Goal: Task Accomplishment & Management: Manage account settings

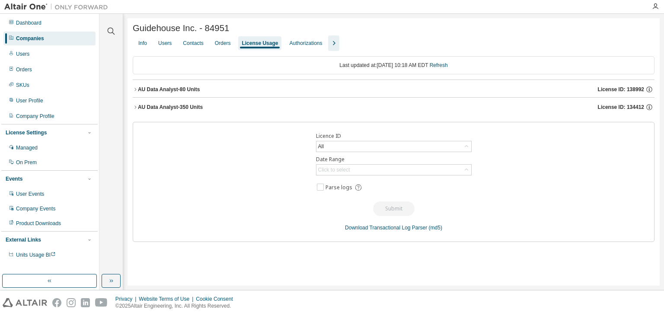
click at [260, 43] on div "License Usage" at bounding box center [260, 43] width 36 height 7
click at [168, 47] on div "Users" at bounding box center [164, 43] width 13 height 7
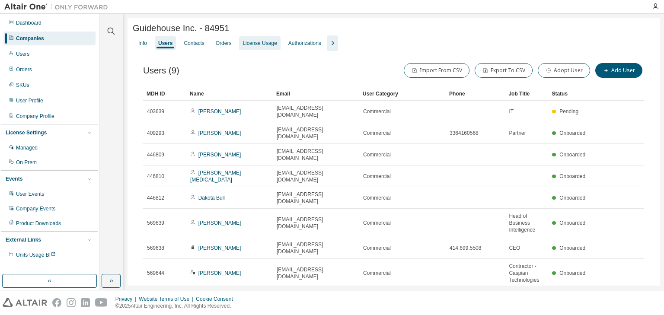
click at [271, 45] on div "License Usage" at bounding box center [259, 43] width 34 height 7
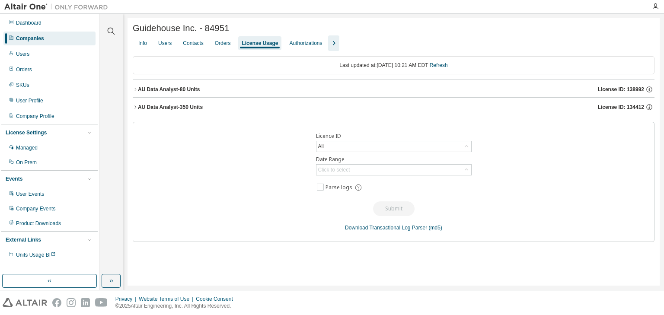
click at [137, 91] on icon "button" at bounding box center [135, 89] width 5 height 5
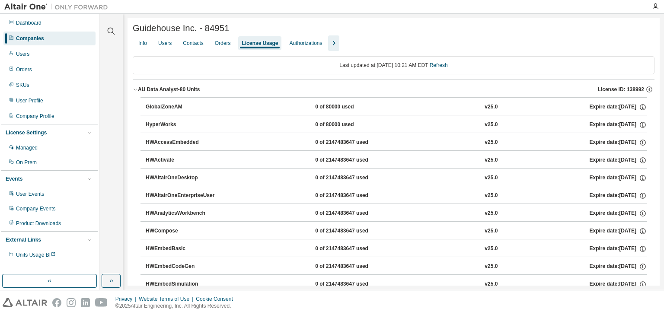
click at [137, 91] on icon "button" at bounding box center [135, 90] width 3 height 2
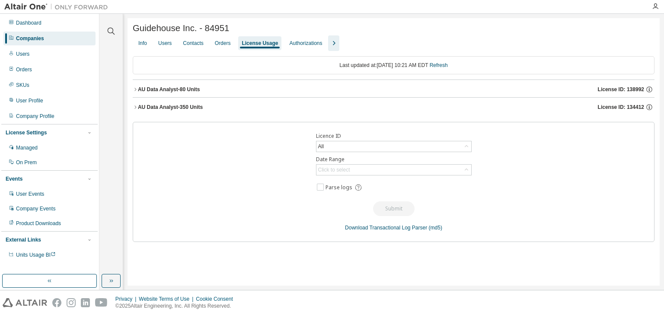
click at [133, 109] on icon "button" at bounding box center [135, 107] width 5 height 5
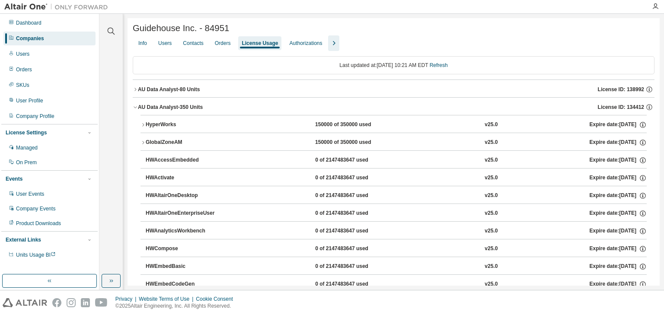
click at [133, 109] on icon "button" at bounding box center [135, 107] width 5 height 5
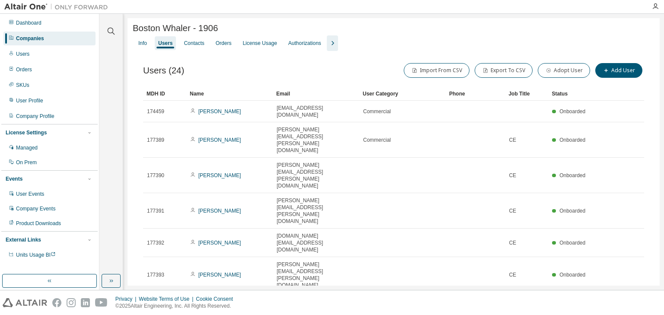
click at [31, 39] on div "Companies" at bounding box center [30, 38] width 28 height 7
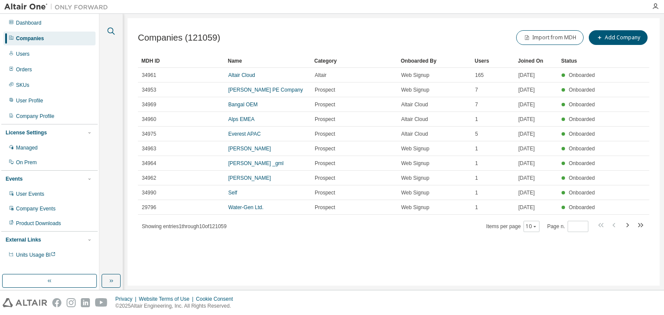
click at [108, 30] on icon "button" at bounding box center [111, 31] width 7 height 7
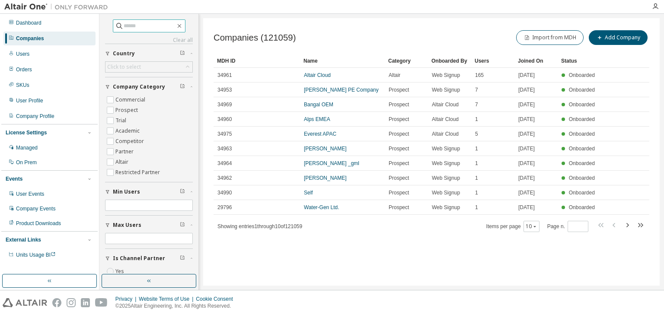
click at [145, 25] on input "text" at bounding box center [150, 26] width 52 height 9
paste input "**********"
type input "**********"
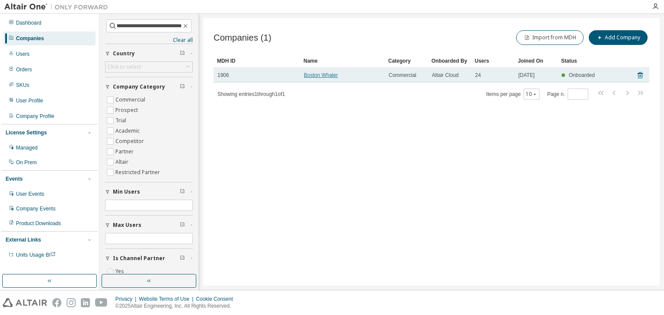
click at [329, 73] on link "Boston Whaler" at bounding box center [321, 75] width 34 height 6
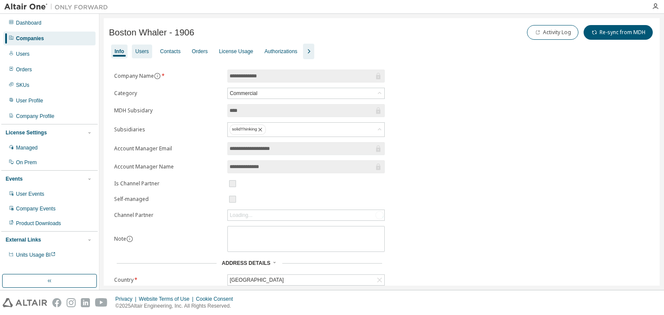
click at [133, 51] on div "Users" at bounding box center [142, 52] width 20 height 14
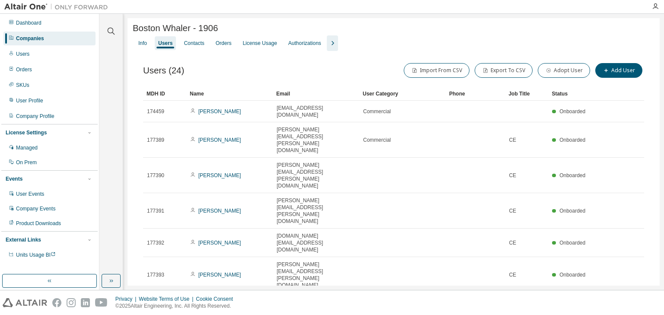
click at [233, 100] on div "Name" at bounding box center [230, 94] width 80 height 14
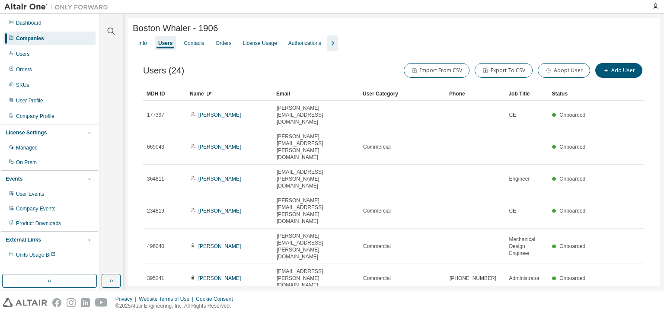
click at [242, 98] on div "Name" at bounding box center [230, 94] width 80 height 14
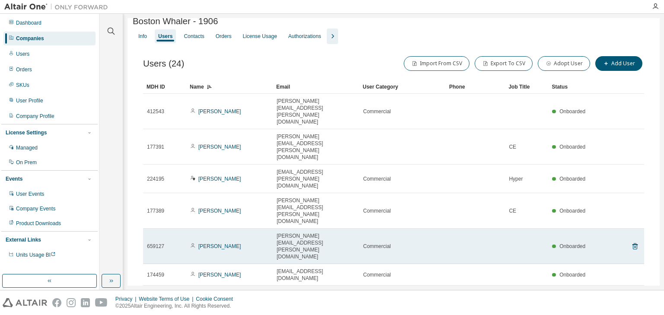
scroll to position [9, 0]
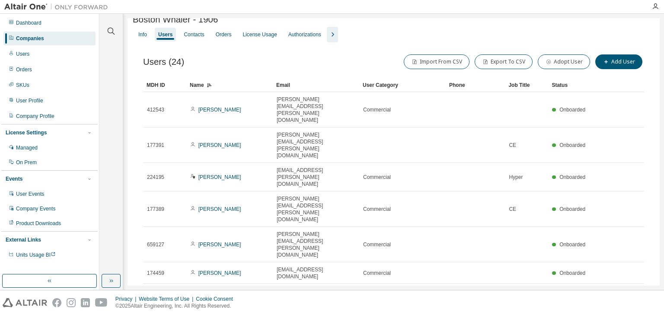
click at [525, 295] on div "50" at bounding box center [548, 295] width 69 height 10
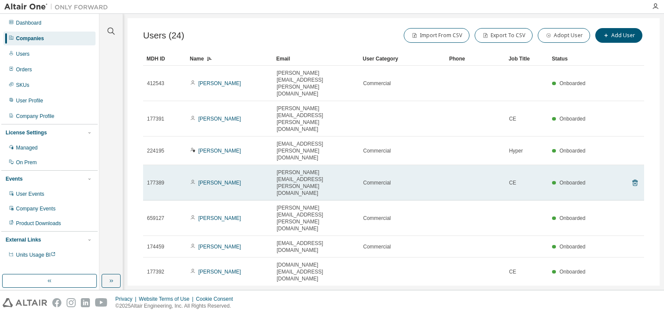
scroll to position [28, 0]
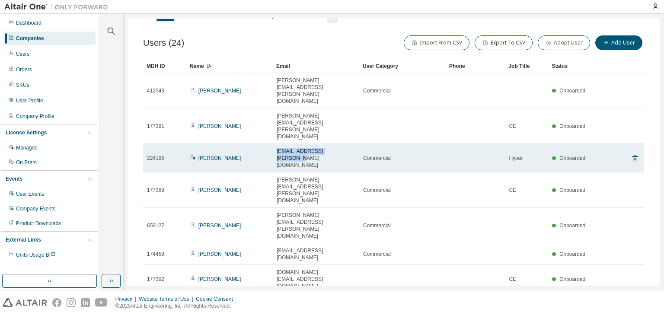
drag, startPoint x: 274, startPoint y: 112, endPoint x: 341, endPoint y: 116, distance: 67.1
click at [341, 144] on td "arvind.kainth@searay.com" at bounding box center [316, 158] width 86 height 29
copy span "arvind.kainth@searay.com"
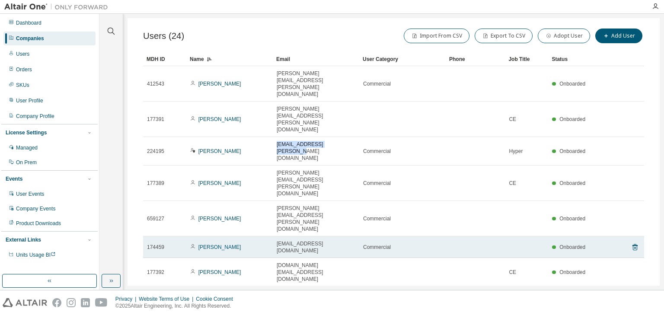
scroll to position [0, 0]
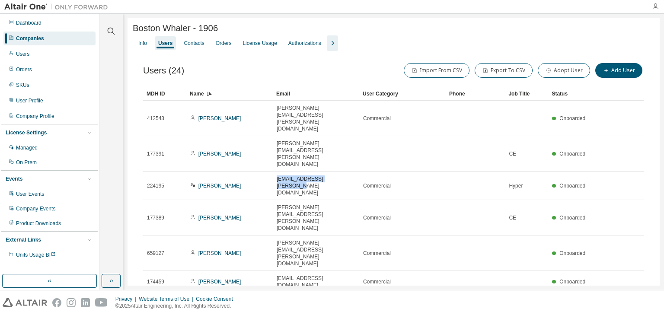
click at [654, 8] on icon "button" at bounding box center [655, 6] width 7 height 7
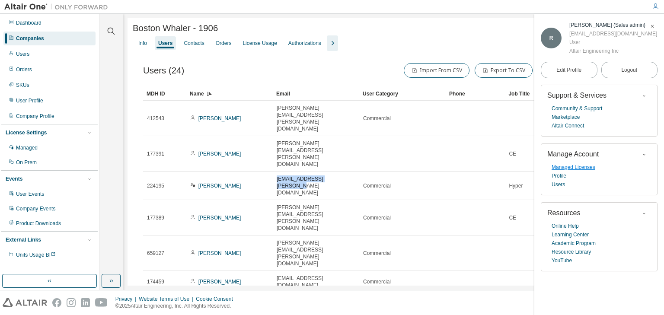
click at [579, 165] on link "Managed Licenses" at bounding box center [573, 167] width 44 height 9
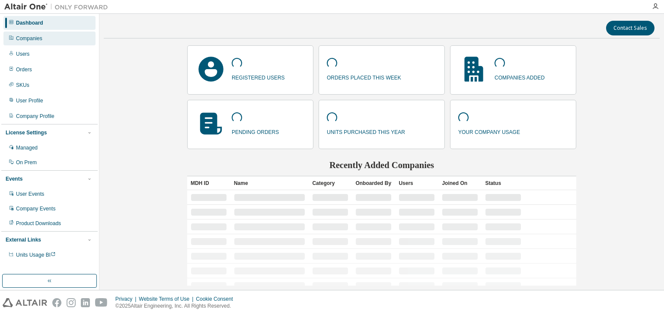
click at [44, 42] on div "Companies" at bounding box center [49, 39] width 92 height 14
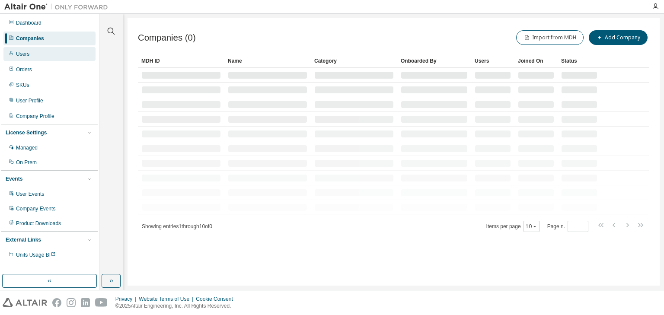
click at [28, 52] on div "Users" at bounding box center [22, 54] width 13 height 7
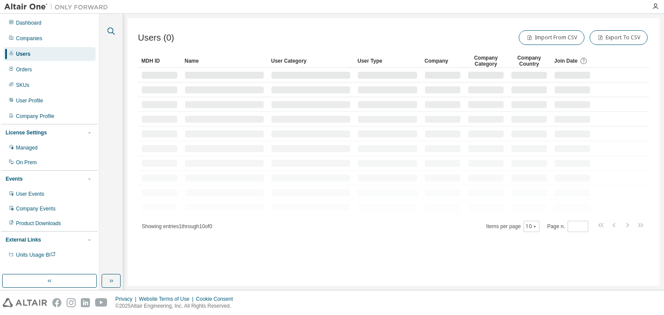
click at [114, 28] on icon "button" at bounding box center [111, 31] width 10 height 10
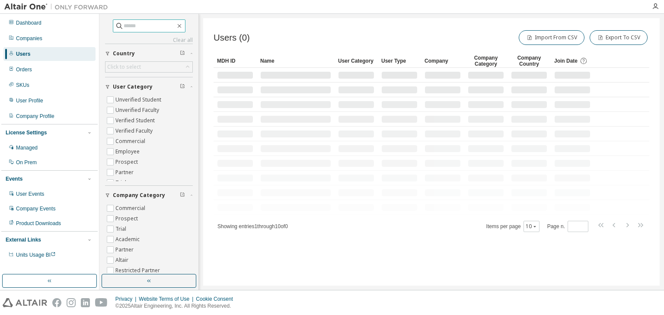
click at [149, 28] on input "text" at bounding box center [150, 26] width 52 height 9
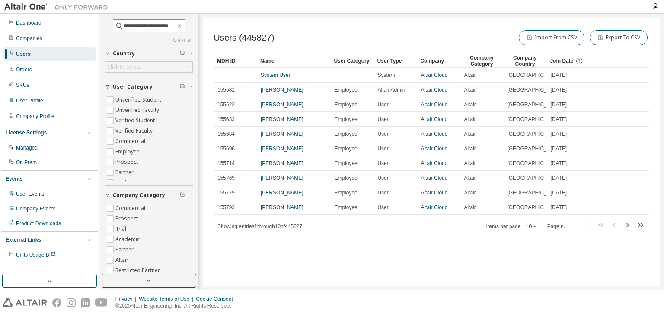
type input "**********"
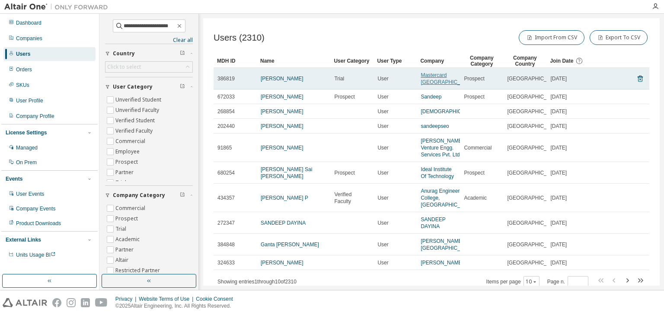
click at [430, 76] on link "Mastercard India" at bounding box center [448, 78] width 54 height 13
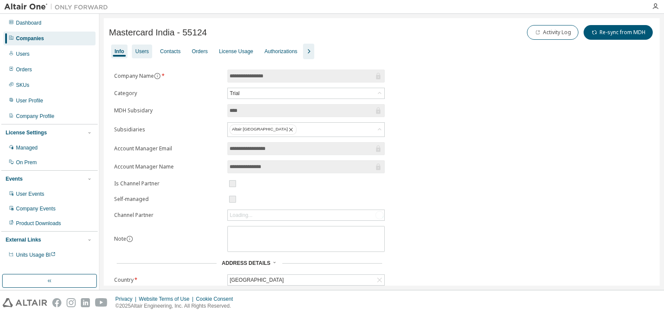
click at [146, 50] on div "Users" at bounding box center [141, 51] width 13 height 7
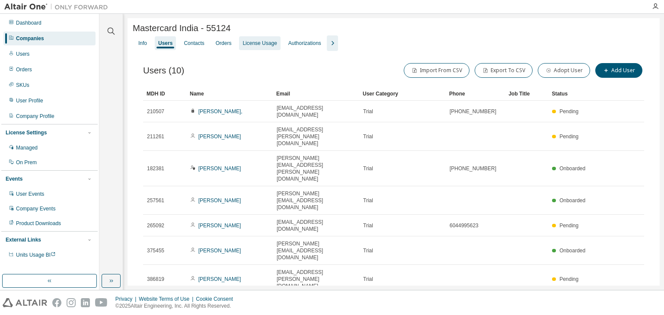
click at [258, 45] on div "License Usage" at bounding box center [259, 43] width 34 height 7
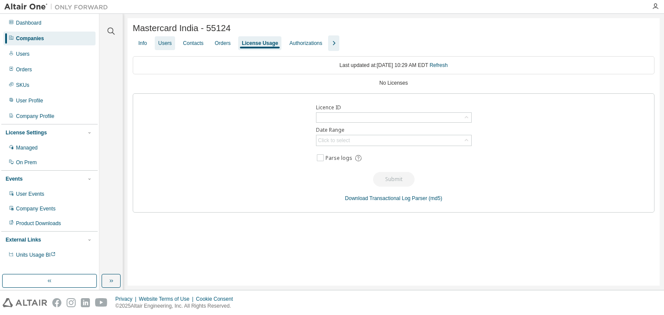
click at [165, 46] on div "Users" at bounding box center [164, 43] width 13 height 7
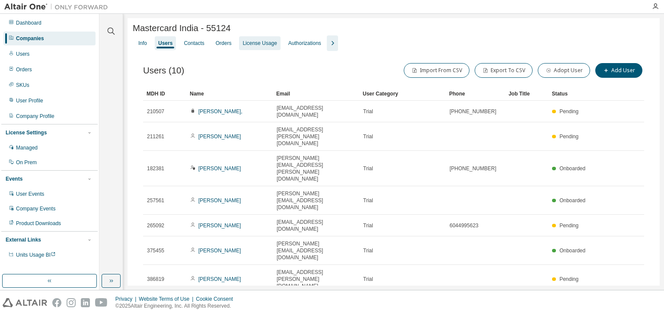
click at [261, 45] on div "License Usage" at bounding box center [259, 43] width 34 height 7
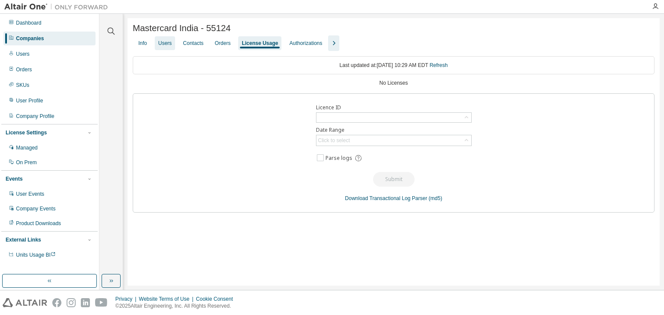
click at [165, 47] on div "Users" at bounding box center [164, 43] width 13 height 7
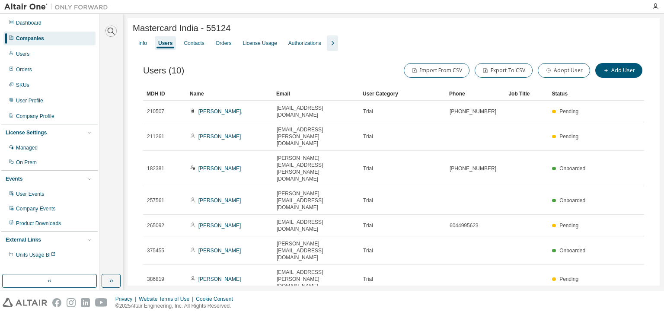
click at [110, 29] on icon "button" at bounding box center [111, 31] width 10 height 10
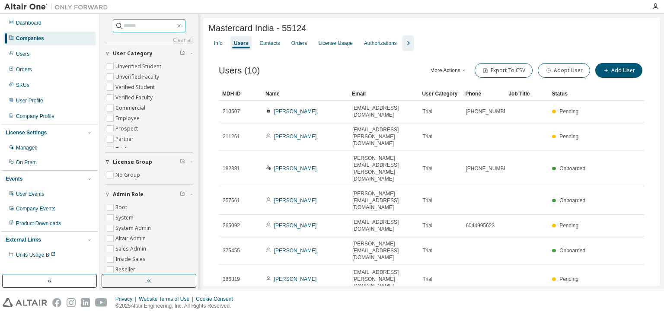
click at [124, 23] on input "text" at bounding box center [150, 26] width 52 height 9
type input "**********"
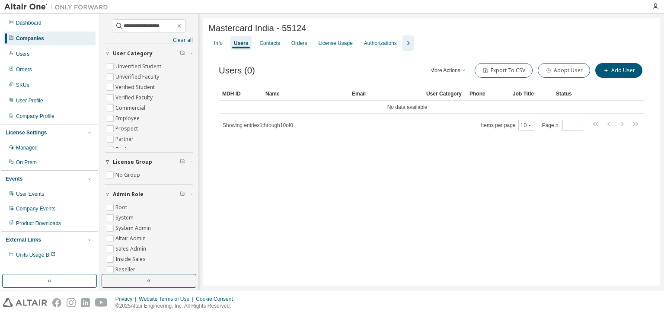
click at [25, 36] on div "Companies" at bounding box center [30, 38] width 28 height 7
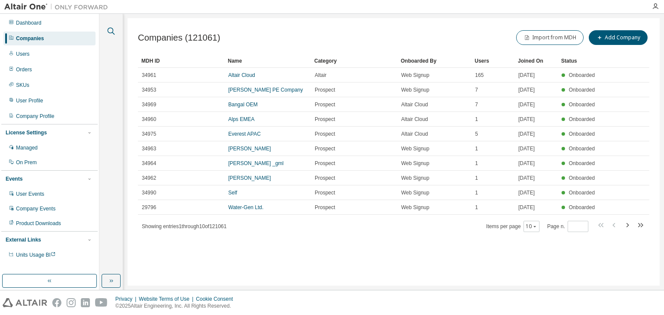
click at [111, 28] on icon "button" at bounding box center [111, 31] width 10 height 10
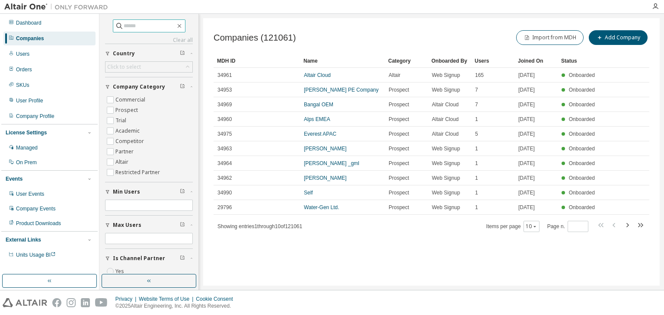
click at [126, 25] on input "text" at bounding box center [150, 26] width 52 height 9
type input "**********"
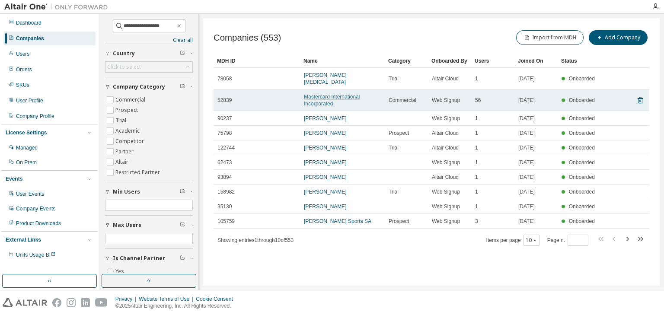
click at [330, 94] on link "Mastercard International Incorporated" at bounding box center [332, 100] width 56 height 13
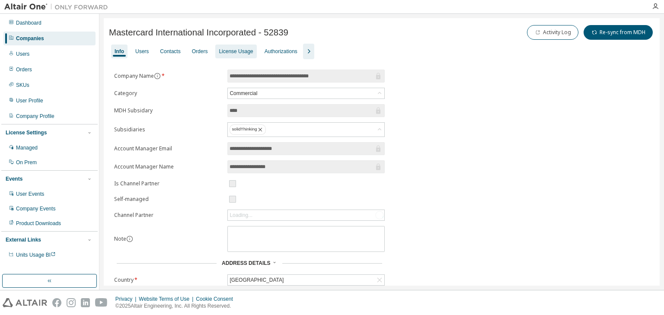
click at [245, 52] on div "License Usage" at bounding box center [236, 51] width 34 height 7
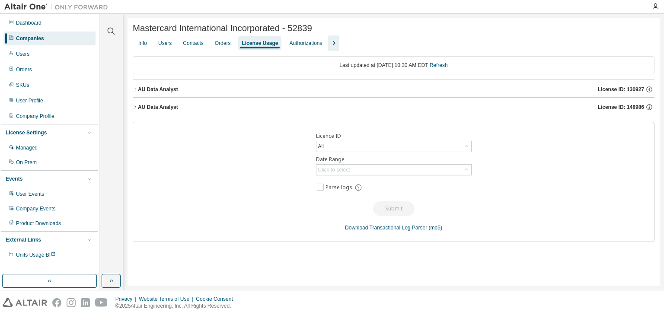
click at [135, 108] on icon "button" at bounding box center [135, 107] width 5 height 5
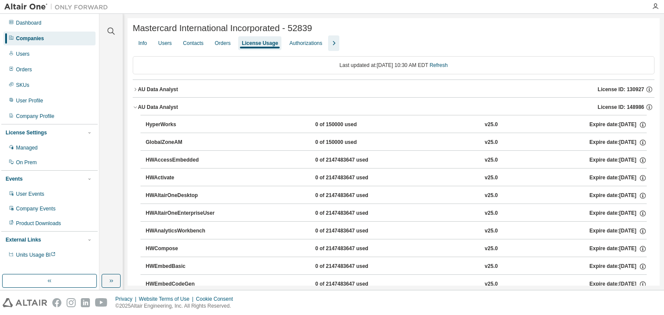
click at [137, 92] on icon "button" at bounding box center [135, 89] width 5 height 5
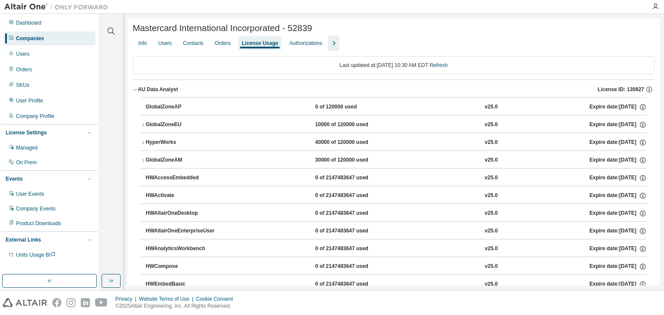
click at [135, 90] on icon "button" at bounding box center [135, 89] width 5 height 5
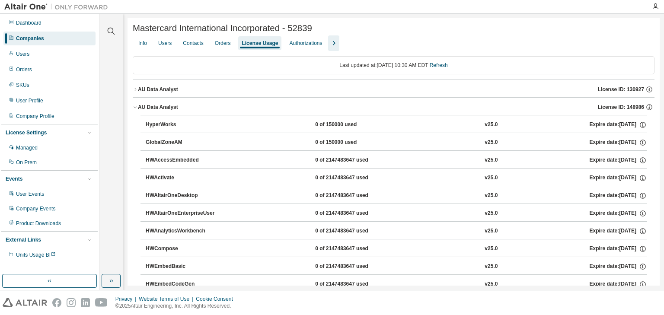
click at [136, 108] on icon "button" at bounding box center [135, 107] width 5 height 5
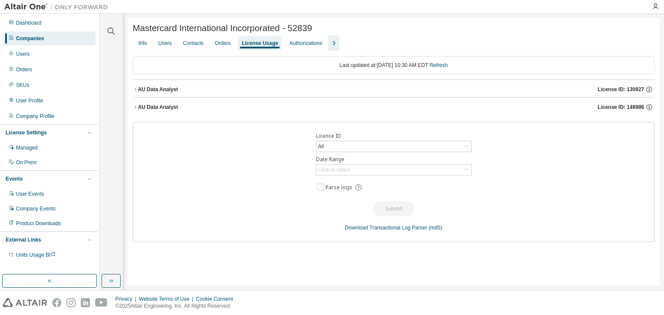
click at [339, 45] on icon "button" at bounding box center [333, 43] width 10 height 10
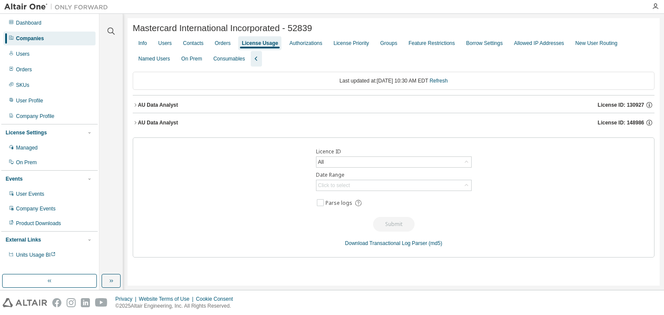
click at [134, 121] on icon "button" at bounding box center [135, 122] width 5 height 5
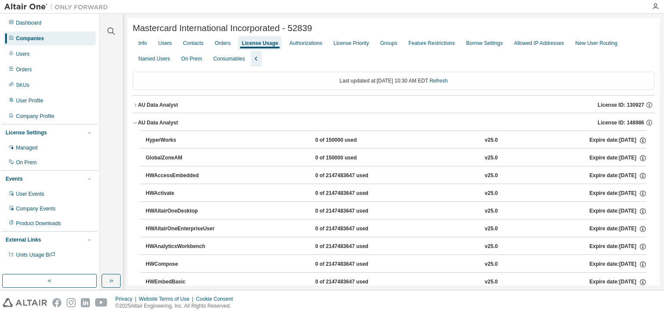
click at [134, 121] on icon "button" at bounding box center [135, 122] width 5 height 5
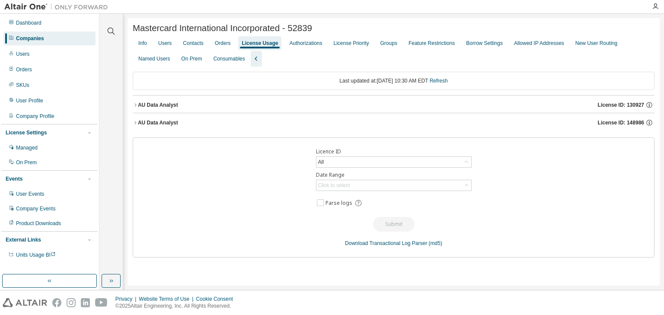
click at [136, 125] on icon "button" at bounding box center [135, 122] width 5 height 5
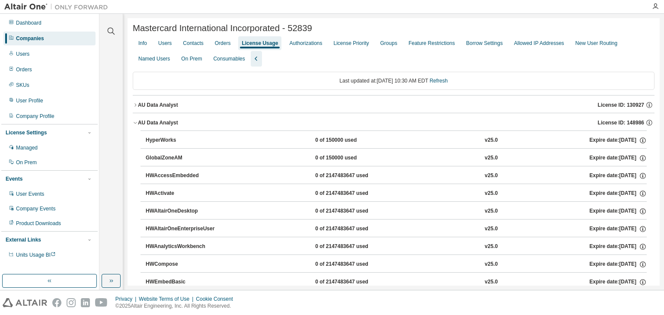
click at [134, 105] on icon "button" at bounding box center [135, 104] width 5 height 5
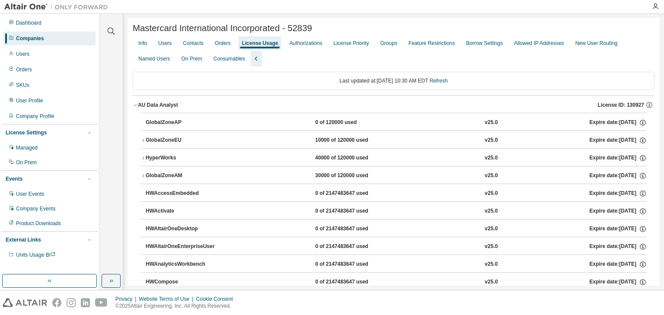
click at [134, 105] on icon "button" at bounding box center [135, 104] width 5 height 5
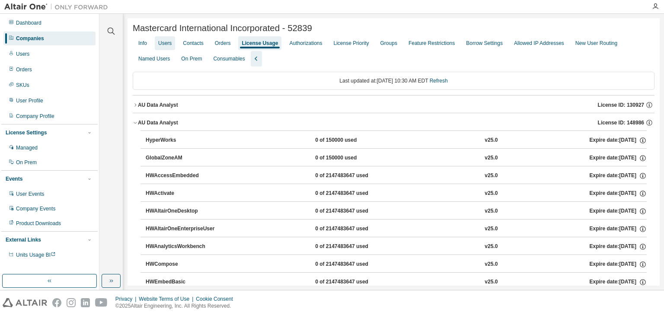
click at [170, 47] on div "Users" at bounding box center [164, 43] width 13 height 7
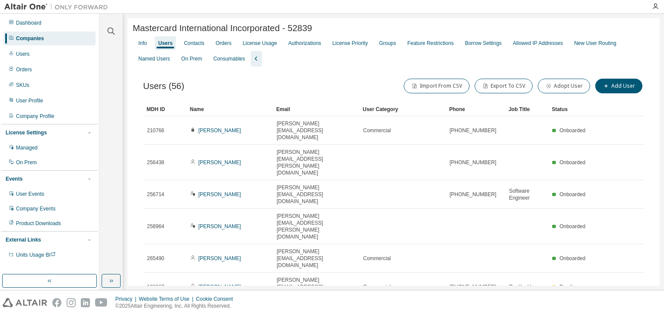
click at [217, 111] on div "Name" at bounding box center [230, 109] width 80 height 14
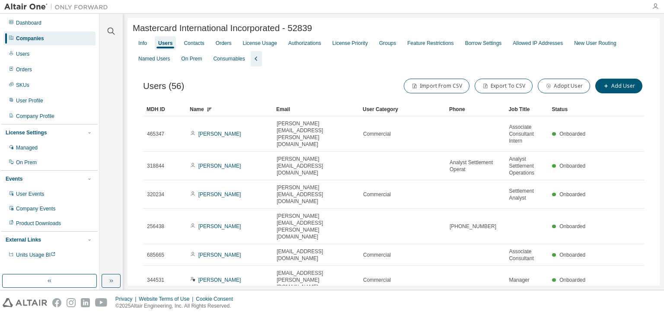
click at [652, 8] on icon "button" at bounding box center [655, 6] width 7 height 7
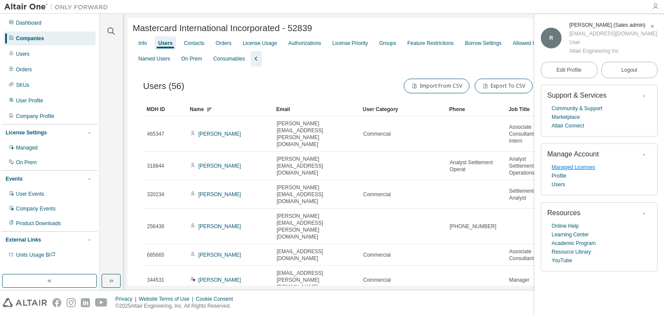
click at [575, 164] on link "Managed Licenses" at bounding box center [573, 167] width 44 height 9
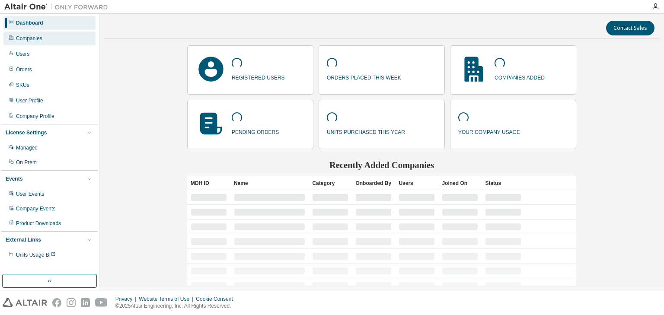
click at [16, 35] on div "Companies" at bounding box center [49, 39] width 92 height 14
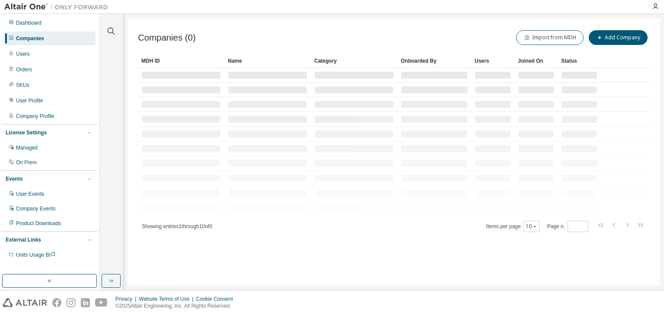
click at [112, 30] on icon "button" at bounding box center [111, 31] width 10 height 10
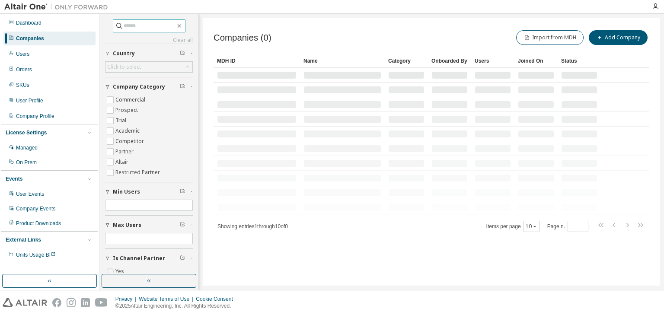
click at [124, 25] on input "text" at bounding box center [150, 26] width 52 height 9
paste input "**********"
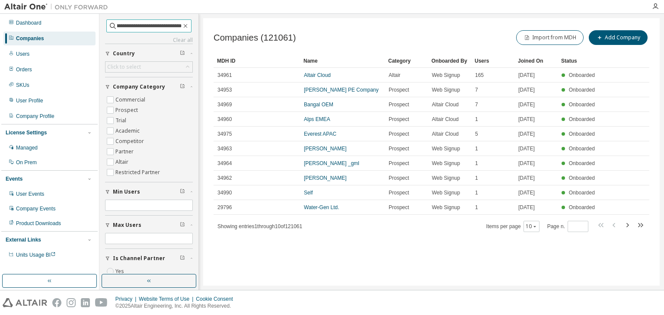
type input "**********"
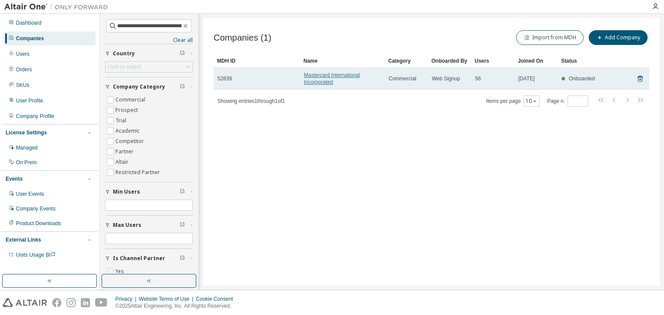
click at [320, 75] on link "Mastercard International Incorporated" at bounding box center [332, 78] width 56 height 13
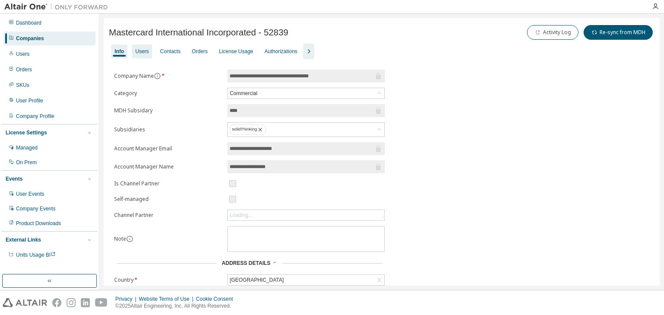
click at [145, 48] on div "Users" at bounding box center [141, 51] width 13 height 7
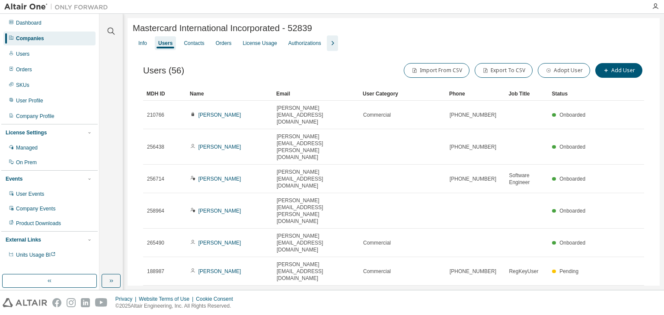
click at [231, 100] on div "Name" at bounding box center [230, 94] width 80 height 14
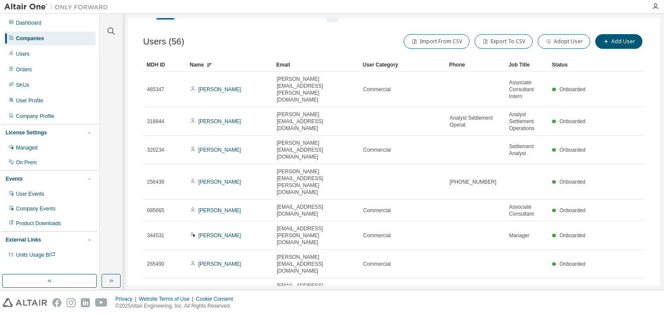
scroll to position [57, 0]
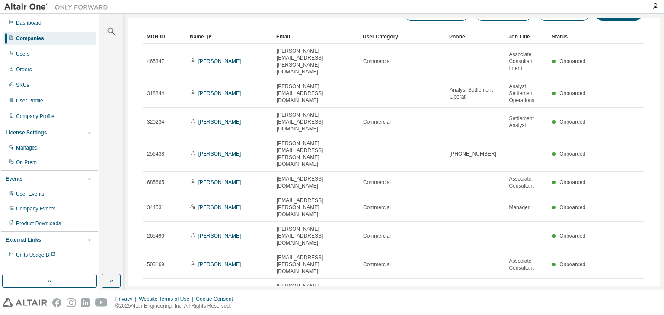
click at [526, 291] on div "50" at bounding box center [548, 295] width 69 height 10
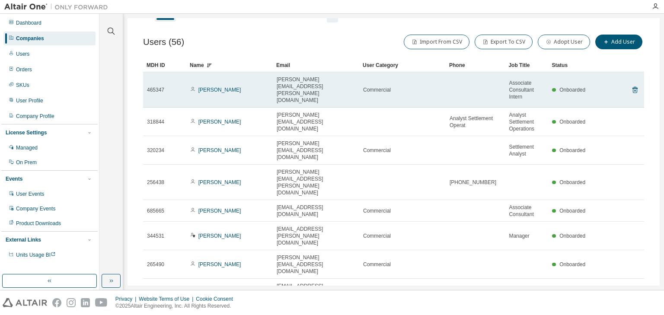
scroll to position [0, 0]
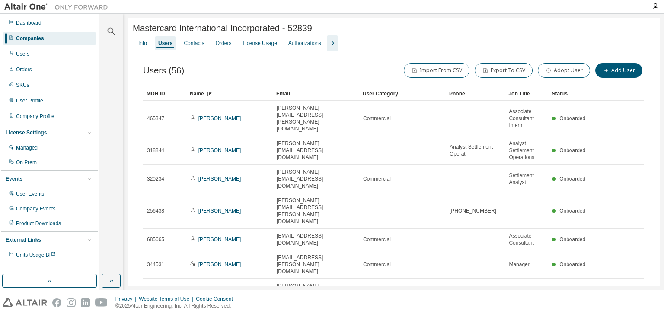
click at [234, 98] on div "Name" at bounding box center [230, 94] width 80 height 14
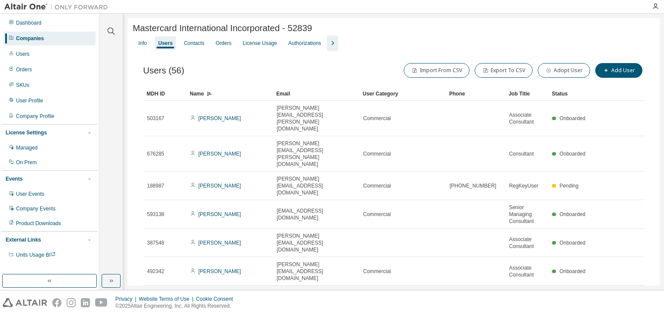
click at [54, 40] on div "Companies" at bounding box center [49, 39] width 92 height 14
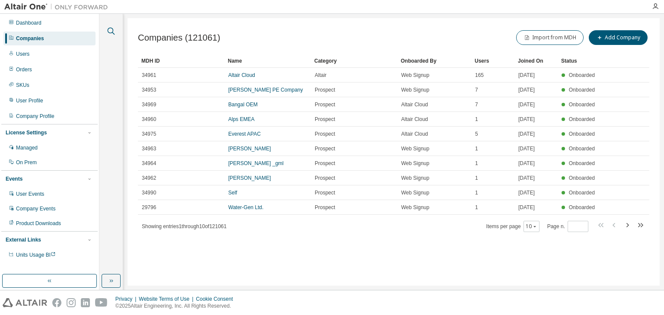
click at [108, 29] on icon "button" at bounding box center [111, 31] width 10 height 10
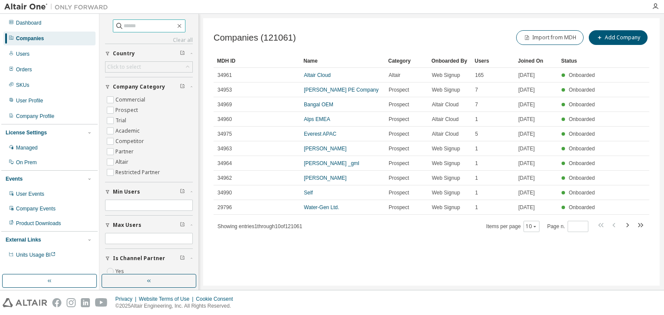
click at [130, 24] on input "text" at bounding box center [150, 26] width 52 height 9
paste input "**********"
type input "**********"
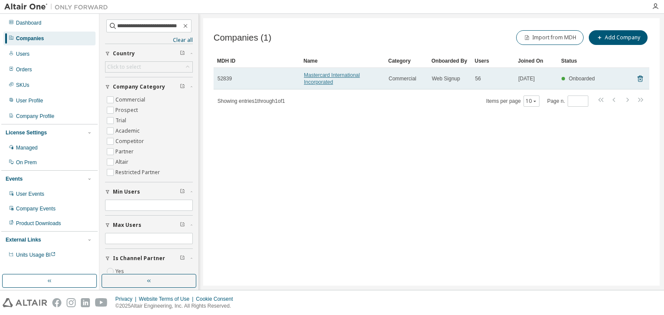
click at [318, 75] on link "Mastercard International Incorporated" at bounding box center [332, 78] width 56 height 13
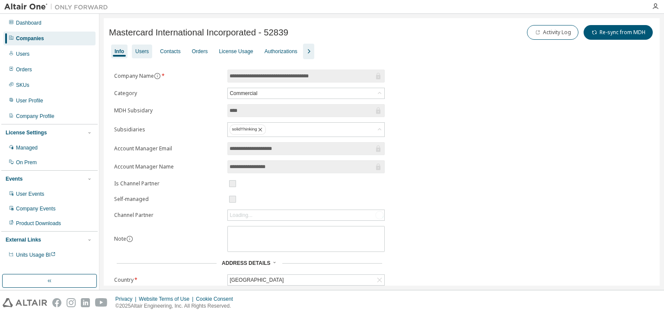
click at [134, 54] on div "Users" at bounding box center [142, 52] width 20 height 14
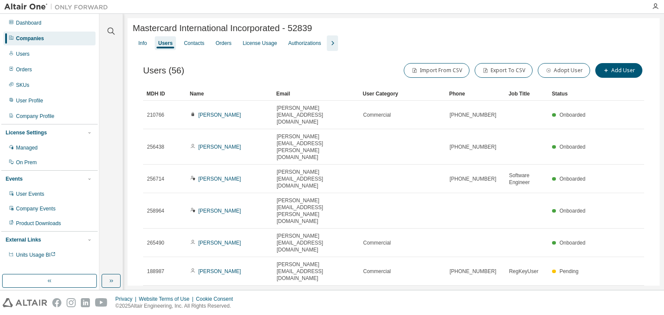
click at [222, 99] on div "Name" at bounding box center [230, 94] width 80 height 14
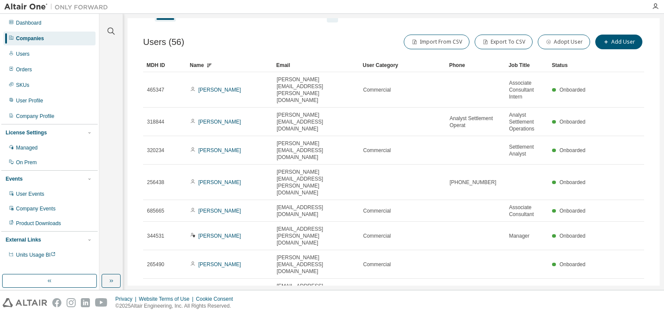
scroll to position [57, 0]
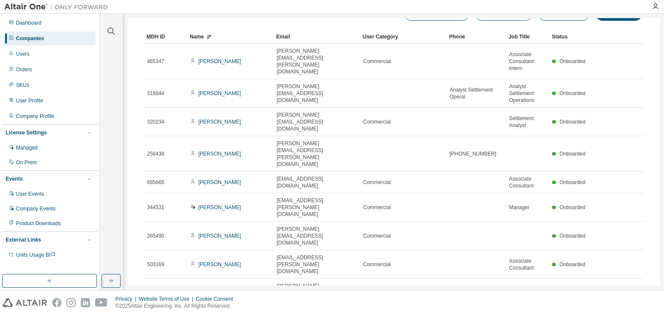
click at [521, 293] on div "50" at bounding box center [548, 295] width 69 height 10
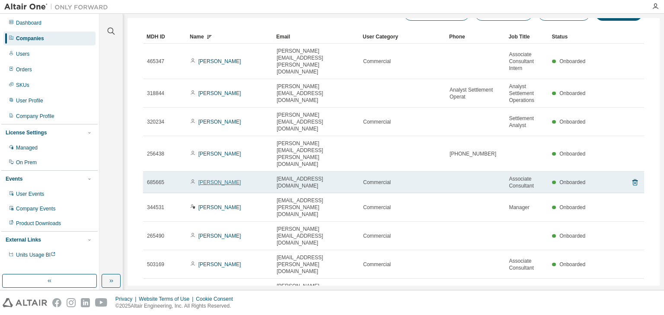
click at [223, 179] on link "Tirth Choksey" at bounding box center [219, 182] width 43 height 6
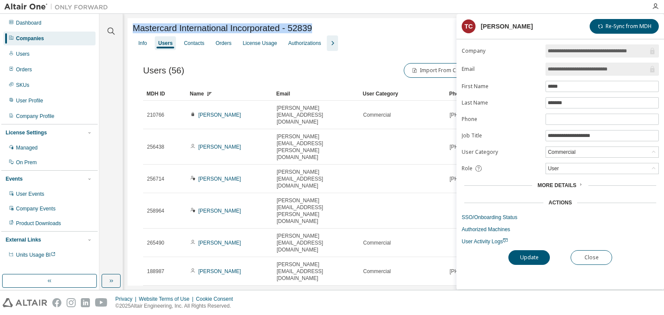
drag, startPoint x: 327, startPoint y: 29, endPoint x: 124, endPoint y: 30, distance: 202.3
click at [124, 30] on div "Clear all Status Onboarded Pending Sent Delivered Bounced Under Review Revoked …" at bounding box center [381, 152] width 564 height 276
copy span "Mastercard International Incorporated - 52839"
click at [596, 253] on button "Close" at bounding box center [590, 257] width 41 height 15
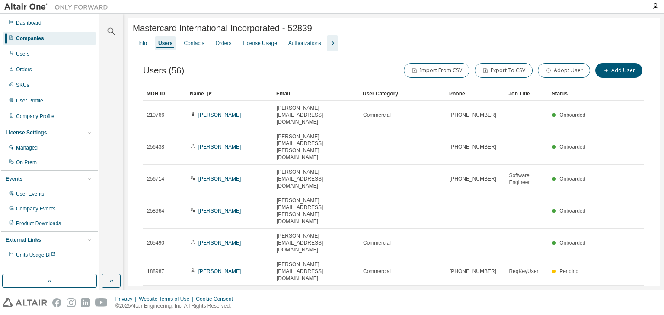
click at [232, 94] on div "Name" at bounding box center [230, 94] width 80 height 14
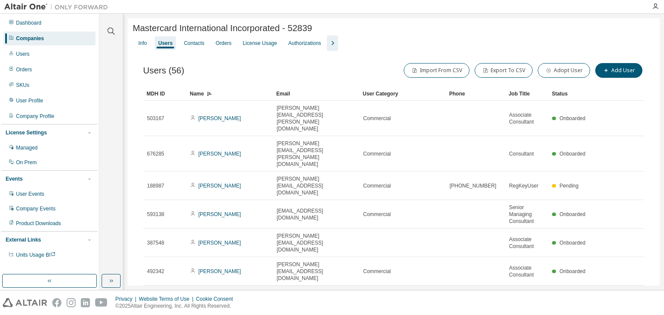
click at [232, 94] on div "Name" at bounding box center [230, 94] width 80 height 14
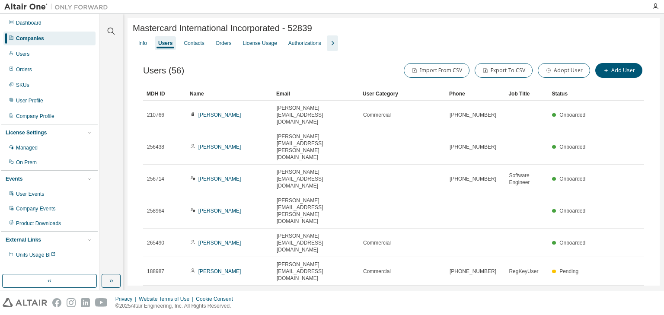
click at [232, 94] on div "Name" at bounding box center [230, 94] width 80 height 14
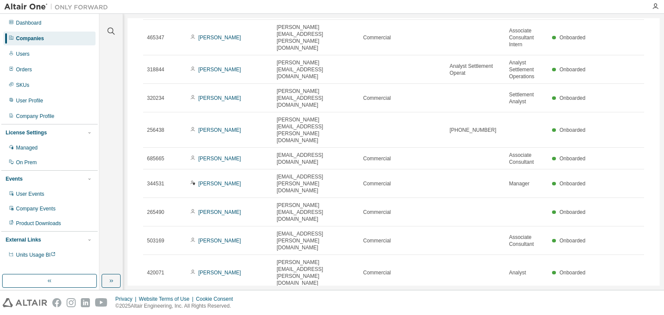
scroll to position [69, 0]
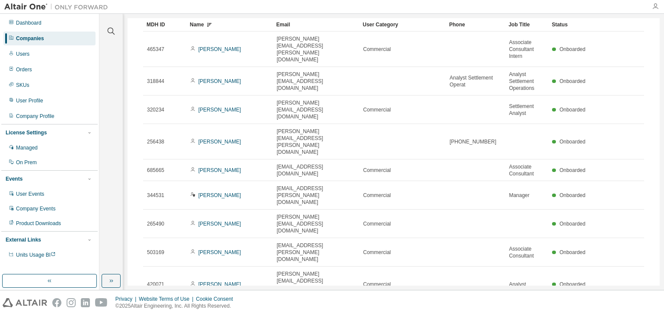
click at [653, 3] on icon "button" at bounding box center [655, 6] width 7 height 7
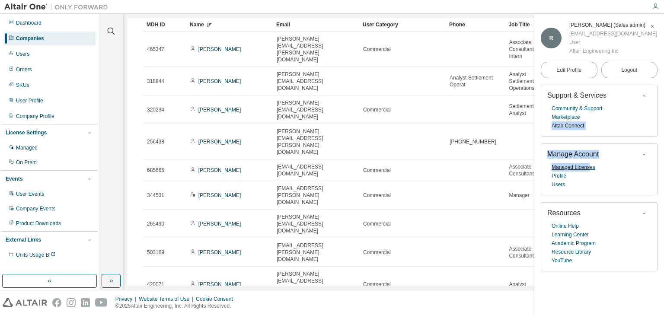
drag, startPoint x: 584, startPoint y: 116, endPoint x: 592, endPoint y: 166, distance: 50.2
click at [592, 166] on div "Support & Services Community & Support Marketplace Altair Connect Manage Accoun…" at bounding box center [599, 178] width 117 height 187
click at [595, 167] on link "Managed Licenses" at bounding box center [573, 167] width 44 height 9
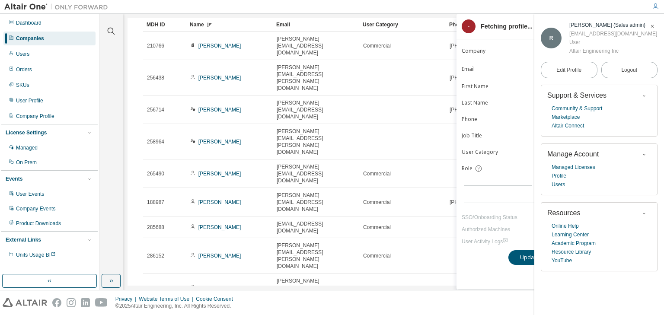
click at [654, 29] on icon "button" at bounding box center [652, 26] width 5 height 7
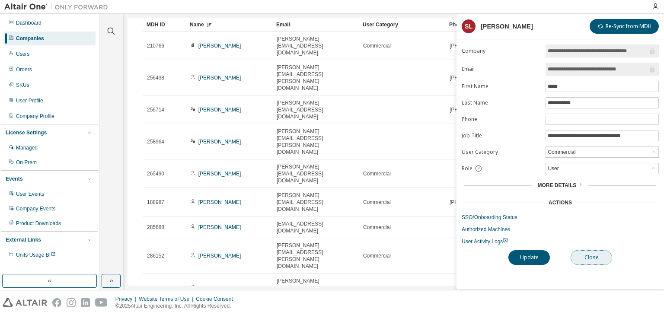
click at [585, 250] on button "Close" at bounding box center [590, 257] width 41 height 15
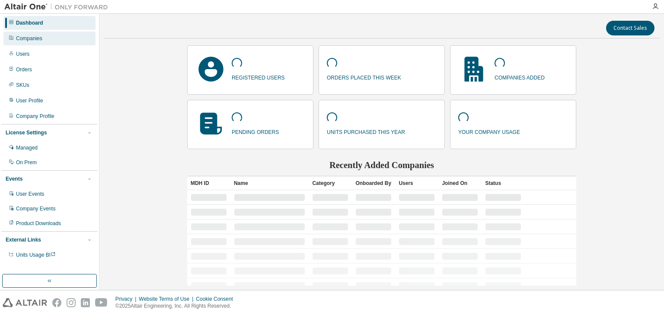
click at [32, 41] on div "Companies" at bounding box center [29, 38] width 26 height 7
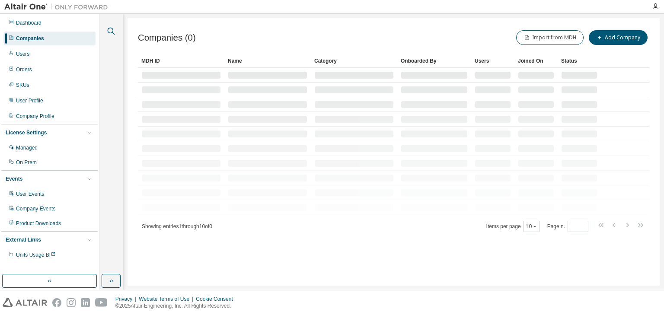
click at [108, 30] on icon "button" at bounding box center [111, 31] width 10 height 10
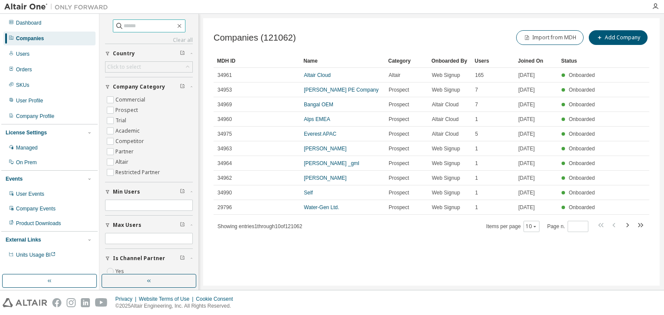
click at [137, 25] on input "text" at bounding box center [150, 26] width 52 height 9
type input "**********"
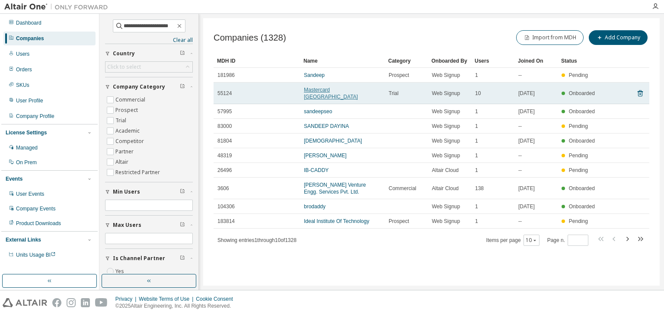
click at [325, 92] on link "Mastercard India" at bounding box center [331, 93] width 54 height 13
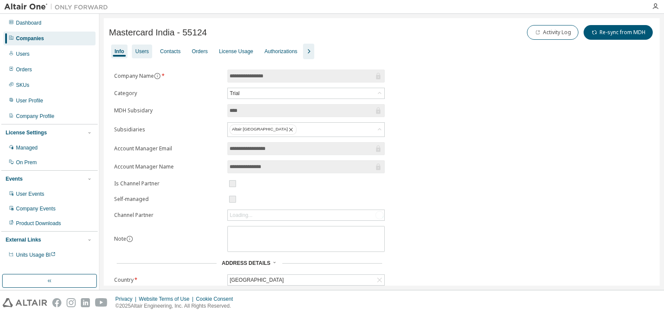
click at [137, 52] on div "Users" at bounding box center [141, 51] width 13 height 7
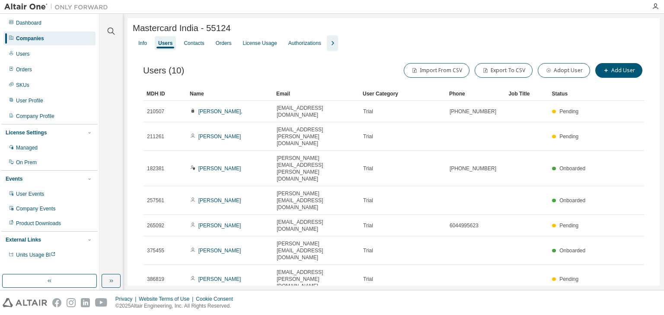
click at [222, 92] on div "Name" at bounding box center [230, 94] width 80 height 14
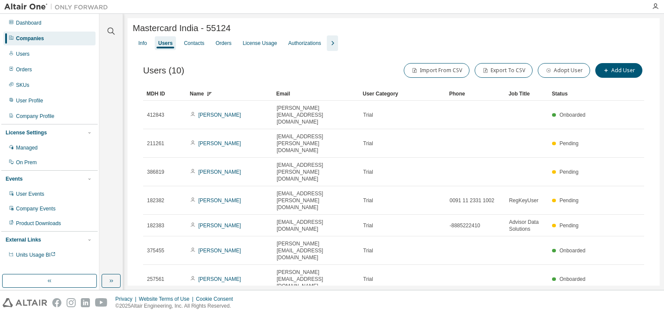
click at [39, 41] on div "Companies" at bounding box center [30, 38] width 28 height 7
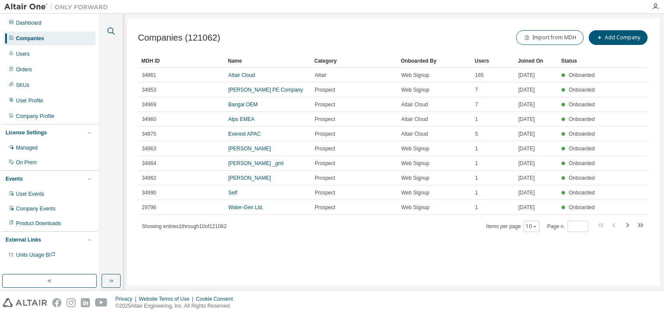
click at [110, 30] on icon "button" at bounding box center [111, 31] width 10 height 10
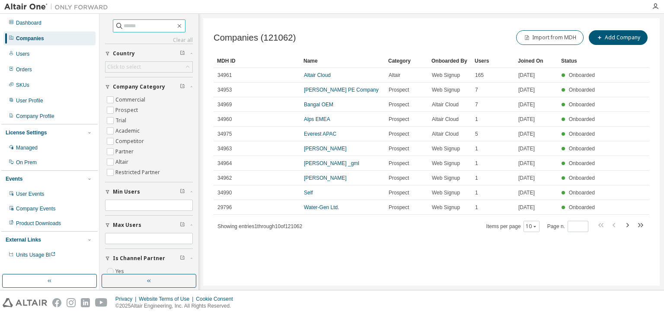
click at [147, 24] on input "text" at bounding box center [150, 26] width 52 height 9
paste input "**********"
type input "**********"
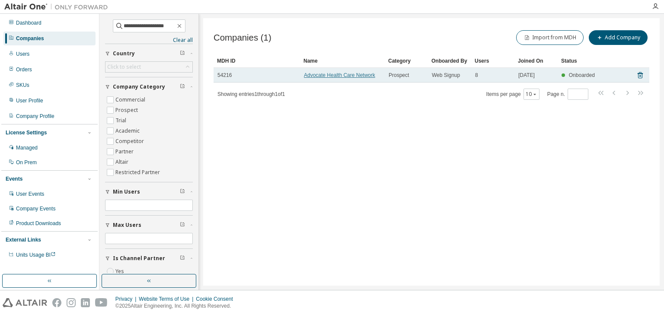
click at [335, 74] on link "Advocate Health Care Network" at bounding box center [339, 75] width 71 height 6
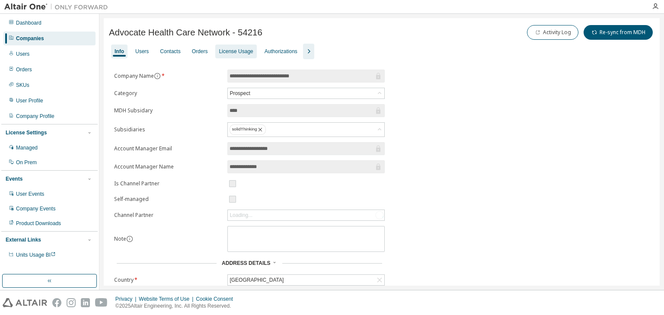
click at [242, 47] on div "License Usage" at bounding box center [235, 52] width 41 height 14
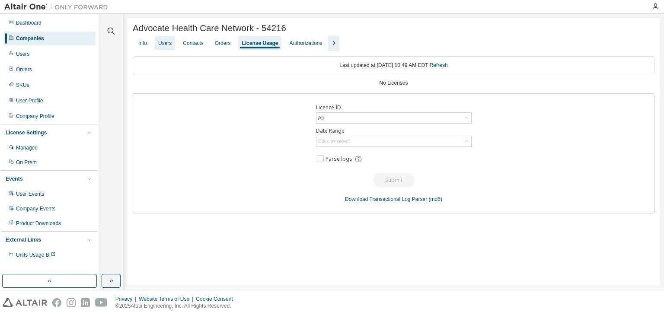
click at [168, 45] on div "Users" at bounding box center [164, 43] width 13 height 7
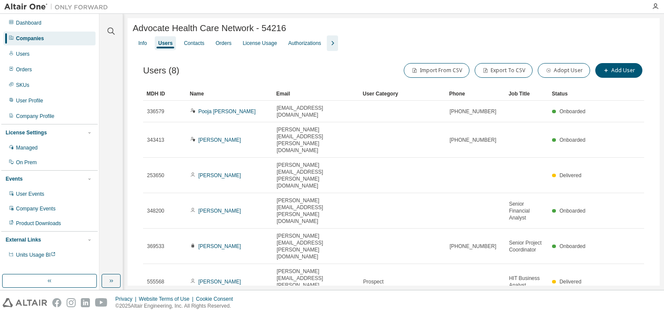
click at [221, 93] on div "Name" at bounding box center [230, 94] width 80 height 14
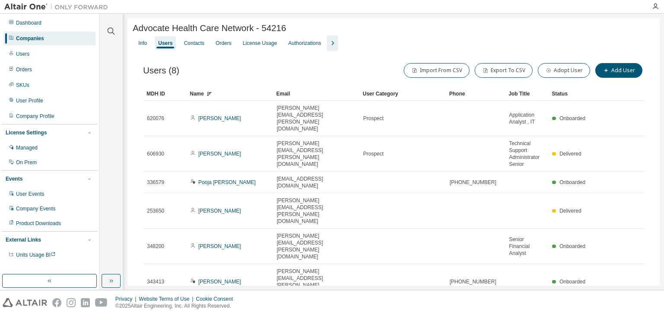
click at [223, 94] on div "Name" at bounding box center [230, 94] width 80 height 14
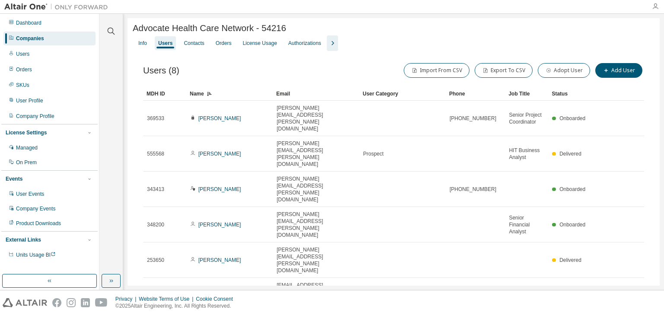
click at [657, 8] on icon "button" at bounding box center [655, 6] width 7 height 7
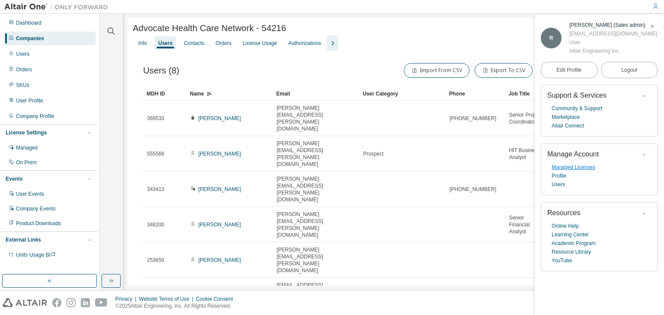
click at [585, 165] on link "Managed Licenses" at bounding box center [573, 167] width 44 height 9
click at [264, 46] on div "License Usage" at bounding box center [259, 43] width 34 height 7
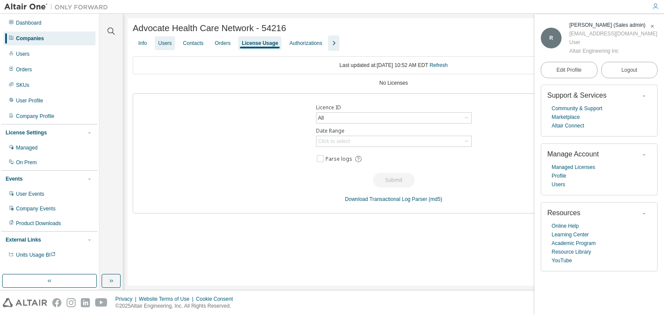
click at [167, 44] on div "Users" at bounding box center [164, 43] width 13 height 7
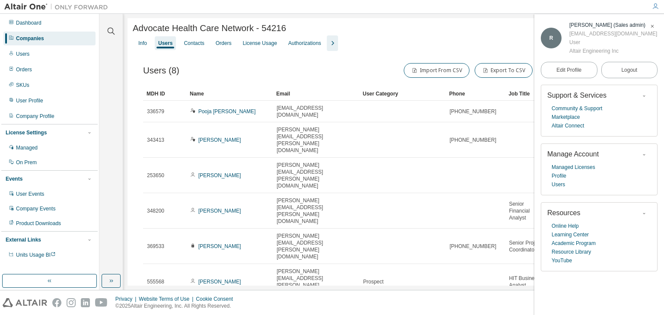
click at [651, 26] on icon "button" at bounding box center [652, 26] width 5 height 5
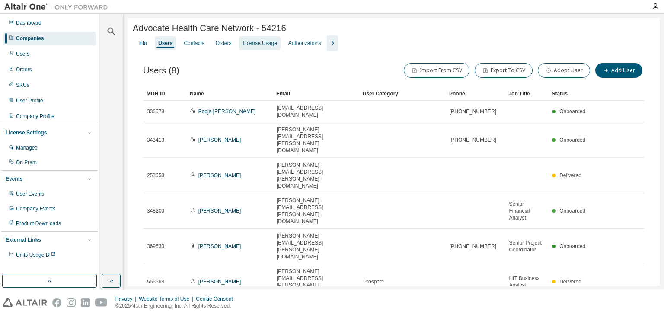
click at [264, 45] on div "License Usage" at bounding box center [259, 43] width 34 height 7
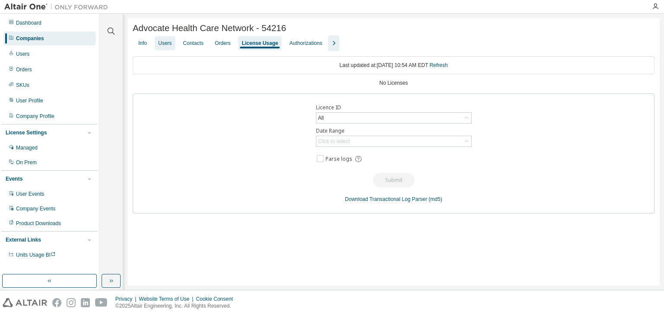
click at [169, 44] on div "Users" at bounding box center [164, 43] width 13 height 7
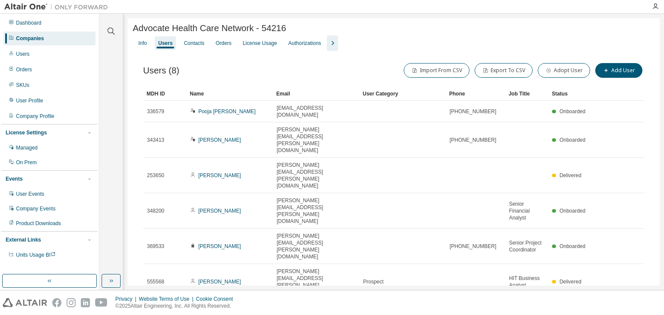
click at [222, 94] on div "Name" at bounding box center [230, 94] width 80 height 14
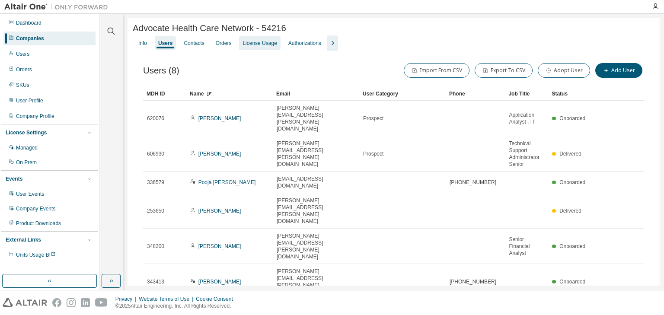
click at [266, 46] on div "License Usage" at bounding box center [259, 43] width 34 height 7
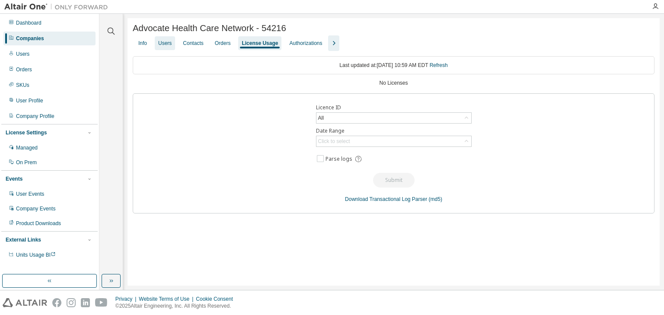
click at [162, 45] on div "Users" at bounding box center [164, 43] width 13 height 7
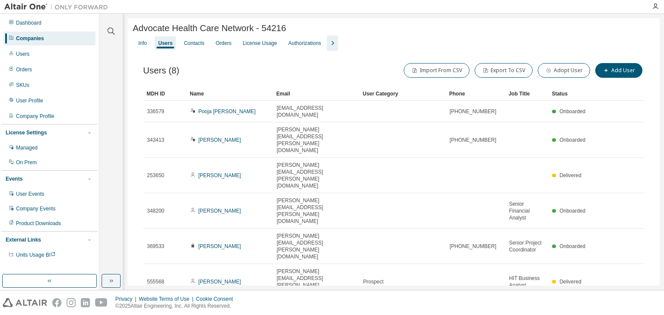
click at [230, 96] on div "Name" at bounding box center [230, 94] width 80 height 14
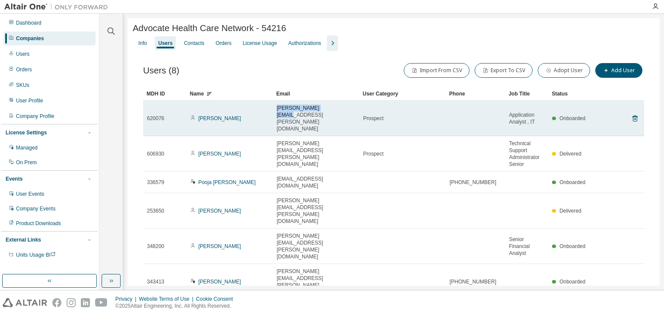
drag, startPoint x: 331, startPoint y: 113, endPoint x: 275, endPoint y: 114, distance: 56.2
click at [275, 114] on td "Susan.Esser@aah.org" at bounding box center [316, 118] width 86 height 35
copy span "Susan.Esser@aah.org"
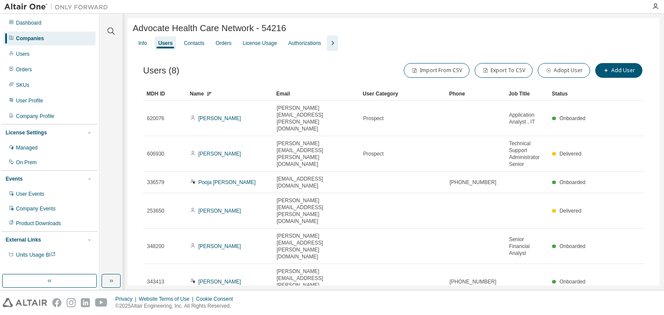
click at [230, 98] on div "Name" at bounding box center [230, 94] width 80 height 14
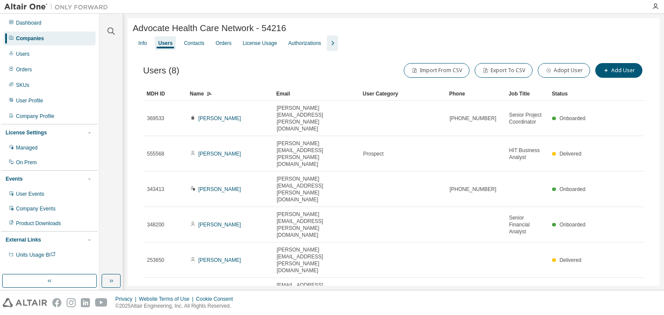
click at [230, 98] on div "Name" at bounding box center [230, 94] width 80 height 14
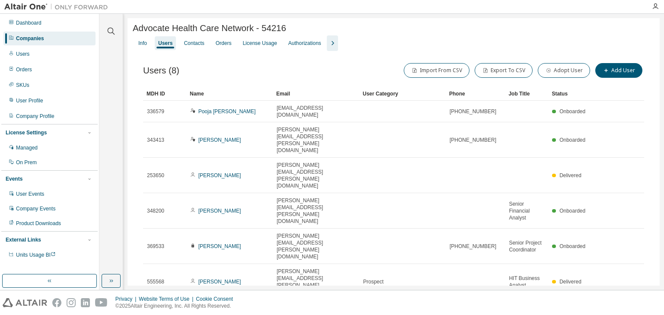
click at [230, 98] on div "Name" at bounding box center [230, 94] width 80 height 14
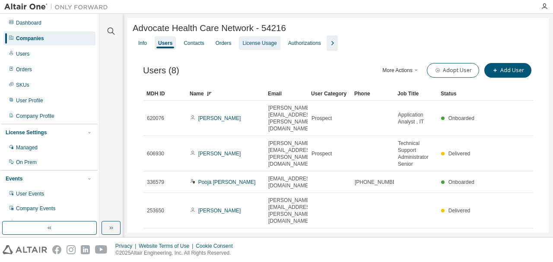
click at [268, 45] on div "License Usage" at bounding box center [259, 43] width 34 height 7
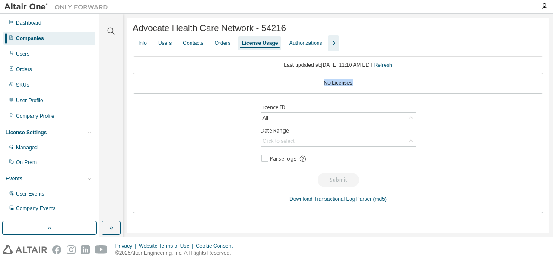
drag, startPoint x: 304, startPoint y: 81, endPoint x: 395, endPoint y: 86, distance: 91.3
click at [394, 84] on div "No Licenses" at bounding box center [338, 83] width 411 height 7
click at [163, 44] on div "Users" at bounding box center [164, 43] width 13 height 7
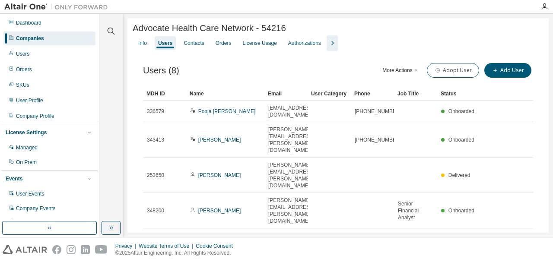
click at [230, 99] on div "Name" at bounding box center [225, 94] width 71 height 14
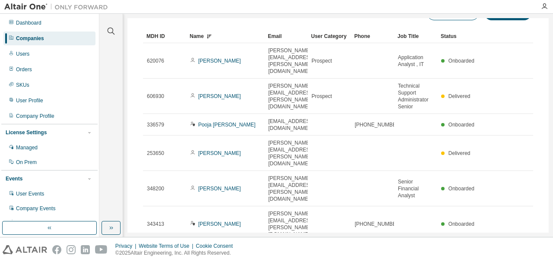
scroll to position [86, 0]
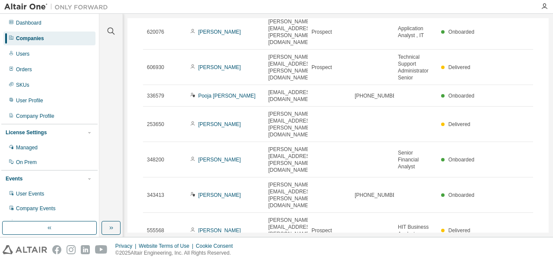
click at [217, 263] on link "Bonnie Wiencek" at bounding box center [219, 266] width 43 height 6
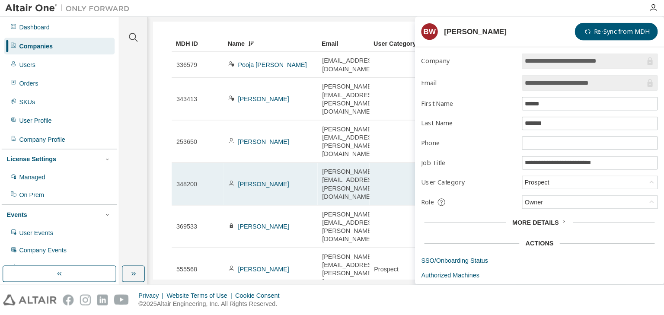
scroll to position [86, 0]
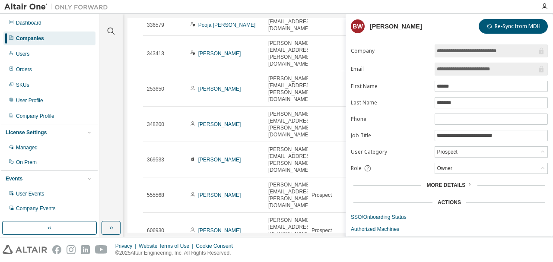
click at [219, 263] on link "Susan Esser" at bounding box center [219, 266] width 43 height 6
drag, startPoint x: 491, startPoint y: 70, endPoint x: 429, endPoint y: 70, distance: 62.2
click at [429, 70] on form "**********" at bounding box center [449, 145] width 197 height 201
click at [261, 217] on div "Users (8) More Actions Import From CSV Export To CSV Adopt User Add User Clear …" at bounding box center [338, 145] width 411 height 360
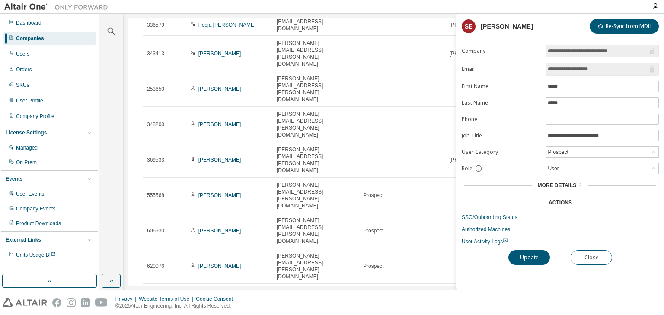
scroll to position [35, 0]
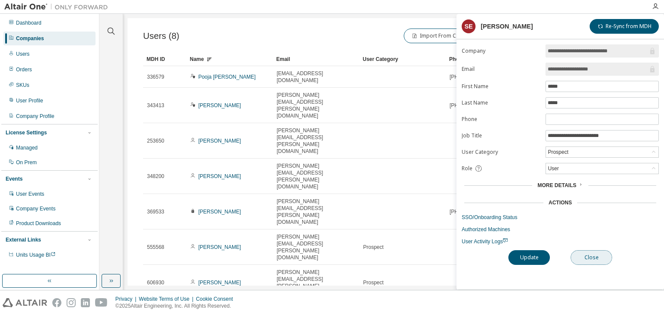
click at [593, 254] on button "Close" at bounding box center [590, 257] width 41 height 15
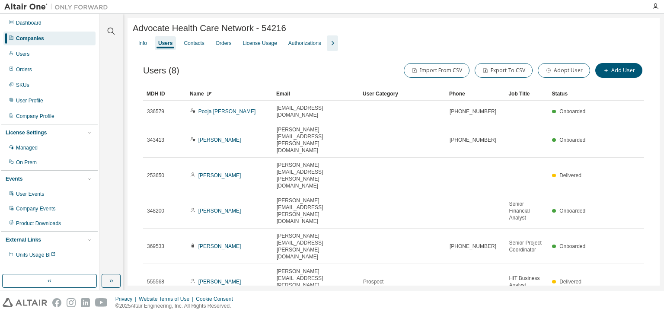
click at [334, 45] on icon "button" at bounding box center [332, 43] width 3 height 4
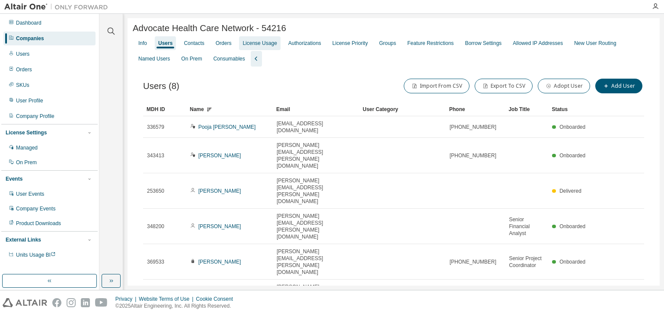
click at [261, 46] on div "License Usage" at bounding box center [259, 43] width 34 height 7
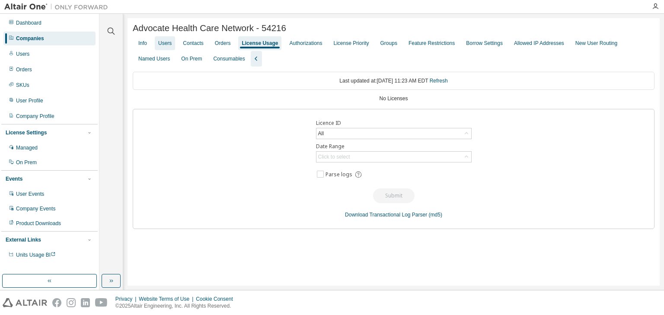
click at [166, 47] on div "Users" at bounding box center [164, 43] width 13 height 7
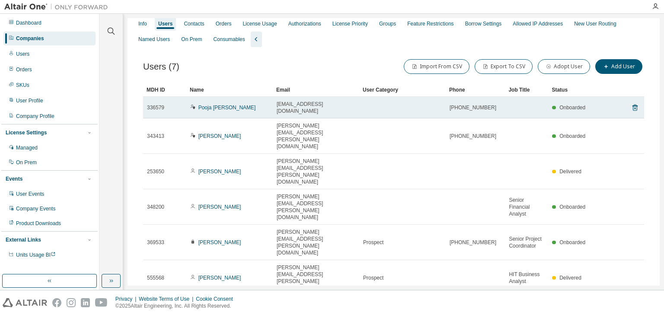
scroll to position [29, 0]
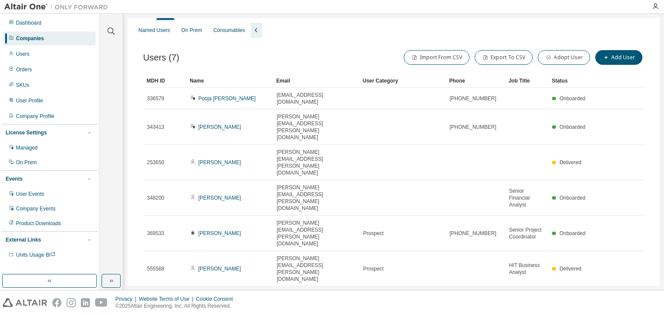
drag, startPoint x: 335, startPoint y: 223, endPoint x: 276, endPoint y: 223, distance: 59.2
click at [276, 287] on td "Ryan.Mcdade@aah.org" at bounding box center [316, 304] width 86 height 35
copy span "Ryan.Mcdade@aah.org"
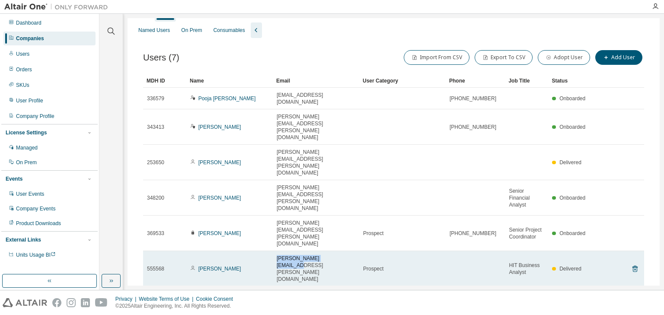
drag, startPoint x: 338, startPoint y: 194, endPoint x: 277, endPoint y: 194, distance: 60.1
click at [277, 255] on div "Chuck.LoPresti@aah.org" at bounding box center [316, 269] width 79 height 28
copy span "Chuck.LoPresti@aah.org"
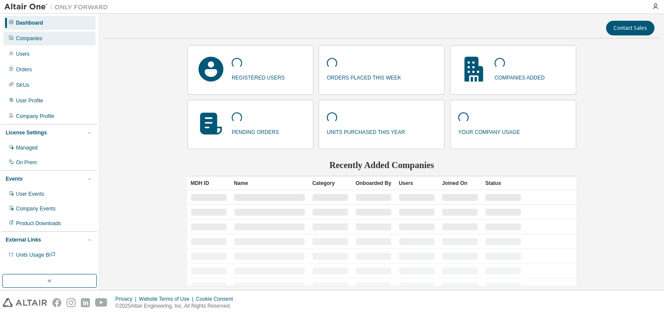
click at [27, 33] on div "Companies" at bounding box center [49, 39] width 92 height 14
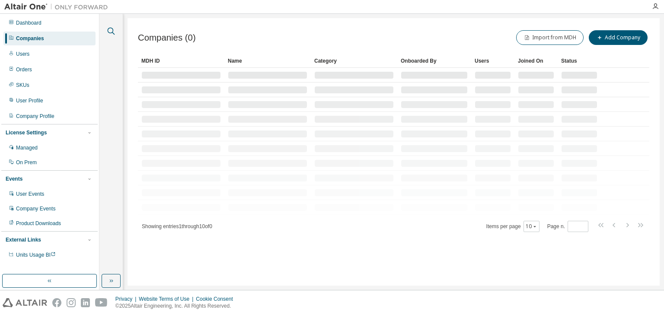
click at [114, 29] on icon "button" at bounding box center [111, 31] width 10 height 10
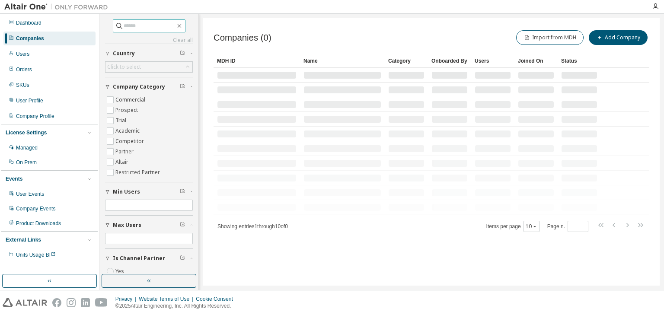
click at [125, 24] on input "text" at bounding box center [150, 26] width 52 height 9
paste input "**********"
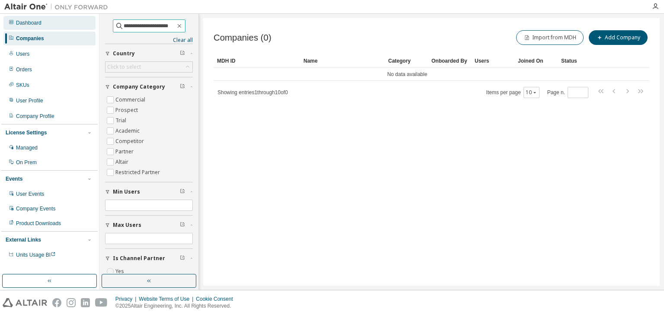
drag, startPoint x: 143, startPoint y: 25, endPoint x: 83, endPoint y: 25, distance: 60.1
click at [83, 25] on div "**********" at bounding box center [332, 152] width 664 height 276
type input "********"
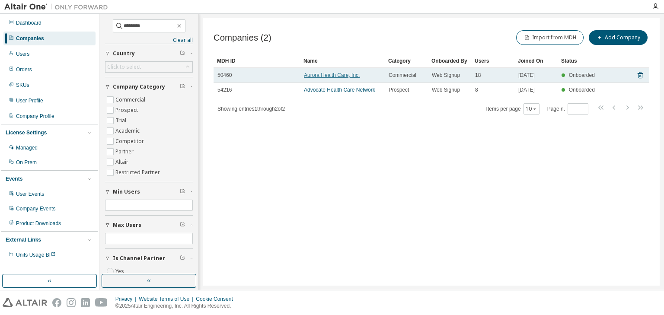
click at [334, 75] on link "Aurora Health Care, Inc." at bounding box center [332, 75] width 56 height 6
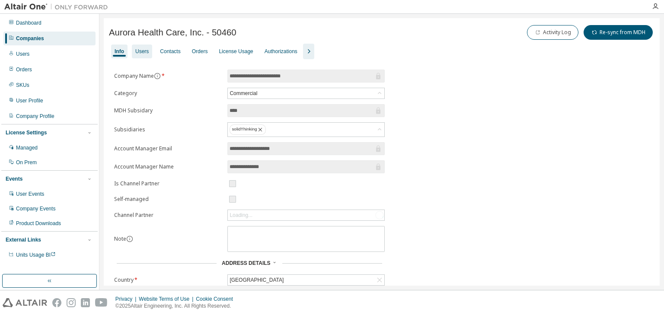
click at [145, 50] on div "Users" at bounding box center [141, 51] width 13 height 7
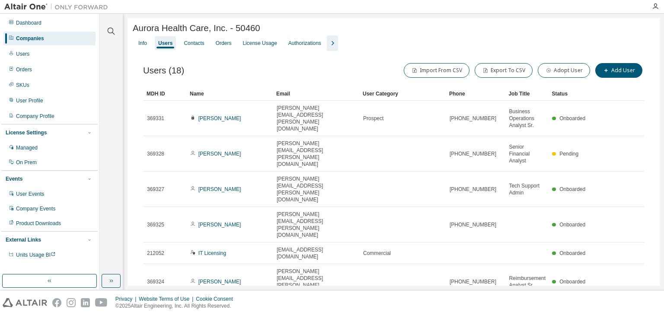
click at [247, 98] on div "Name" at bounding box center [230, 94] width 80 height 14
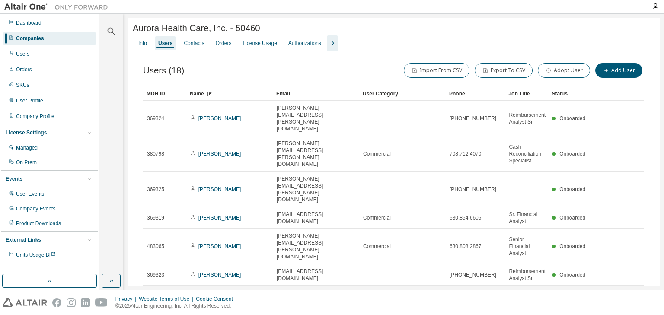
click at [247, 97] on div "Name" at bounding box center [230, 94] width 80 height 14
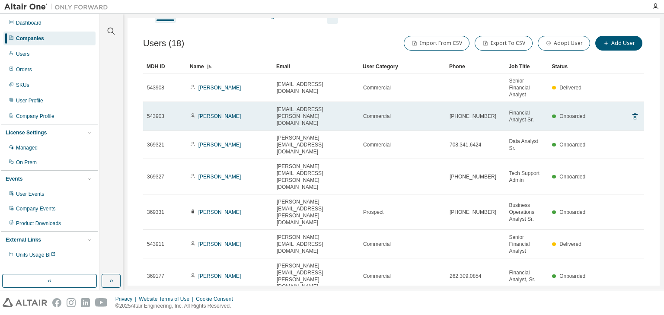
scroll to position [85, 0]
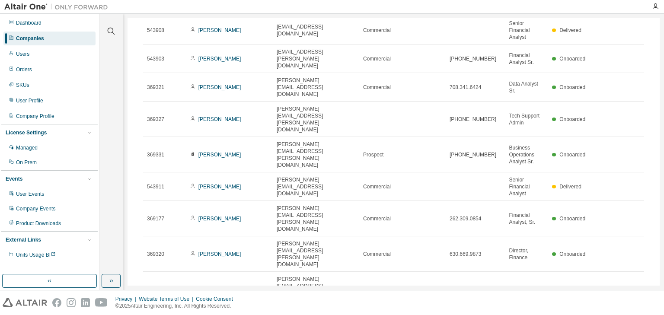
click at [531, 286] on div "30" at bounding box center [548, 284] width 69 height 10
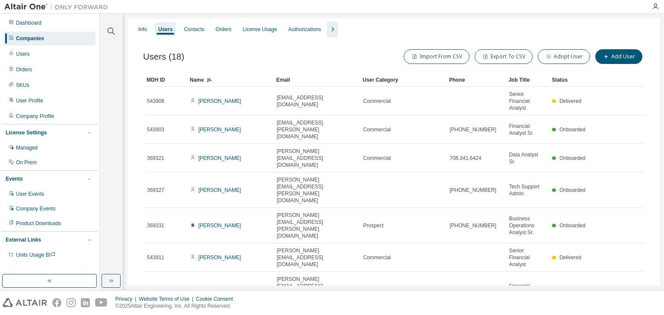
scroll to position [0, 0]
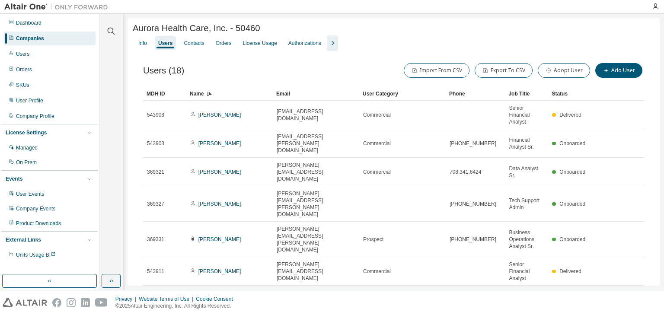
click at [228, 99] on div "Name" at bounding box center [230, 94] width 80 height 14
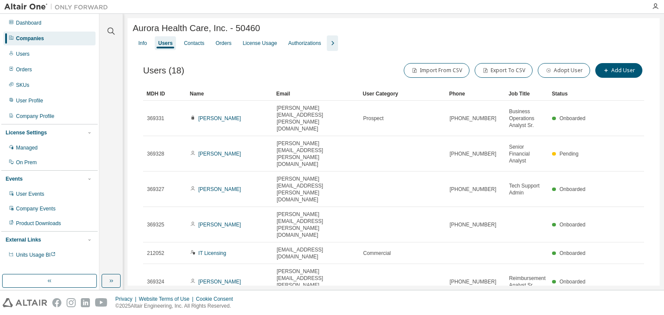
click at [228, 97] on div "Name" at bounding box center [230, 94] width 80 height 14
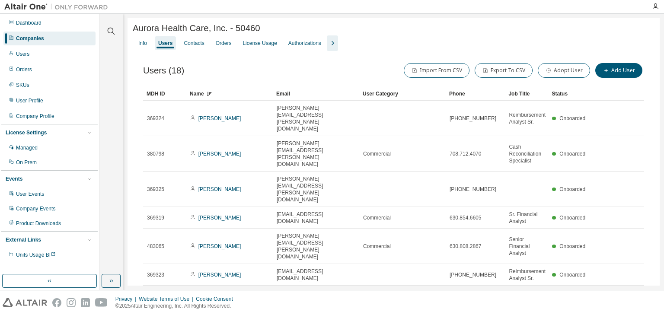
click at [228, 97] on div "Name" at bounding box center [230, 94] width 80 height 14
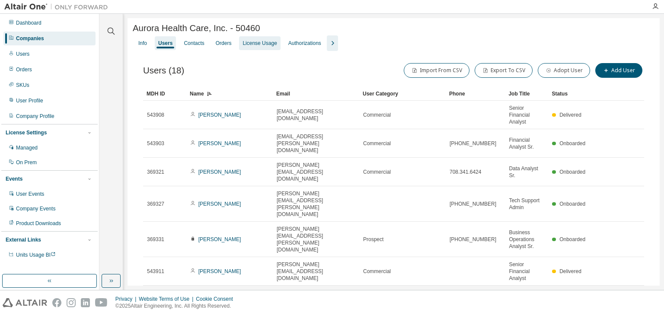
click at [267, 46] on div "License Usage" at bounding box center [259, 43] width 34 height 7
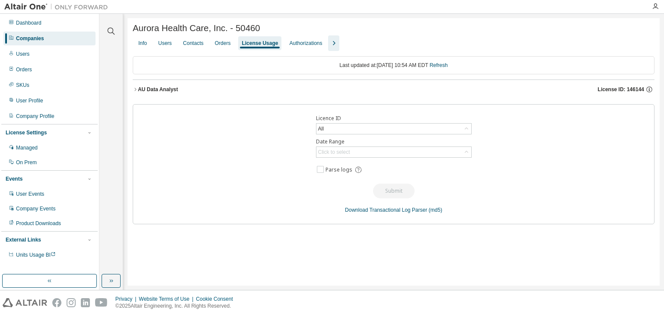
click at [137, 92] on icon "button" at bounding box center [135, 89] width 5 height 5
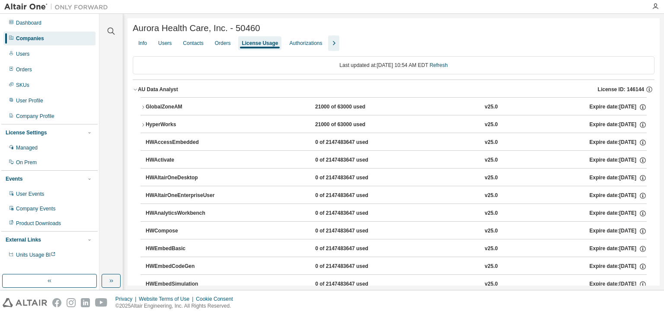
click at [142, 107] on icon "button" at bounding box center [142, 107] width 5 height 5
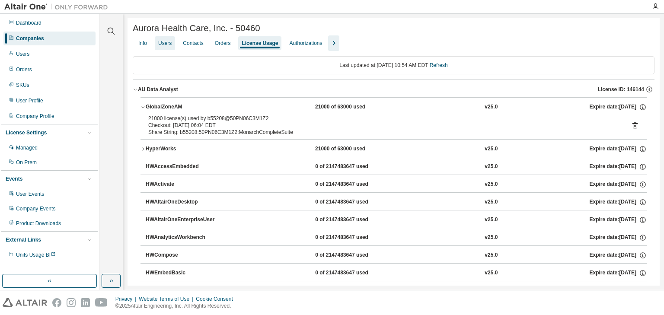
click at [169, 43] on div "Users" at bounding box center [164, 43] width 13 height 7
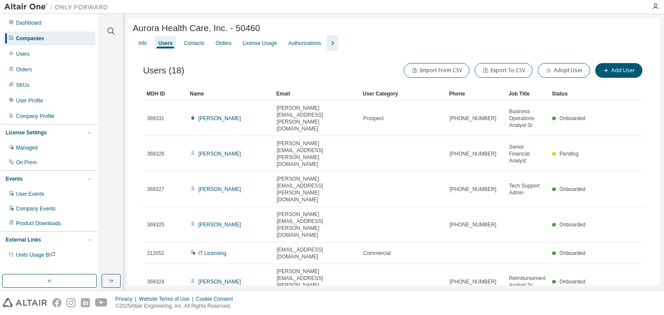
click at [220, 94] on div "Name" at bounding box center [230, 94] width 80 height 14
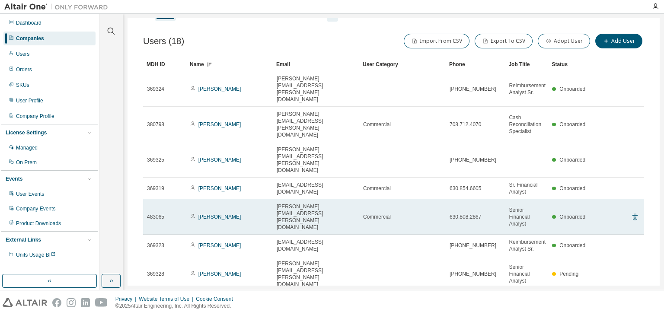
scroll to position [78, 0]
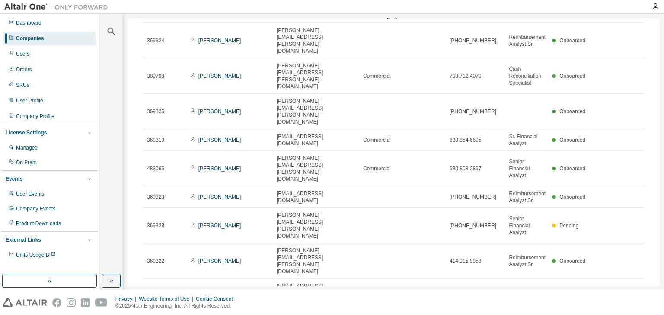
click at [531, 288] on div "30" at bounding box center [548, 284] width 69 height 10
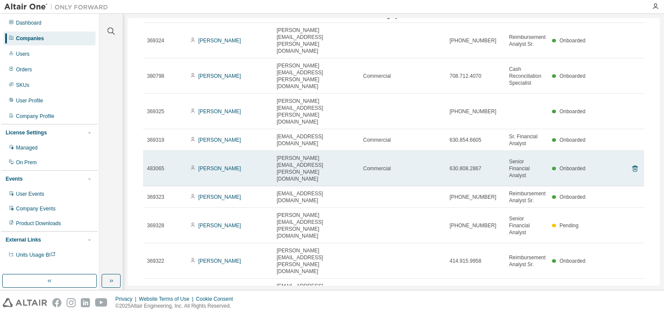
scroll to position [0, 0]
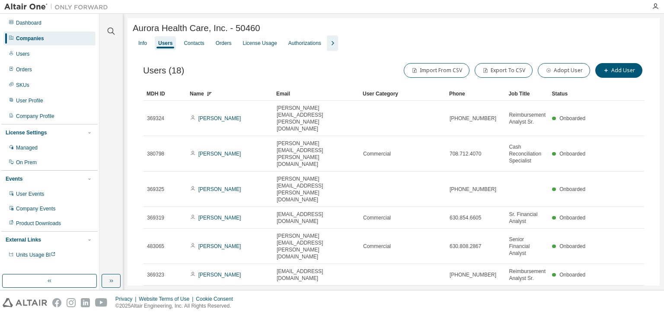
click at [236, 92] on div "Name" at bounding box center [230, 94] width 80 height 14
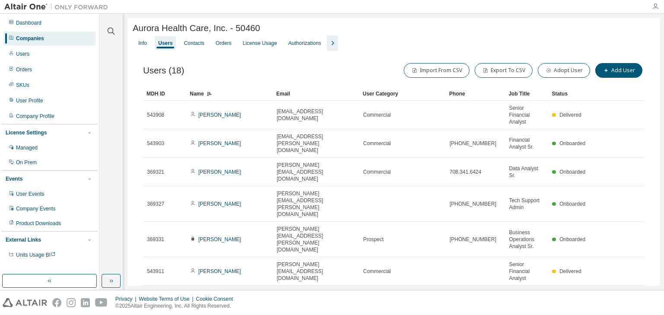
click at [655, 9] on icon "button" at bounding box center [655, 6] width 7 height 7
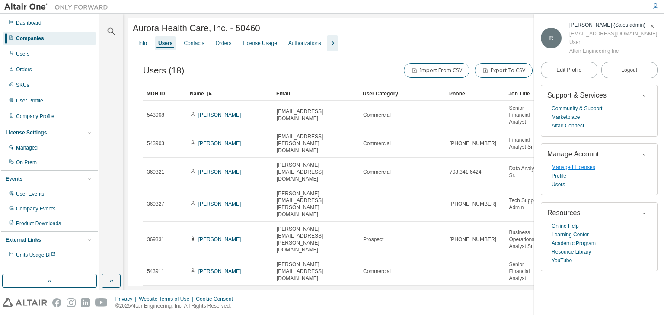
click at [595, 168] on link "Managed Licenses" at bounding box center [573, 167] width 44 height 9
click at [259, 45] on div "License Usage" at bounding box center [259, 43] width 34 height 7
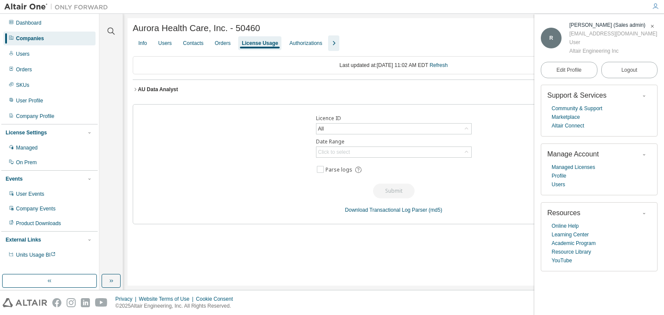
click at [652, 28] on icon "button" at bounding box center [652, 26] width 5 height 5
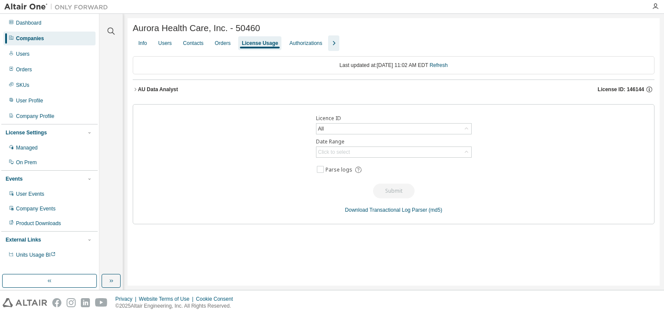
click at [136, 90] on icon "button" at bounding box center [135, 89] width 5 height 5
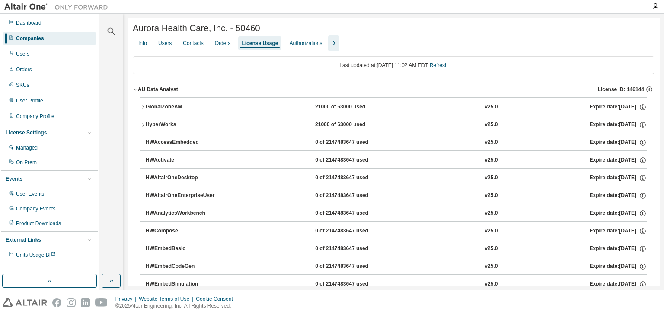
click at [136, 90] on icon "button" at bounding box center [135, 89] width 5 height 5
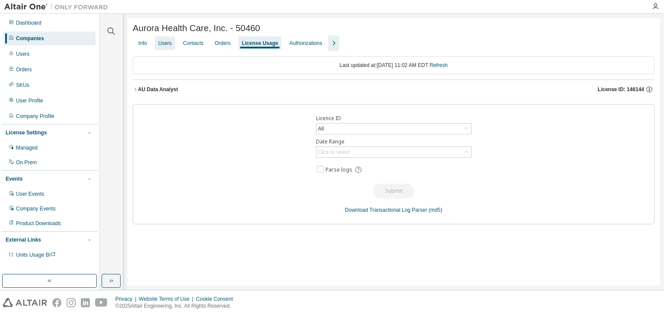
click at [170, 47] on div "Users" at bounding box center [164, 43] width 13 height 7
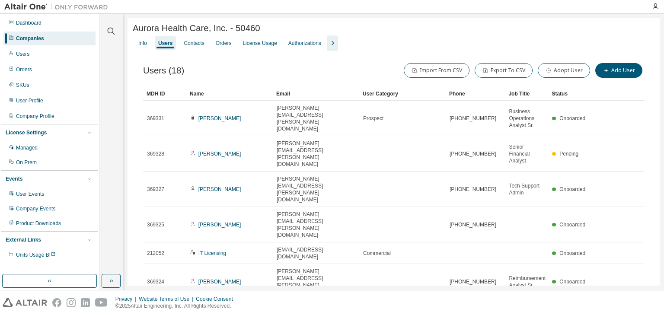
click at [221, 96] on div "Name" at bounding box center [230, 94] width 80 height 14
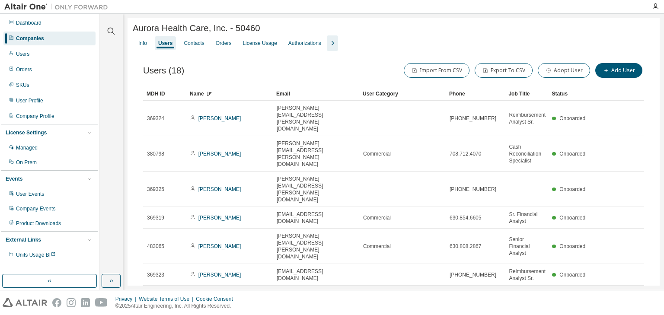
click at [230, 96] on div "Name" at bounding box center [230, 94] width 80 height 14
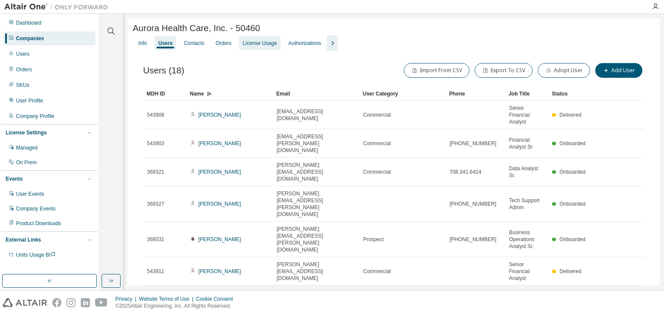
click at [259, 46] on div "License Usage" at bounding box center [259, 43] width 34 height 7
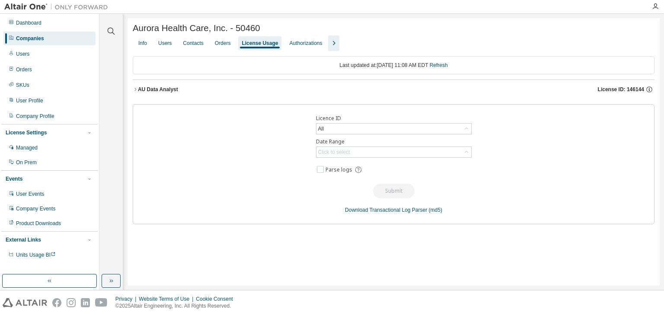
click at [137, 91] on icon "button" at bounding box center [135, 89] width 5 height 5
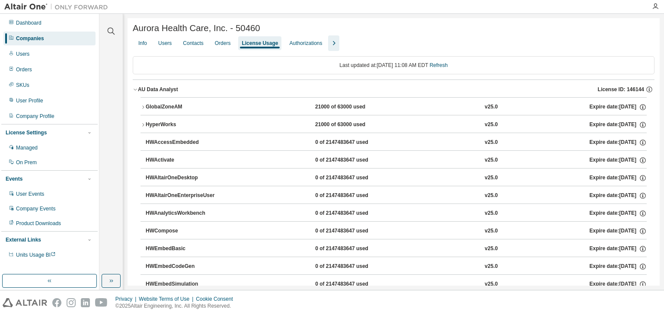
click at [145, 109] on icon "button" at bounding box center [142, 107] width 5 height 5
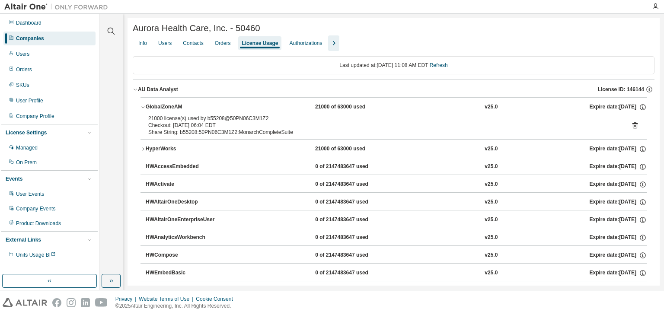
drag, startPoint x: 142, startPoint y: 111, endPoint x: 180, endPoint y: 97, distance: 40.3
click at [142, 110] on icon "button" at bounding box center [142, 107] width 5 height 5
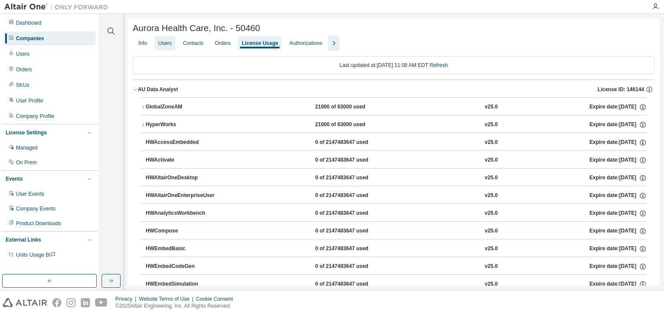
click at [169, 44] on div "Users" at bounding box center [164, 43] width 13 height 7
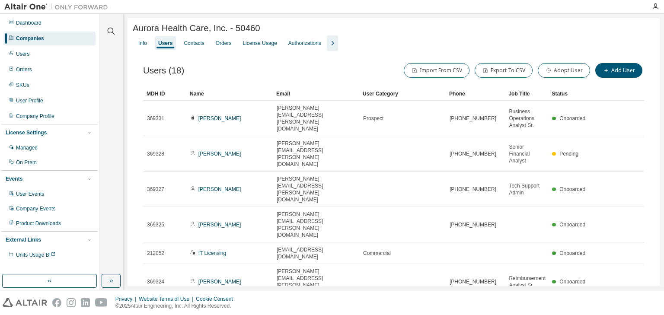
click at [228, 98] on div "Name" at bounding box center [230, 94] width 80 height 14
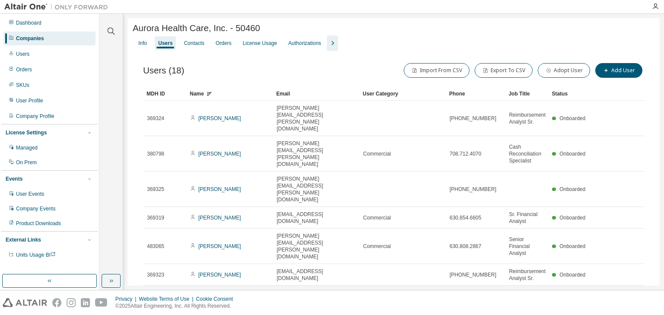
click at [239, 95] on div "Name" at bounding box center [230, 94] width 80 height 14
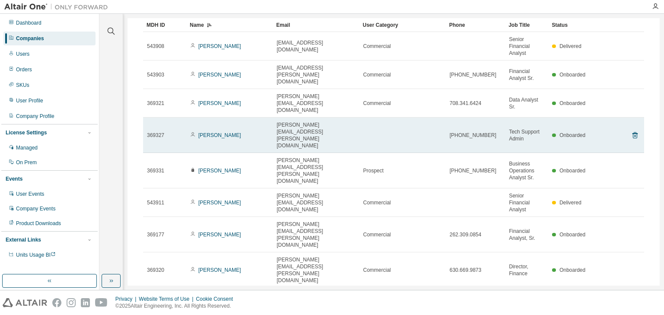
scroll to position [69, 0]
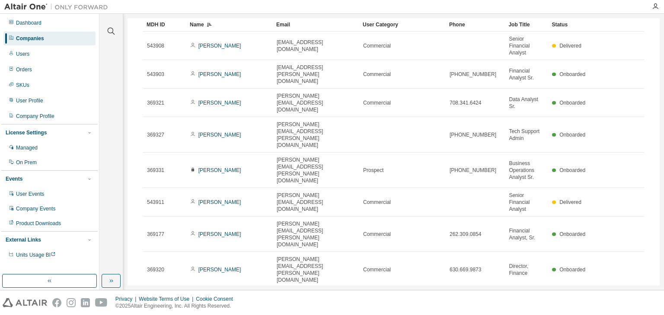
click at [499, 236] on div "30" at bounding box center [521, 235] width 69 height 10
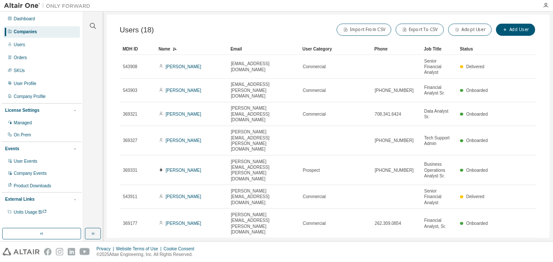
scroll to position [0, 0]
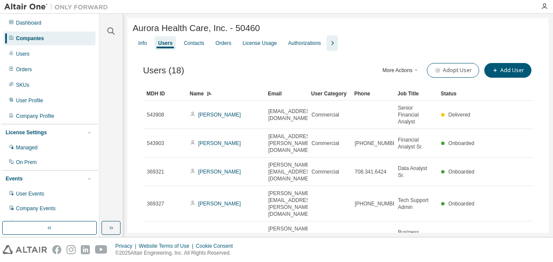
drag, startPoint x: 650, startPoint y: 0, endPoint x: 266, endPoint y: 73, distance: 391.2
click at [266, 73] on div "Users (18) More Actions Import From CSV Export To CSV Adopt User Add User" at bounding box center [338, 70] width 390 height 18
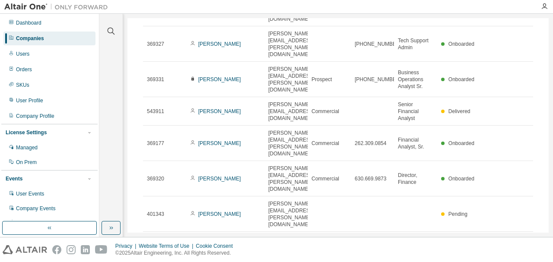
scroll to position [173, 0]
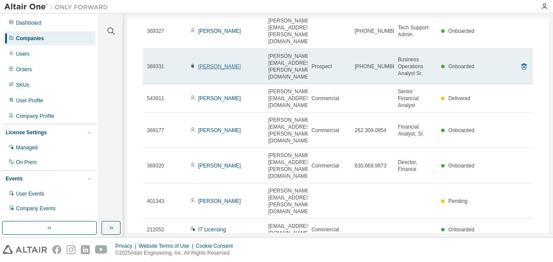
click at [225, 64] on link "Bonnie Wiencek" at bounding box center [219, 67] width 43 height 6
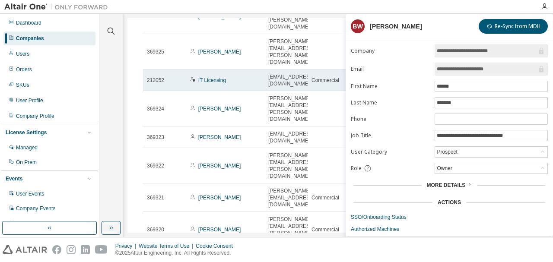
click at [245, 77] on div "IT Licensing" at bounding box center [225, 80] width 70 height 7
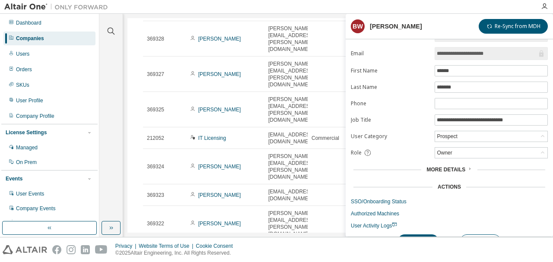
scroll to position [29, 0]
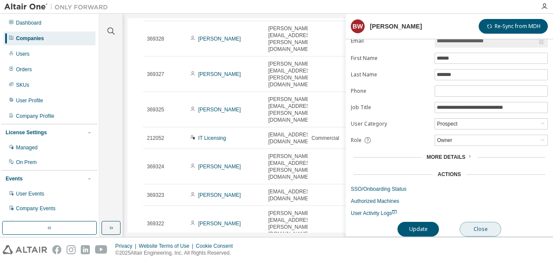
click at [484, 223] on button "Close" at bounding box center [480, 229] width 41 height 15
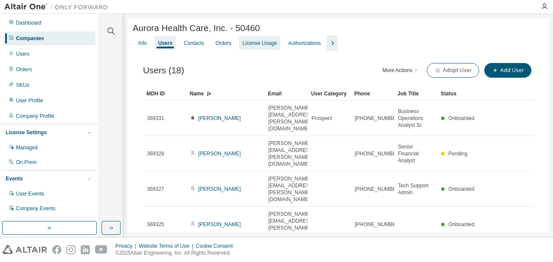
click at [264, 46] on div "License Usage" at bounding box center [259, 43] width 34 height 7
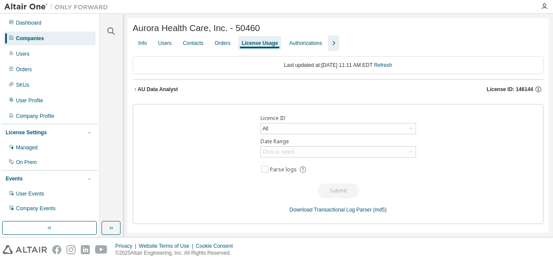
click at [134, 92] on icon "button" at bounding box center [135, 89] width 5 height 5
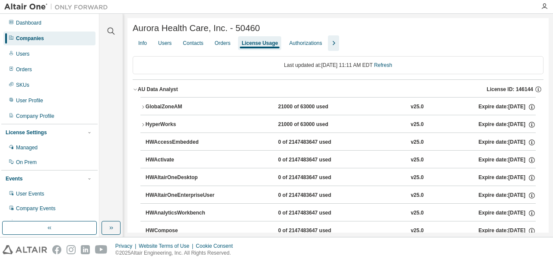
click at [135, 92] on icon "button" at bounding box center [135, 89] width 5 height 5
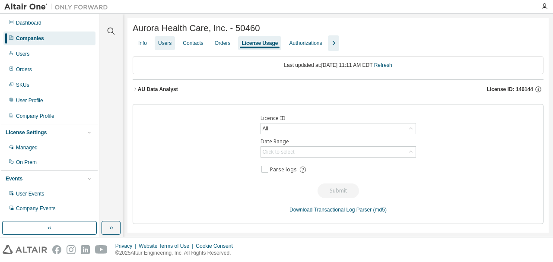
click at [162, 45] on div "Users" at bounding box center [164, 43] width 13 height 7
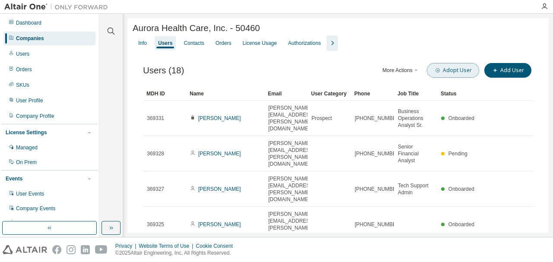
click at [457, 74] on button "Adopt User" at bounding box center [453, 70] width 52 height 15
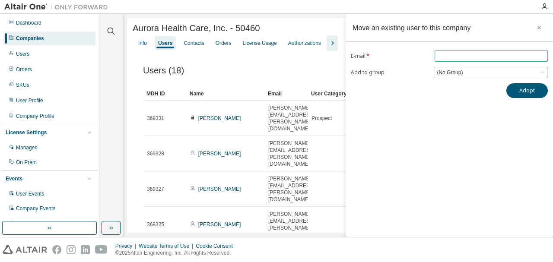
click at [449, 57] on input "email" at bounding box center [491, 56] width 109 height 7
paste input "**********"
type input "**********"
click at [531, 89] on button "Adopt" at bounding box center [527, 90] width 41 height 15
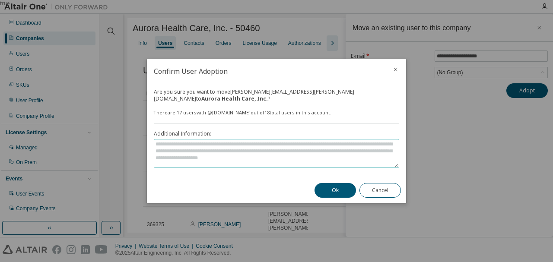
click at [293, 152] on textarea at bounding box center [276, 154] width 245 height 28
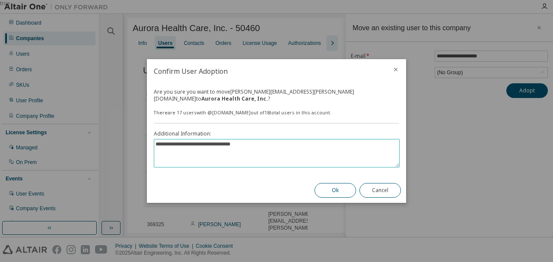
type textarea "**********"
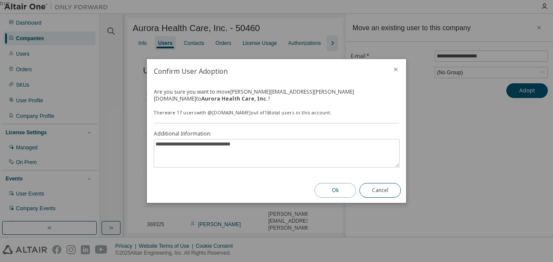
click at [338, 192] on button "Ok" at bounding box center [335, 190] width 41 height 15
click at [397, 73] on icon "close" at bounding box center [395, 69] width 7 height 7
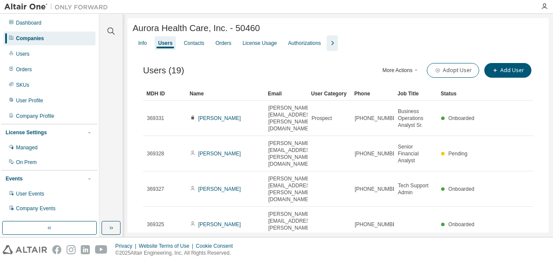
click at [229, 96] on div "Name" at bounding box center [225, 94] width 71 height 14
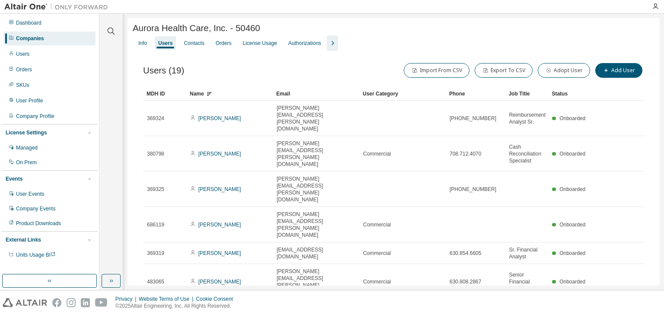
drag, startPoint x: 549, startPoint y: 0, endPoint x: 232, endPoint y: 97, distance: 331.7
click at [232, 97] on div "Name" at bounding box center [230, 94] width 80 height 14
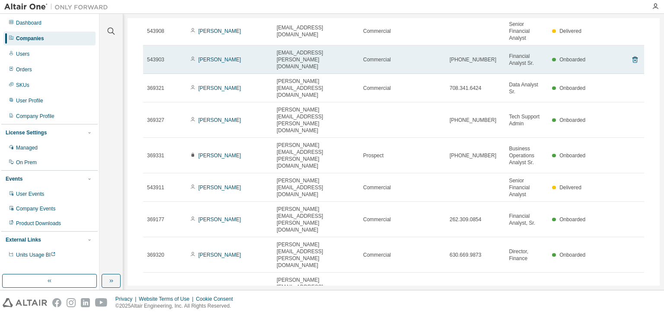
scroll to position [85, 0]
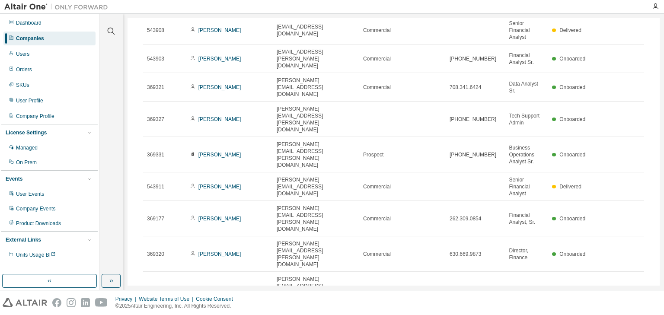
click at [530, 290] on div "50" at bounding box center [548, 295] width 69 height 10
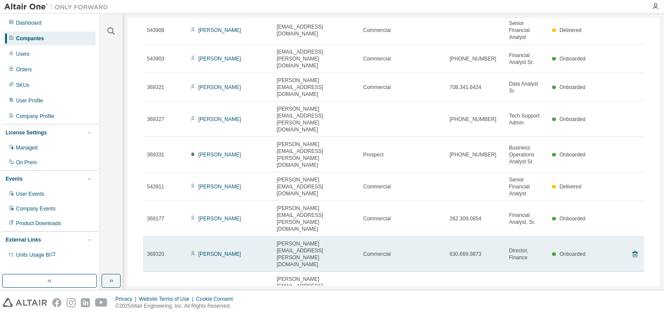
scroll to position [0, 0]
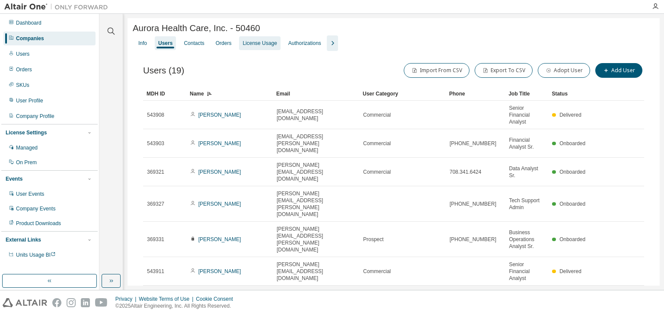
click at [262, 43] on div "License Usage" at bounding box center [259, 43] width 34 height 7
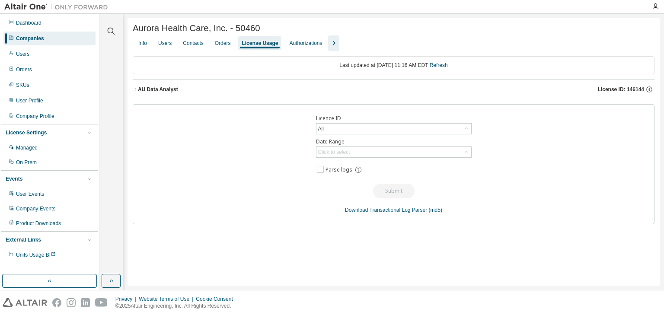
click at [132, 90] on div "Aurora Health Care, Inc. - 50460 Clear Load Save Save As Field Operator Value S…" at bounding box center [393, 152] width 532 height 268
click at [136, 92] on icon "button" at bounding box center [135, 89] width 5 height 5
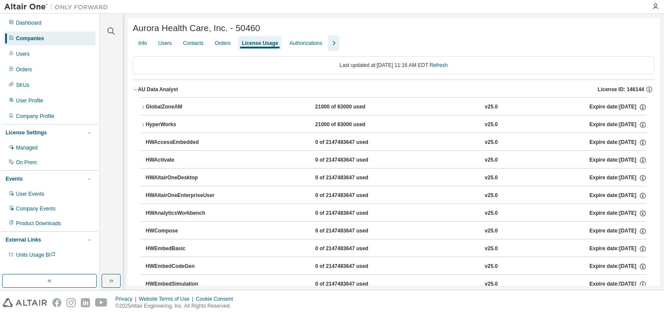
click at [143, 109] on icon "button" at bounding box center [142, 107] width 5 height 5
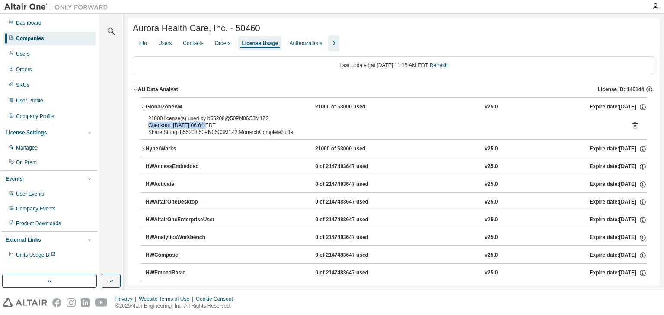
drag, startPoint x: 272, startPoint y: 121, endPoint x: 206, endPoint y: 123, distance: 66.6
click at [206, 123] on div "21000 license(s) used by b55208@50PN06C3M1Z2 Checkout: 2025-08-29 06:04 EDT" at bounding box center [383, 122] width 470 height 14
click at [267, 118] on div "21000 license(s) used by b55208@50PN06C3M1Z2" at bounding box center [383, 118] width 470 height 7
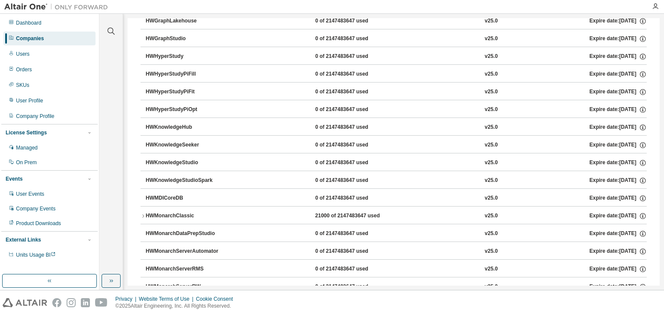
scroll to position [380, 0]
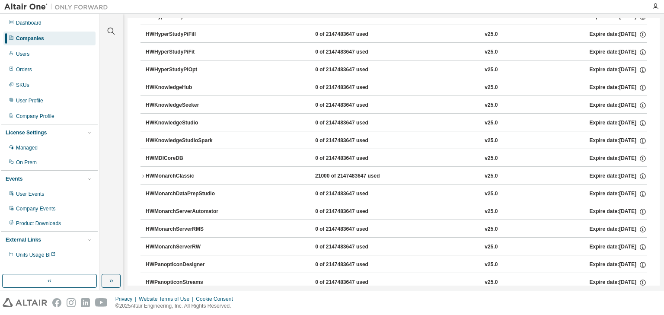
click at [141, 174] on icon "button" at bounding box center [142, 176] width 5 height 5
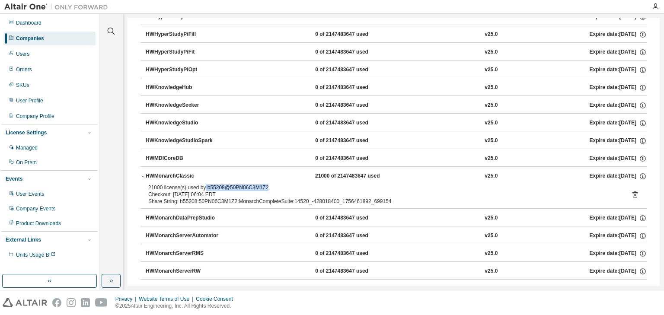
drag, startPoint x: 270, startPoint y: 187, endPoint x: 207, endPoint y: 186, distance: 62.2
click at [207, 186] on div "21000 license(s) used by b55208@50PN06C3M1Z2" at bounding box center [383, 187] width 470 height 7
copy div "b55208@50PN06C3M1Z2"
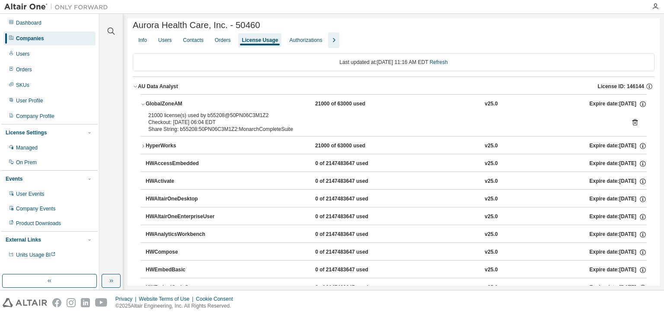
scroll to position [0, 0]
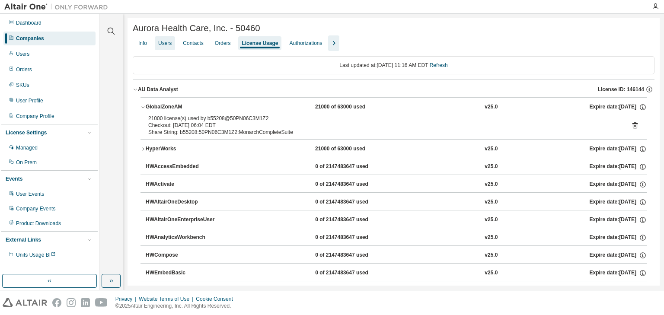
click at [167, 43] on div "Users" at bounding box center [164, 43] width 13 height 7
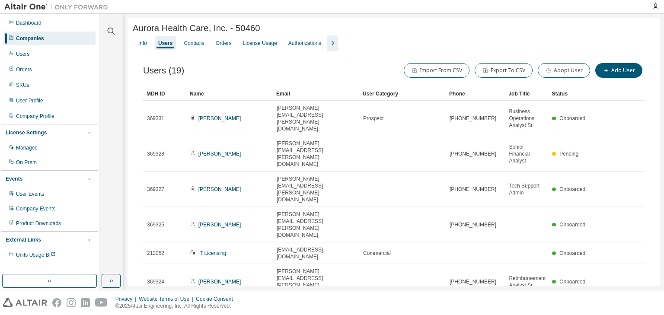
click at [240, 95] on div "Name" at bounding box center [230, 94] width 80 height 14
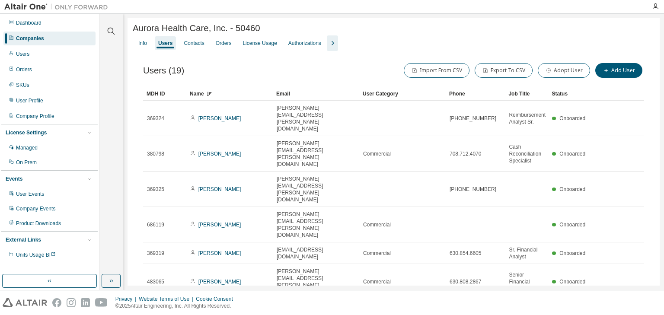
click at [240, 95] on div "Name" at bounding box center [230, 94] width 80 height 14
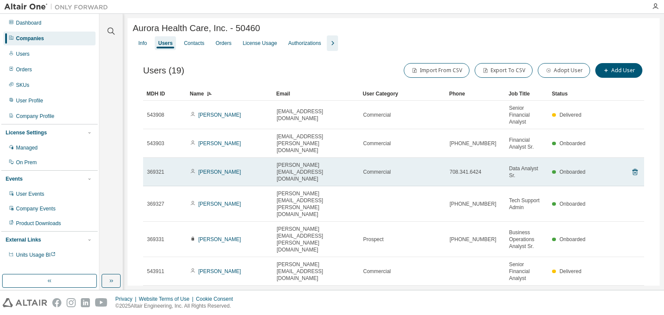
click at [234, 169] on td "Andrew Matouk" at bounding box center [229, 172] width 86 height 29
click at [229, 169] on link "Andrew Matouk" at bounding box center [219, 172] width 43 height 6
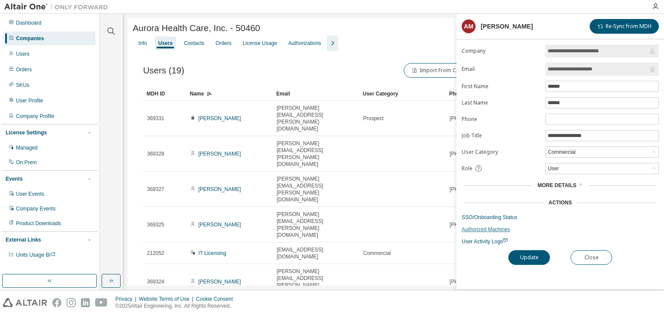
click at [487, 228] on link "Authorized Machines" at bounding box center [560, 229] width 197 height 7
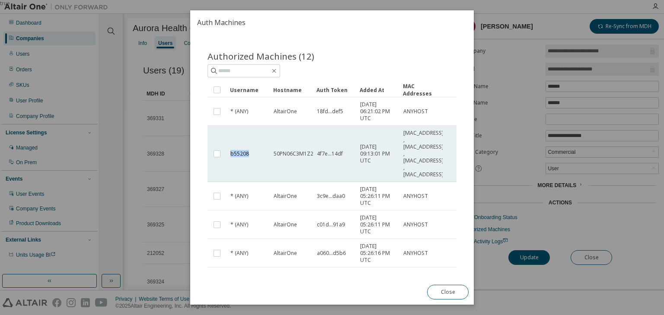
drag, startPoint x: 231, startPoint y: 154, endPoint x: 252, endPoint y: 153, distance: 21.6
click at [252, 153] on div "b55208" at bounding box center [247, 153] width 35 height 7
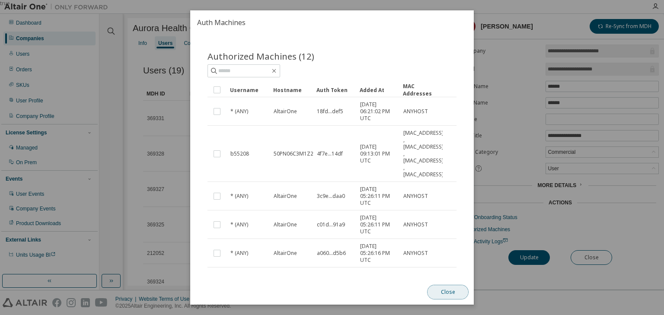
click at [450, 290] on button "Close" at bounding box center [447, 292] width 41 height 15
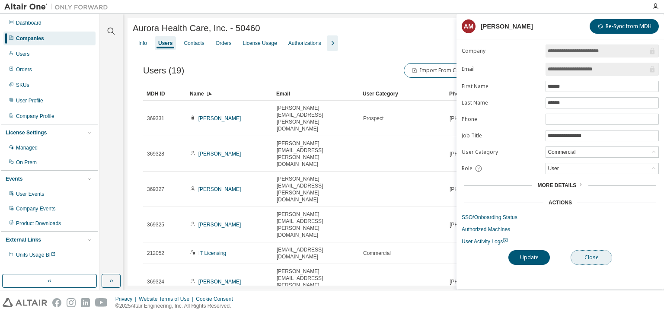
click at [588, 253] on button "Close" at bounding box center [590, 257] width 41 height 15
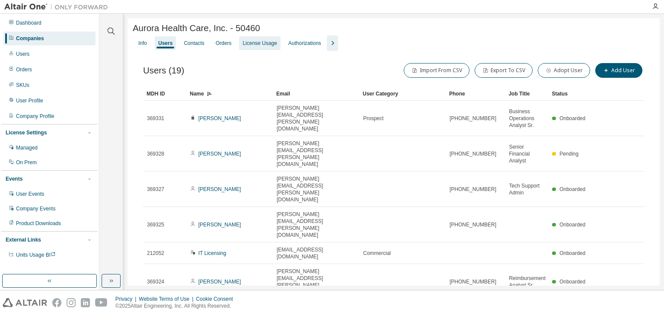
click at [259, 39] on div "License Usage" at bounding box center [259, 43] width 41 height 14
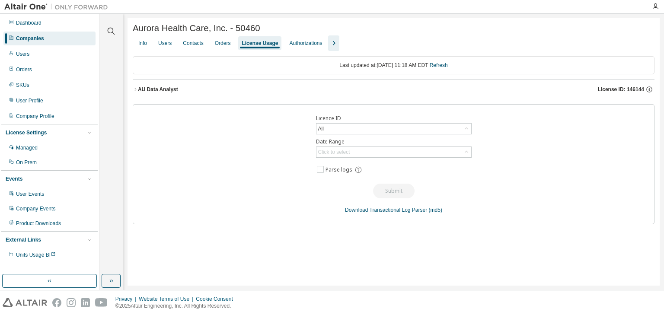
click at [135, 91] on icon "button" at bounding box center [135, 89] width 2 height 3
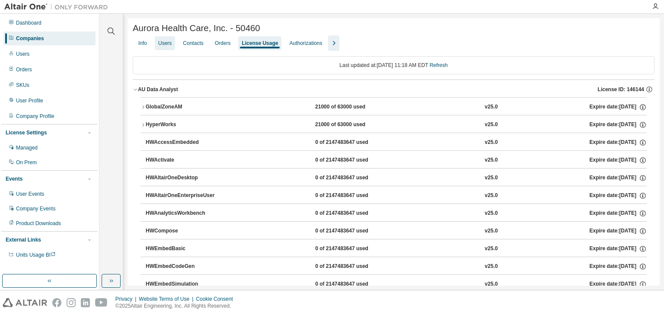
click at [169, 49] on div "Users" at bounding box center [165, 43] width 20 height 14
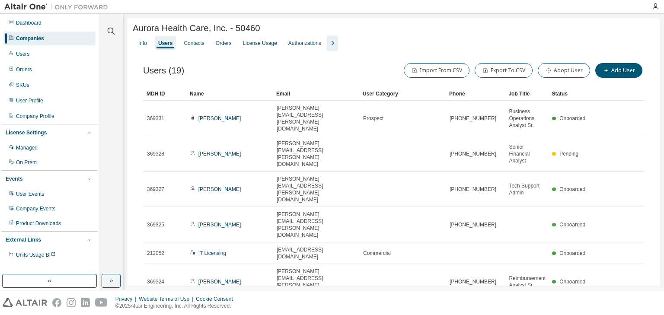
click at [232, 94] on div "Name" at bounding box center [230, 94] width 80 height 14
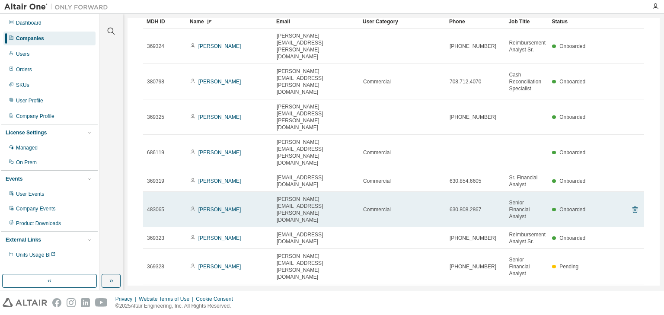
scroll to position [78, 0]
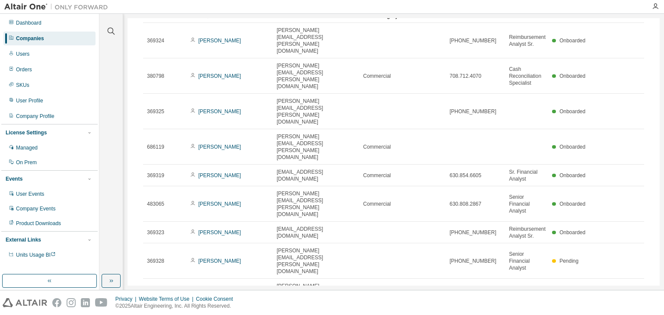
click at [526, 287] on div "30" at bounding box center [548, 284] width 69 height 10
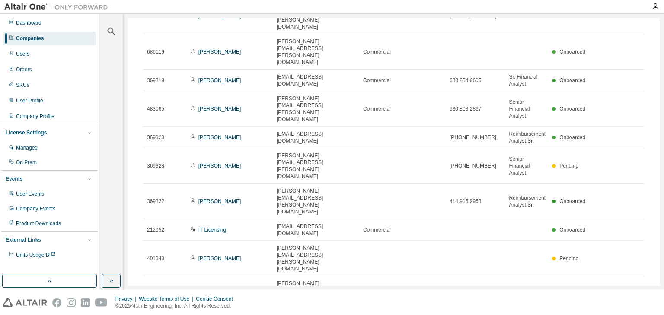
scroll to position [138, 0]
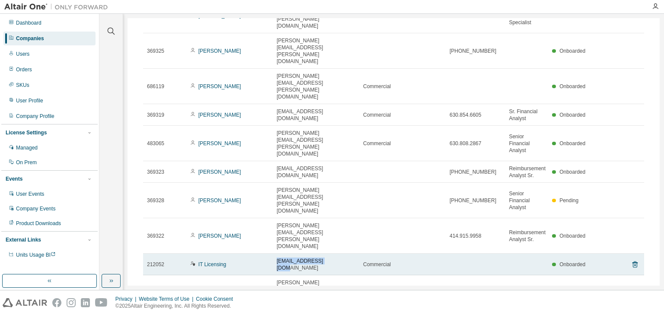
drag, startPoint x: 328, startPoint y: 174, endPoint x: 274, endPoint y: 174, distance: 54.0
click at [274, 254] on td "smc_itlicen@aah.org" at bounding box center [316, 265] width 86 height 22
copy span "smc_itlicen@aah.org"
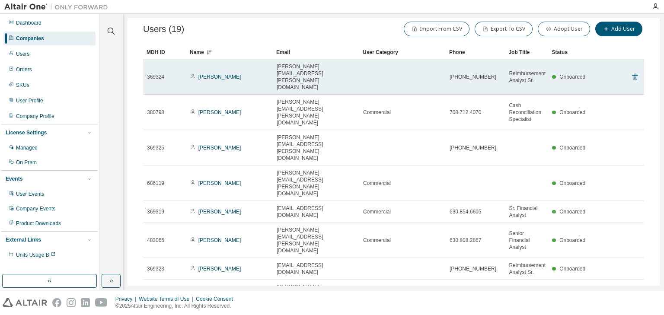
scroll to position [35, 0]
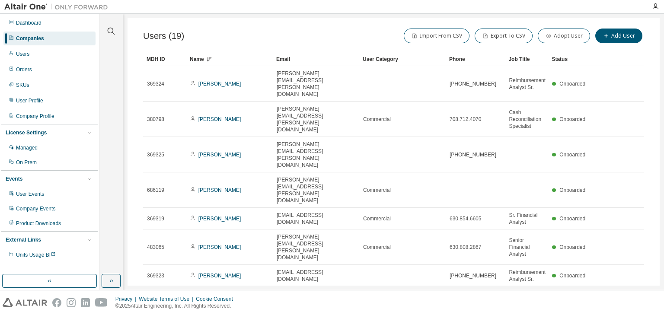
click at [241, 61] on div "Name" at bounding box center [230, 59] width 80 height 14
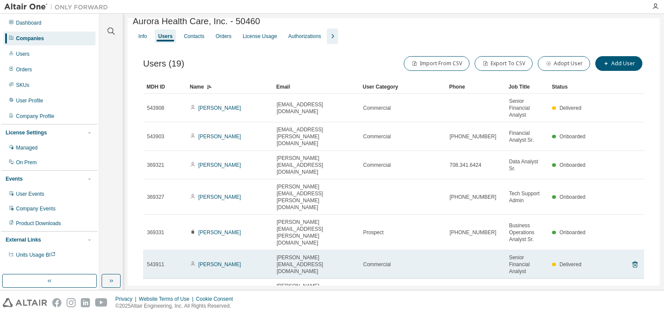
scroll to position [0, 0]
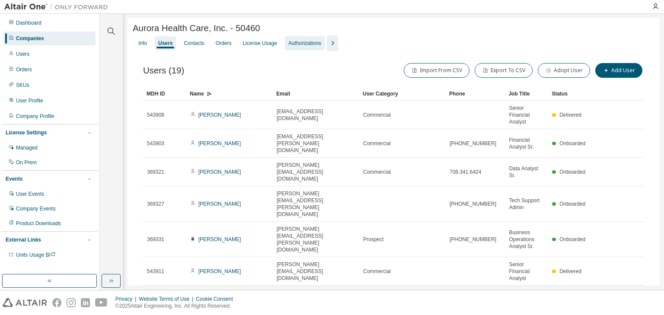
click at [310, 43] on div "Authorizations" at bounding box center [304, 43] width 33 height 7
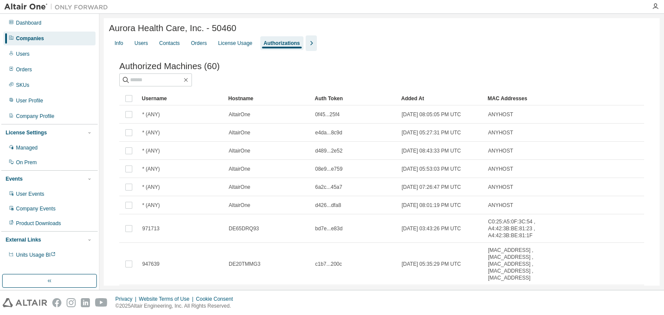
click at [201, 102] on div "Username" at bounding box center [182, 99] width 80 height 14
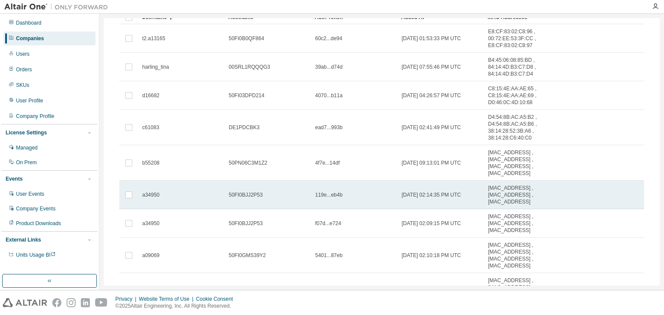
scroll to position [69, 0]
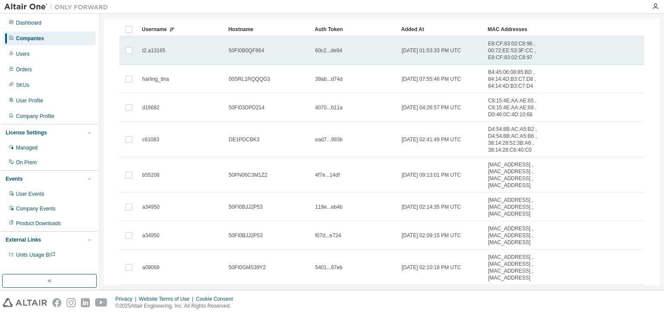
click at [171, 53] on div "t2.a13165" at bounding box center [181, 50] width 79 height 7
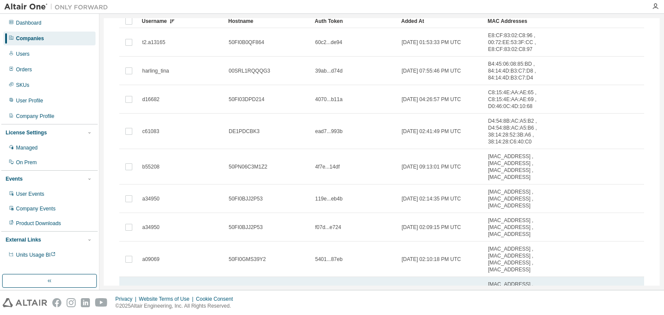
scroll to position [43, 0]
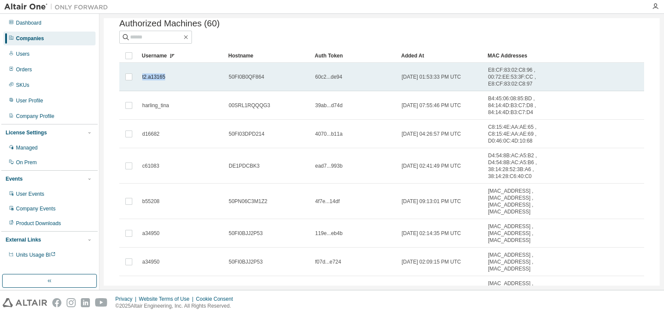
drag, startPoint x: 166, startPoint y: 80, endPoint x: 142, endPoint y: 80, distance: 23.8
click at [142, 80] on div "t2.a13165" at bounding box center [181, 76] width 79 height 7
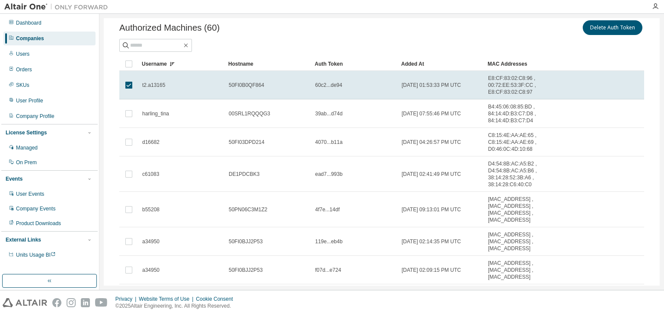
copy span "t2.a13165"
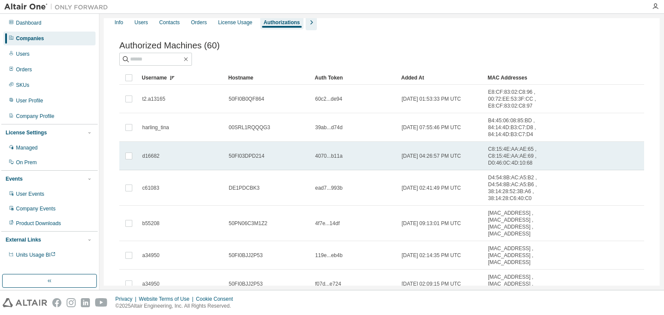
scroll to position [0, 0]
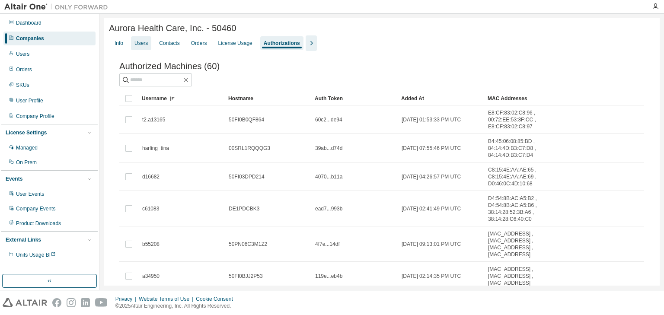
click at [142, 46] on div "Users" at bounding box center [140, 43] width 13 height 7
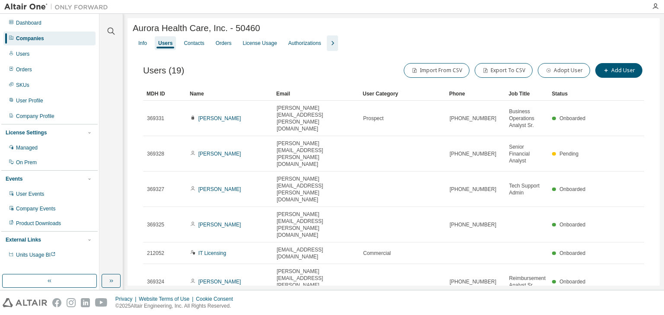
click at [228, 97] on div "Name" at bounding box center [230, 94] width 80 height 14
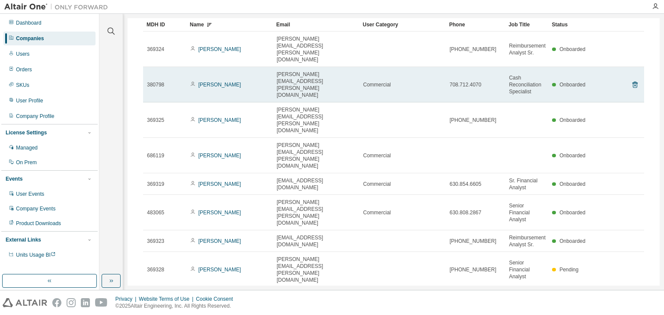
scroll to position [78, 0]
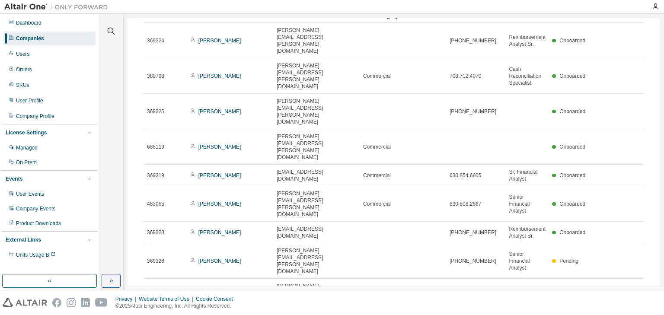
click at [526, 295] on div "50" at bounding box center [548, 295] width 69 height 10
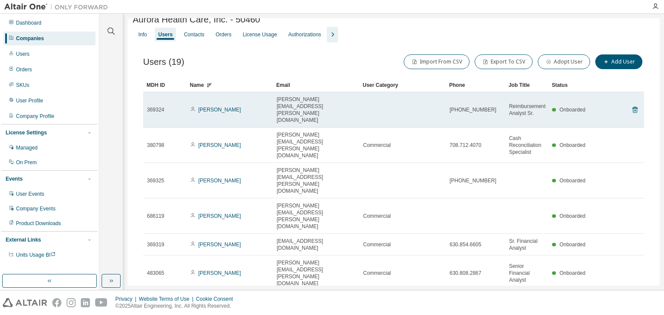
scroll to position [0, 0]
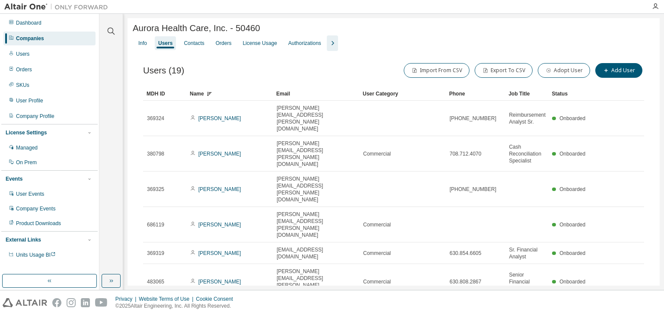
click at [239, 95] on div "Name" at bounding box center [230, 94] width 80 height 14
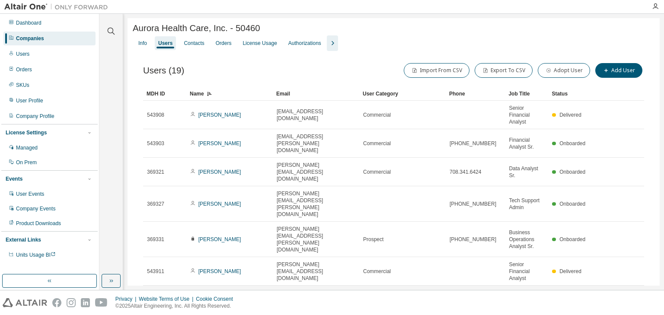
click at [239, 95] on div "Name" at bounding box center [230, 94] width 80 height 14
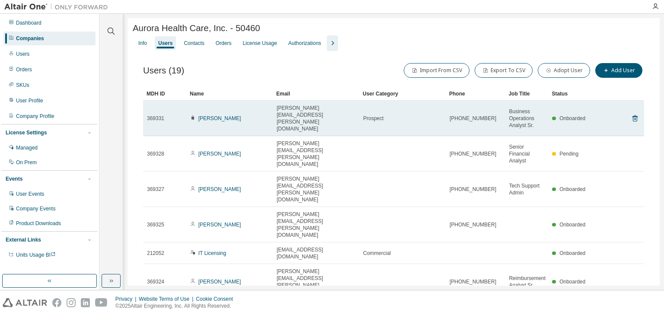
click at [212, 112] on td "Bonnie Wiencek" at bounding box center [229, 118] width 86 height 35
click at [221, 118] on link "Bonnie Wiencek" at bounding box center [219, 118] width 43 height 6
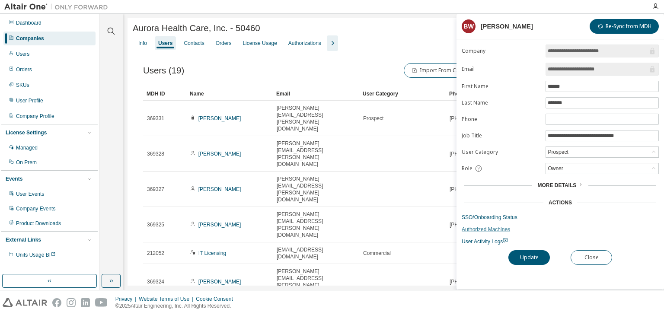
click at [484, 227] on link "Authorized Machines" at bounding box center [560, 229] width 197 height 7
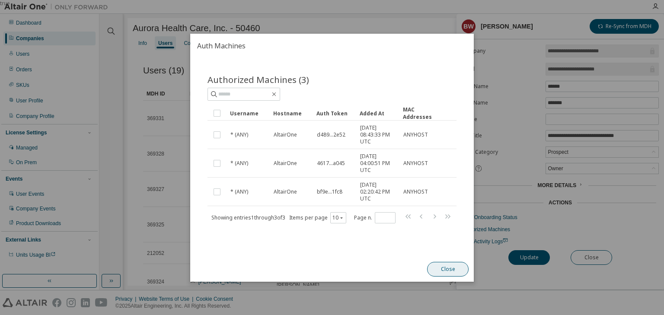
click at [450, 266] on button "Close" at bounding box center [447, 269] width 41 height 15
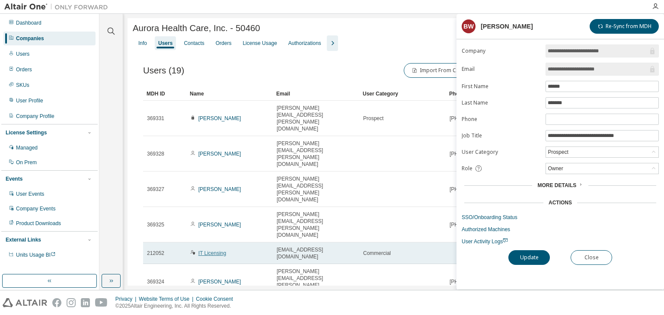
click at [225, 250] on link "IT Licensing" at bounding box center [212, 253] width 28 height 6
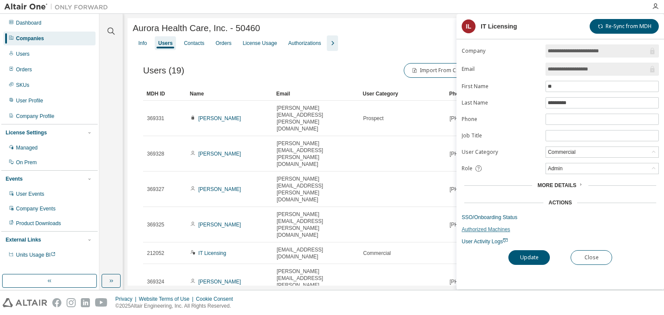
click at [485, 230] on link "Authorized Machines" at bounding box center [560, 229] width 197 height 7
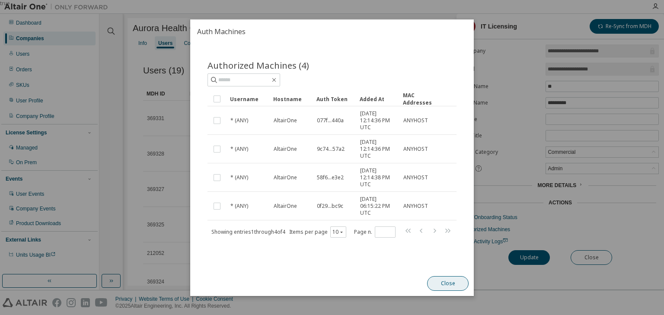
click at [441, 283] on button "Close" at bounding box center [447, 283] width 41 height 15
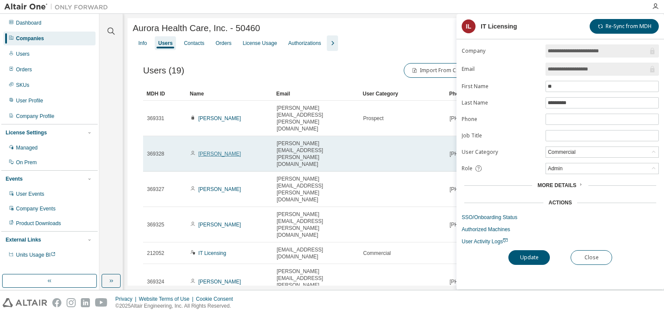
click at [207, 151] on link "Laura Bloom" at bounding box center [219, 154] width 43 height 6
click at [220, 151] on link "Laura Bloom" at bounding box center [219, 154] width 43 height 6
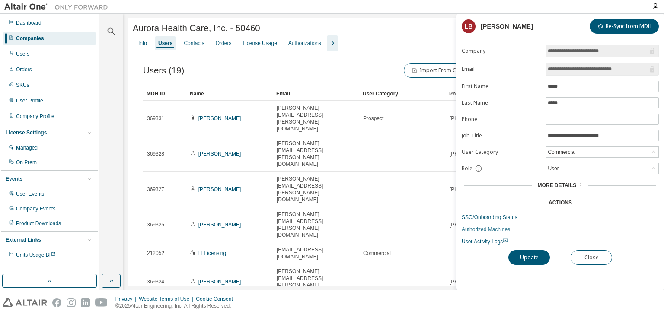
click at [489, 227] on link "Authorized Machines" at bounding box center [560, 229] width 197 height 7
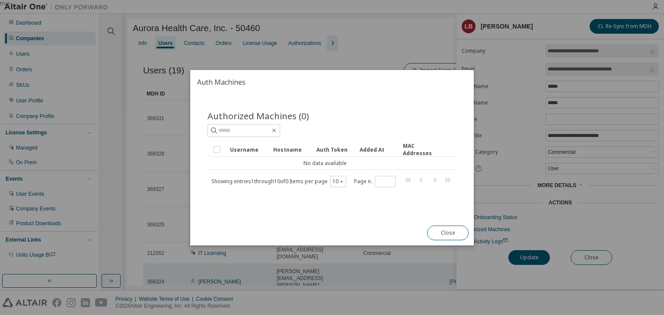
click at [441, 228] on button "Close" at bounding box center [447, 233] width 41 height 15
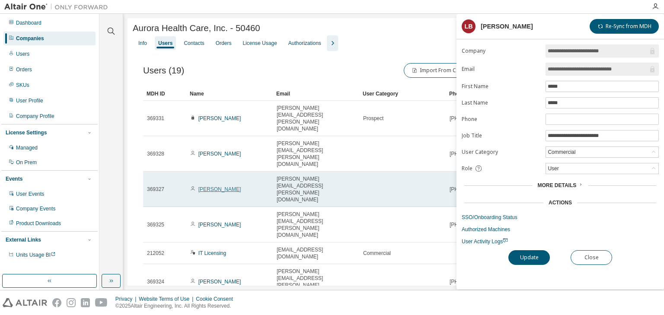
click at [213, 186] on link "Anna Cruz" at bounding box center [219, 189] width 43 height 6
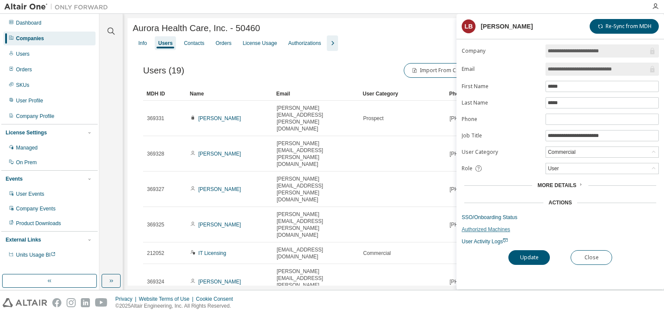
click at [491, 228] on link "Authorized Machines" at bounding box center [560, 229] width 197 height 7
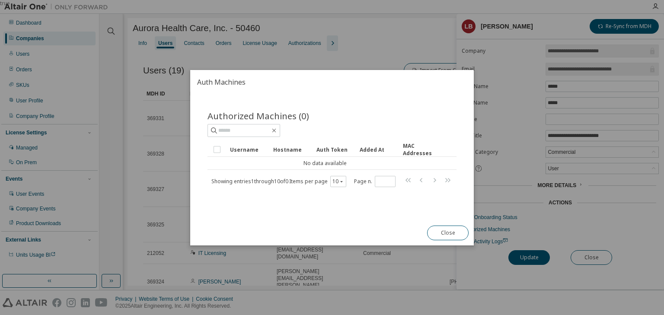
click at [443, 225] on div "Close" at bounding box center [448, 232] width 52 height 25
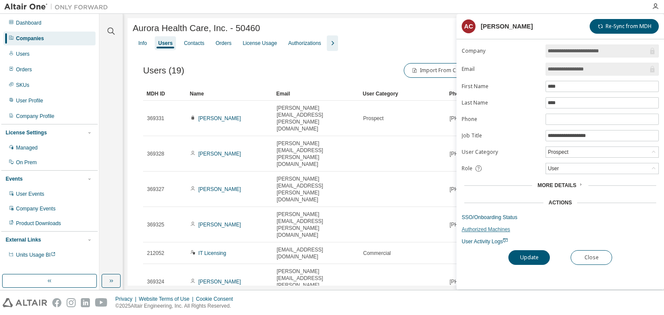
click at [478, 227] on link "Authorized Machines" at bounding box center [560, 229] width 197 height 7
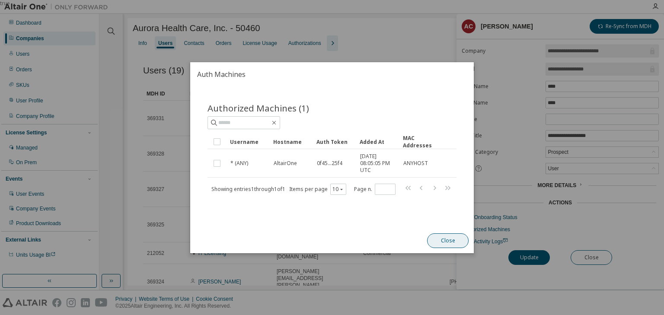
click at [442, 240] on button "Close" at bounding box center [447, 240] width 41 height 15
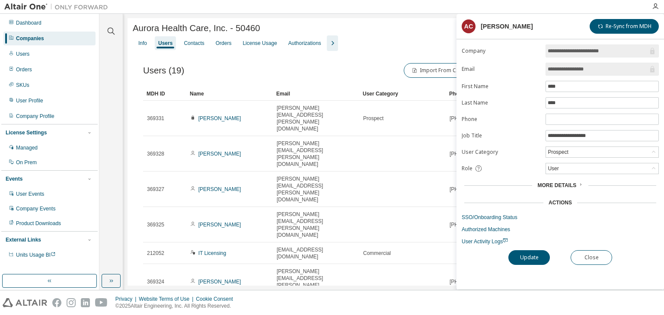
click at [222, 95] on div "Name" at bounding box center [230, 94] width 80 height 14
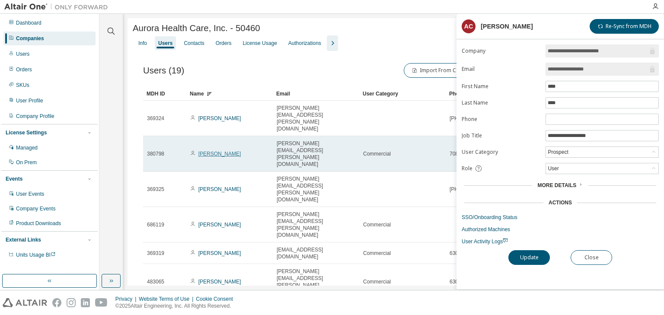
click at [215, 151] on link "Tina Harling" at bounding box center [219, 154] width 43 height 6
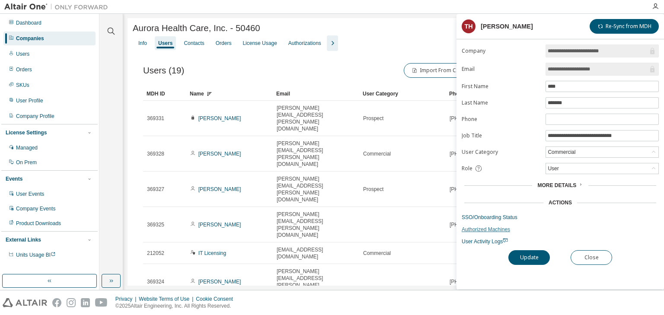
click at [478, 228] on link "Authorized Machines" at bounding box center [560, 229] width 197 height 7
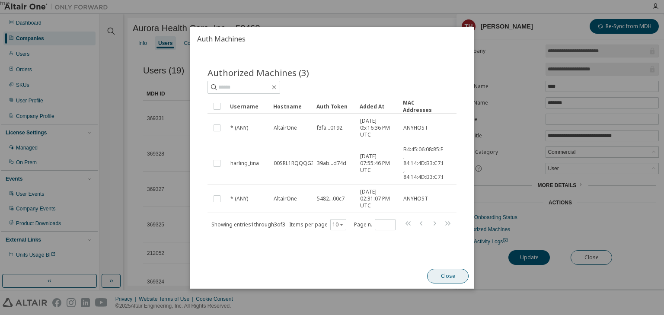
click at [429, 273] on button "Close" at bounding box center [447, 276] width 41 height 15
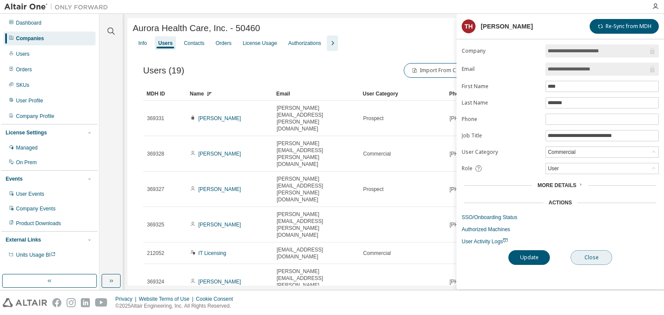
click at [590, 253] on button "Close" at bounding box center [590, 257] width 41 height 15
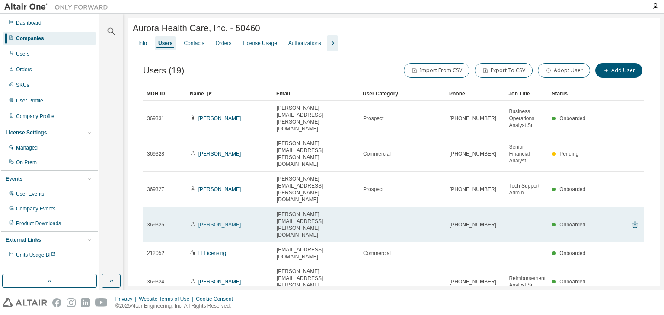
click at [217, 222] on link "Thomas Burkhardt" at bounding box center [219, 225] width 43 height 6
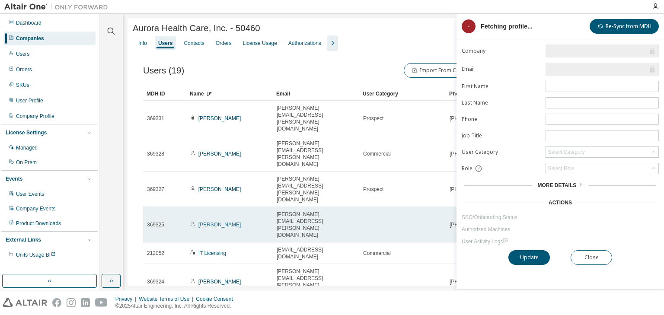
click at [213, 222] on link "Thomas Burkhardt" at bounding box center [219, 225] width 43 height 6
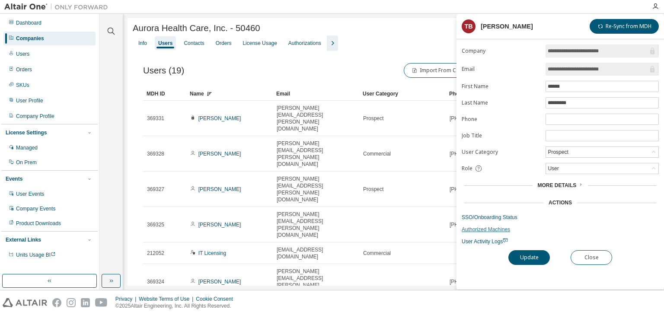
click at [489, 230] on link "Authorized Machines" at bounding box center [560, 229] width 197 height 7
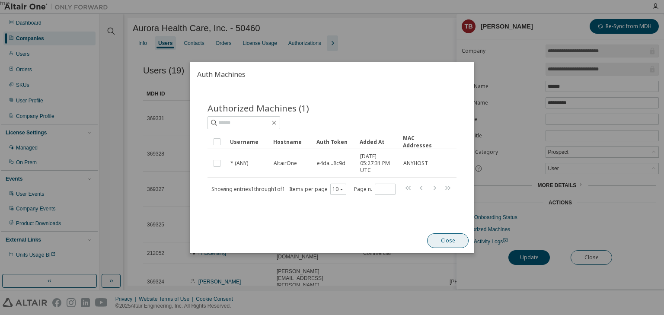
click at [448, 234] on button "Close" at bounding box center [447, 240] width 41 height 15
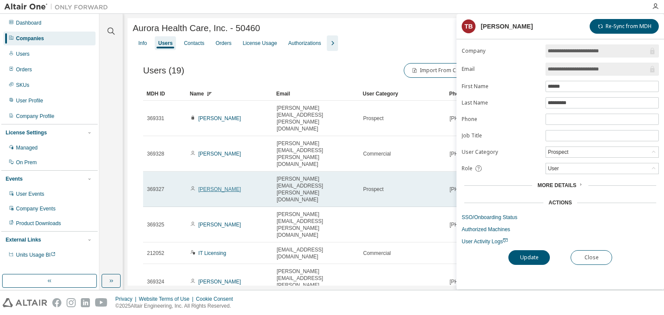
click at [214, 186] on link "Anna Cruz" at bounding box center [219, 189] width 43 height 6
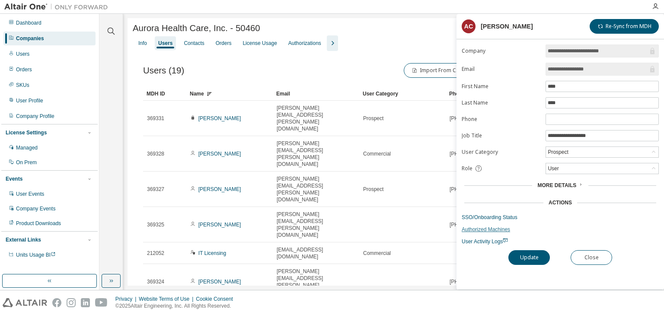
click at [486, 227] on link "Authorized Machines" at bounding box center [560, 229] width 197 height 7
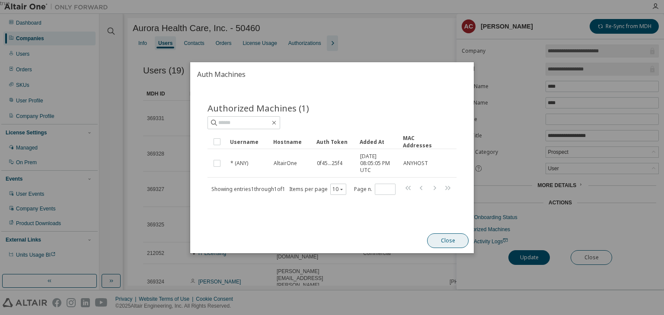
click at [444, 244] on button "Close" at bounding box center [447, 240] width 41 height 15
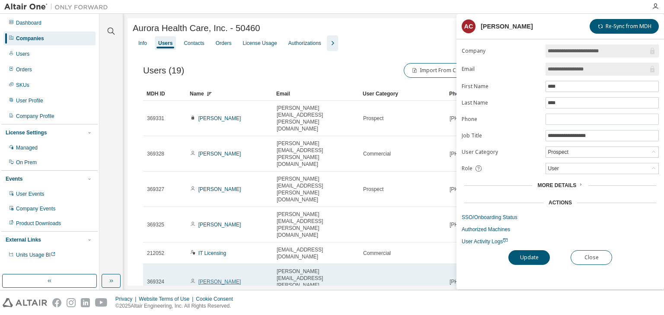
click at [207, 279] on link "Travis Vines" at bounding box center [219, 282] width 43 height 6
click at [214, 279] on link "Travis Vines" at bounding box center [219, 282] width 43 height 6
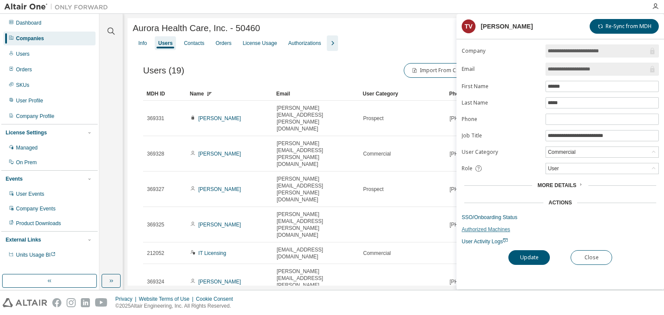
click at [494, 230] on link "Authorized Machines" at bounding box center [560, 229] width 197 height 7
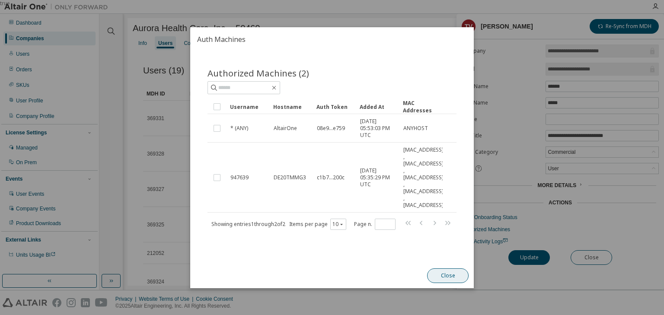
click at [441, 270] on button "Close" at bounding box center [447, 275] width 41 height 15
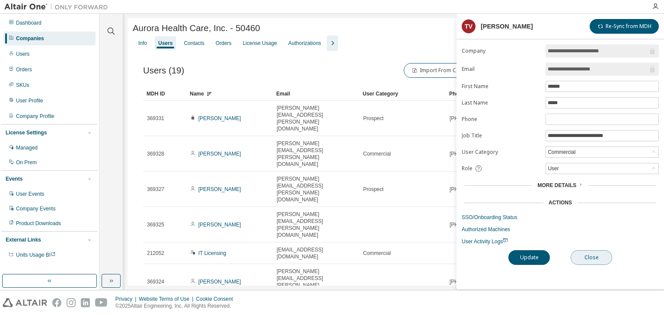
click at [589, 251] on button "Close" at bounding box center [590, 257] width 41 height 15
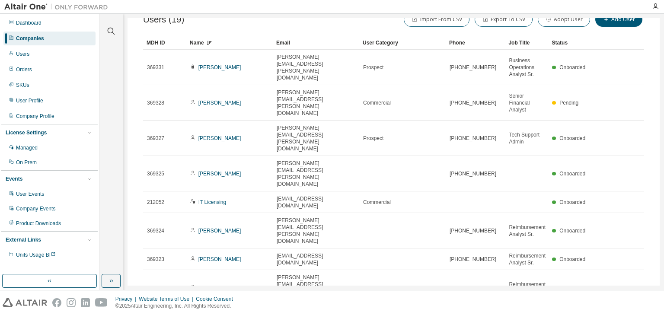
scroll to position [69, 0]
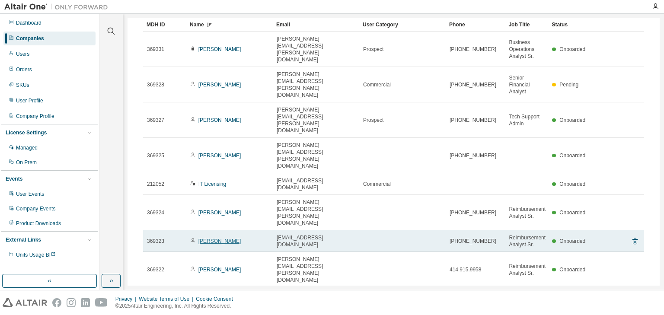
click at [213, 238] on link "Mee Yang" at bounding box center [219, 241] width 43 height 6
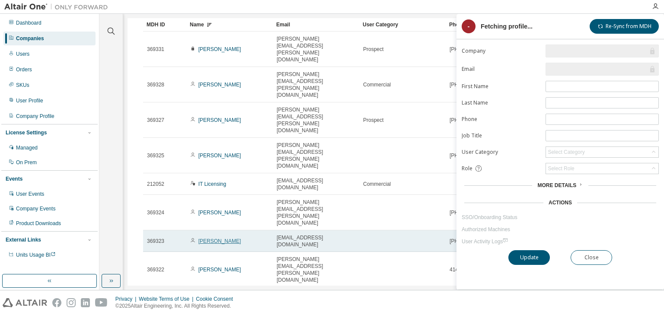
click at [215, 238] on link "Mee Yang" at bounding box center [219, 241] width 43 height 6
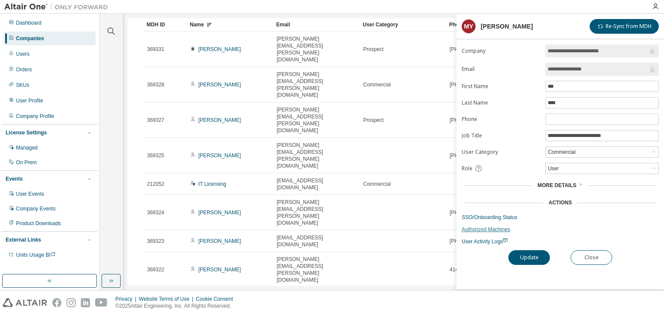
click at [491, 226] on link "Authorized Machines" at bounding box center [560, 229] width 197 height 7
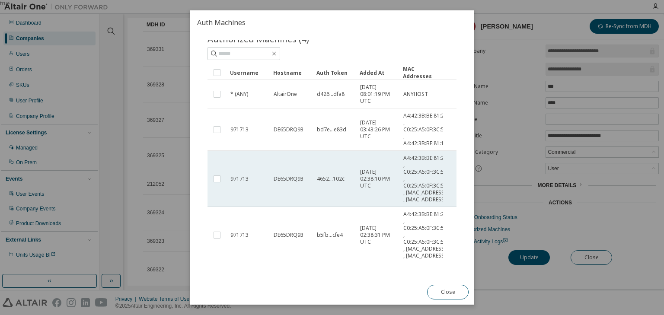
scroll to position [35, 0]
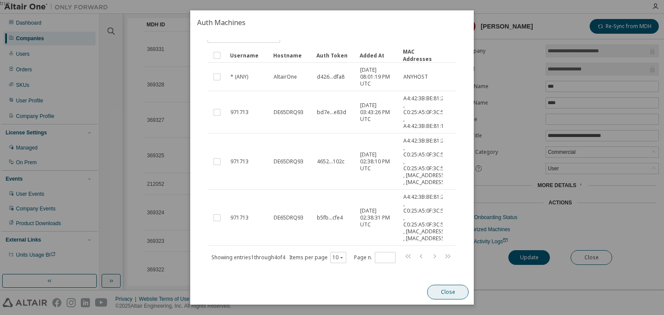
click at [435, 285] on button "Close" at bounding box center [447, 292] width 41 height 15
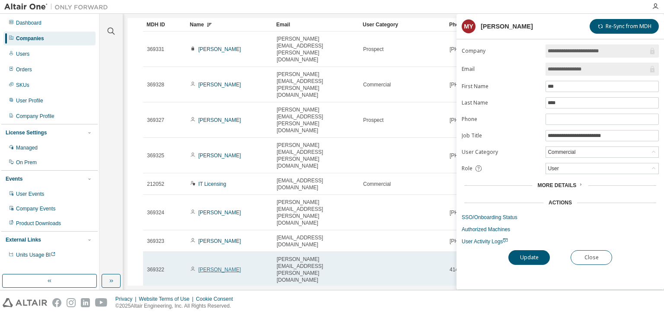
click at [219, 267] on link "Julie Alexander" at bounding box center [219, 270] width 43 height 6
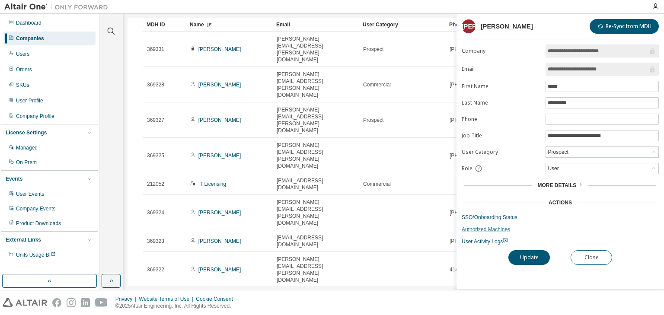
click at [491, 228] on link "Authorized Machines" at bounding box center [560, 229] width 197 height 7
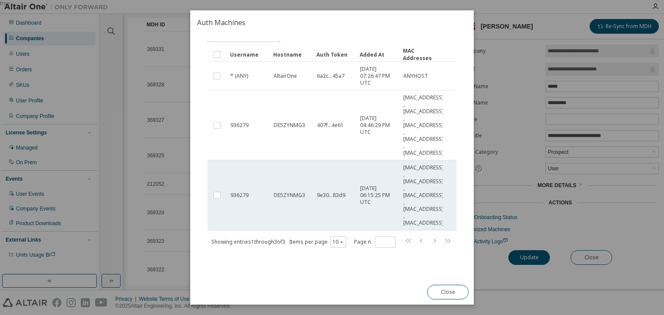
scroll to position [36, 0]
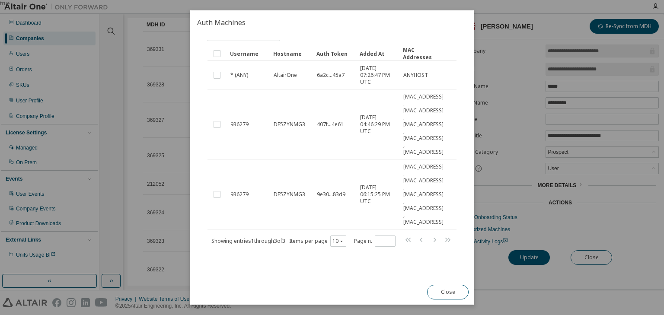
click at [451, 295] on button "Close" at bounding box center [447, 292] width 41 height 15
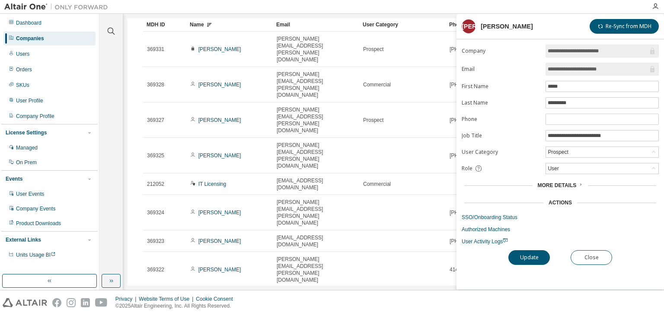
click at [226, 299] on link "Andrew Matouk" at bounding box center [219, 302] width 43 height 6
click at [485, 228] on link "Authorized Machines" at bounding box center [560, 229] width 197 height 7
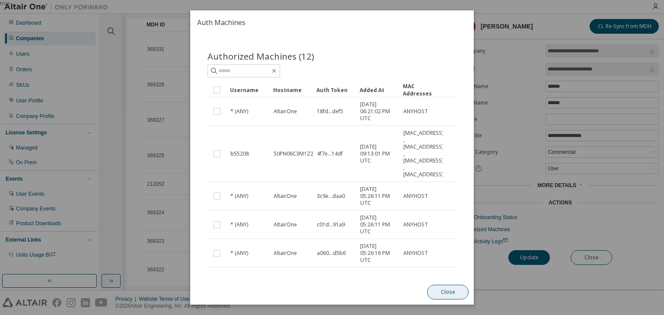
click at [442, 285] on button "Close" at bounding box center [447, 292] width 41 height 15
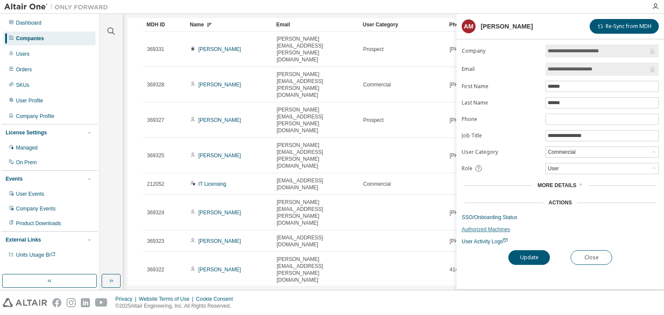
click at [484, 228] on link "Authorized Machines" at bounding box center [560, 229] width 197 height 7
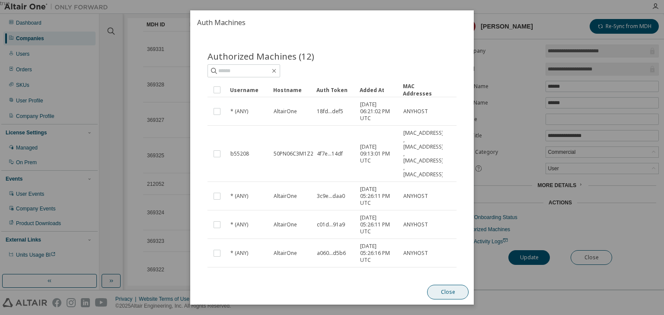
click at [446, 290] on button "Close" at bounding box center [447, 292] width 41 height 15
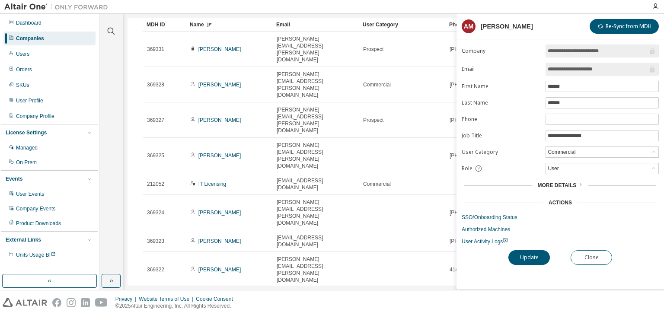
click at [493, 228] on link "Authorized Machines" at bounding box center [560, 229] width 197 height 7
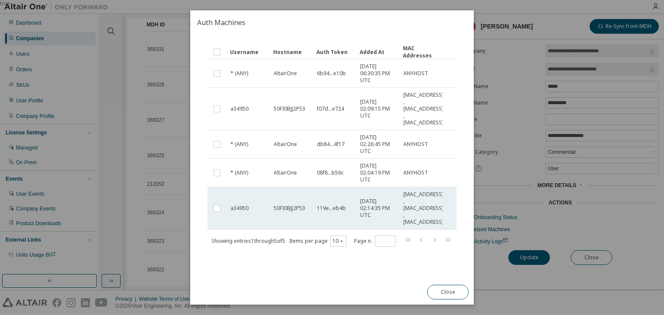
scroll to position [38, 0]
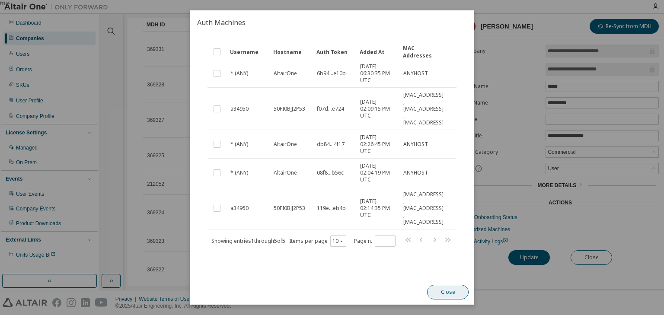
click at [447, 290] on button "Close" at bounding box center [447, 292] width 41 height 15
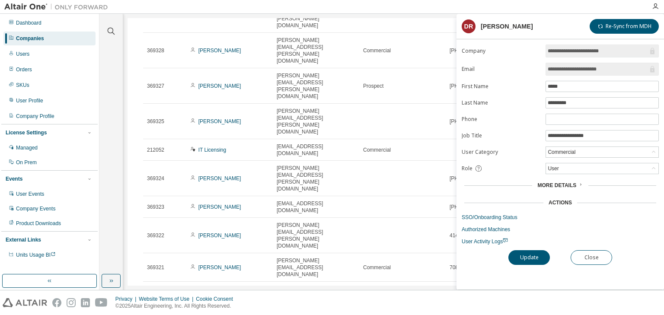
scroll to position [138, 0]
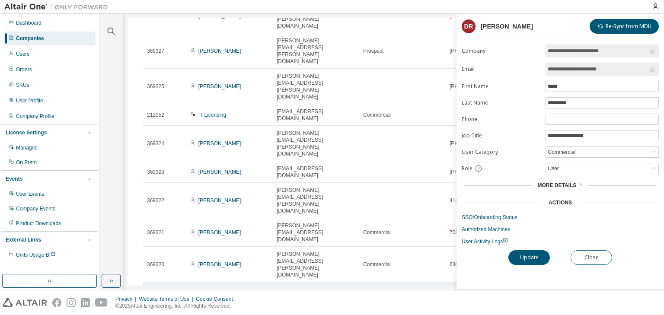
click at [218, 290] on link "Sarah Meng" at bounding box center [219, 293] width 43 height 6
click at [488, 228] on link "Authorized Machines" at bounding box center [560, 229] width 197 height 7
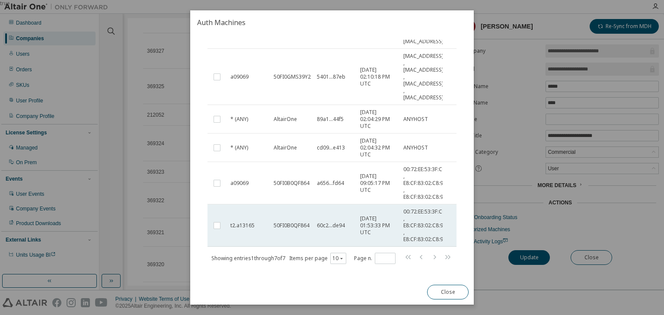
scroll to position [150, 0]
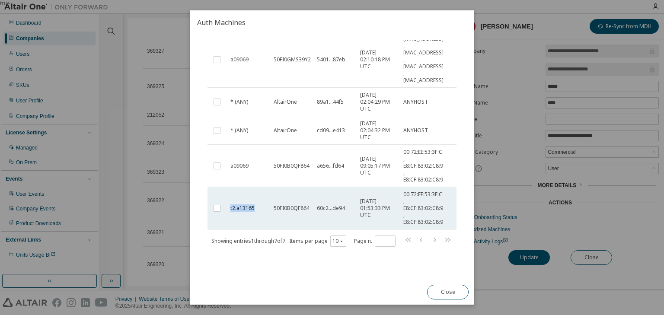
drag, startPoint x: 255, startPoint y: 206, endPoint x: 229, endPoint y: 206, distance: 25.1
click at [229, 206] on td "t2.a13165" at bounding box center [247, 208] width 43 height 42
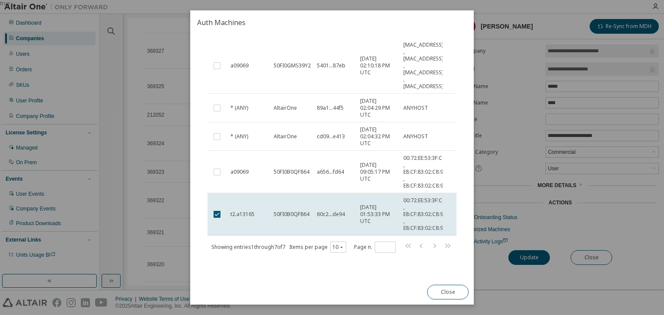
scroll to position [157, 0]
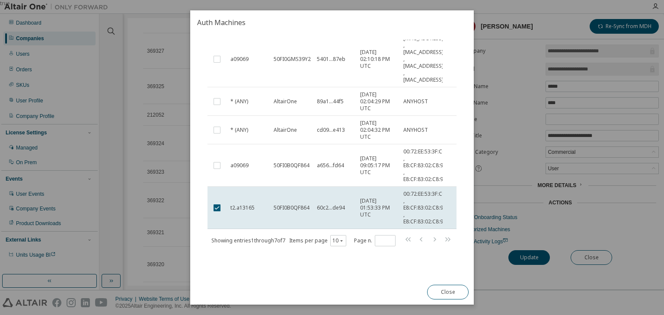
copy span "t2.a13165"
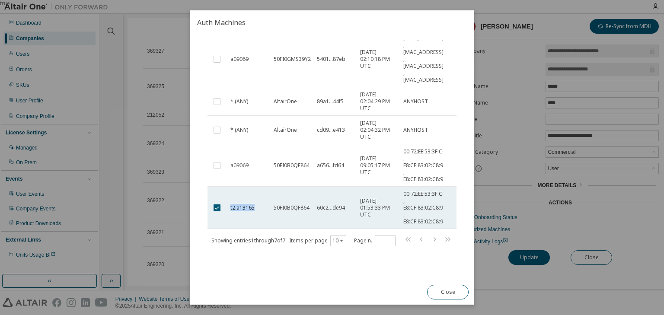
drag, startPoint x: 253, startPoint y: 207, endPoint x: 228, endPoint y: 206, distance: 24.6
click at [228, 206] on td "t2.a13165" at bounding box center [247, 208] width 43 height 42
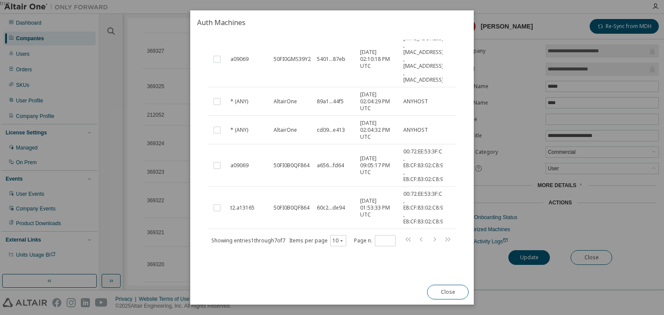
scroll to position [150, 0]
copy span "t2.a13165"
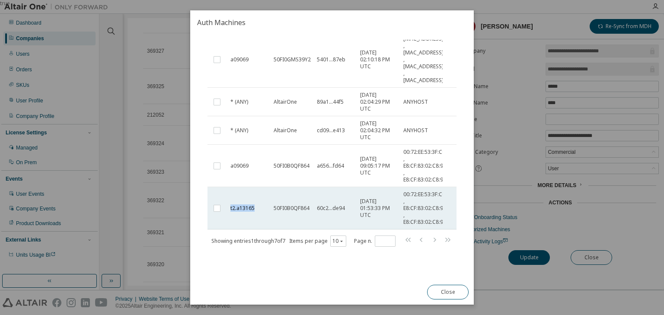
drag, startPoint x: 254, startPoint y: 207, endPoint x: 228, endPoint y: 207, distance: 25.9
click at [228, 207] on td "t2.a13165" at bounding box center [247, 208] width 43 height 42
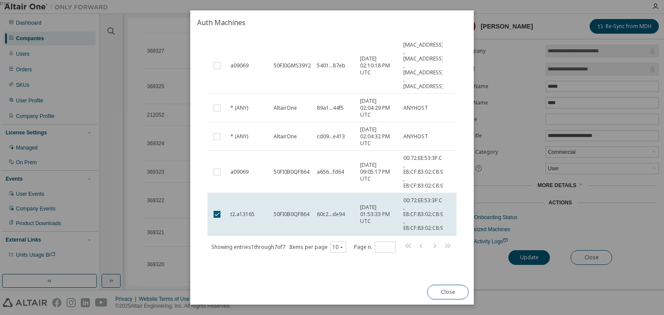
scroll to position [157, 0]
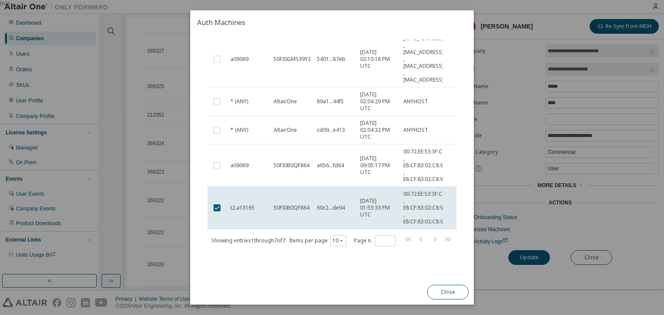
copy span "t2.a13165"
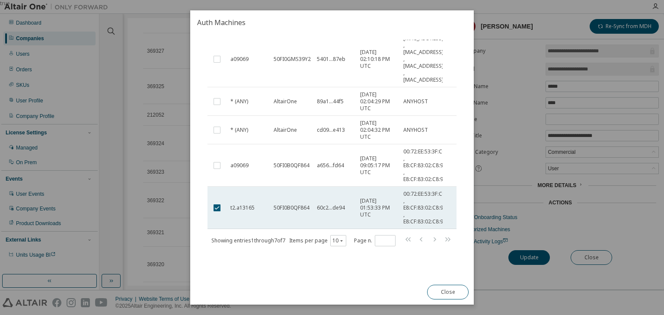
click at [249, 204] on span "t2.a13165" at bounding box center [242, 207] width 24 height 7
drag, startPoint x: 230, startPoint y: 207, endPoint x: 253, endPoint y: 206, distance: 23.4
click at [253, 206] on span "t2.a13165" at bounding box center [242, 208] width 24 height 7
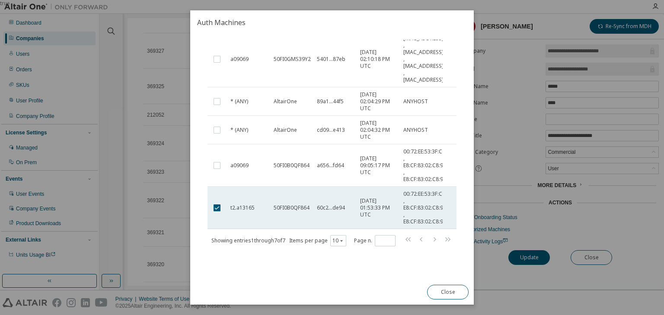
drag, startPoint x: 253, startPoint y: 206, endPoint x: 240, endPoint y: 205, distance: 13.0
click at [240, 205] on span "t2.a13165" at bounding box center [242, 207] width 24 height 7
copy span "t2.a13165"
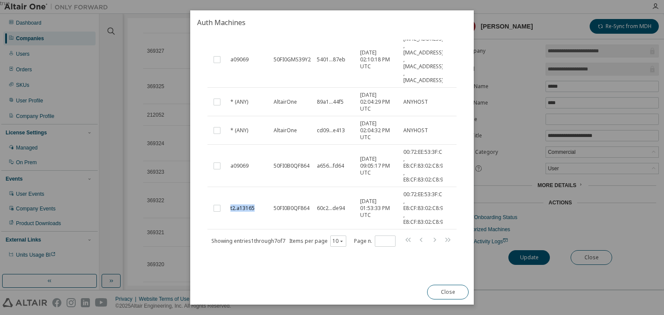
drag, startPoint x: 254, startPoint y: 206, endPoint x: 658, endPoint y: 235, distance: 405.1
click at [231, 209] on span "t2.a13165" at bounding box center [242, 208] width 24 height 7
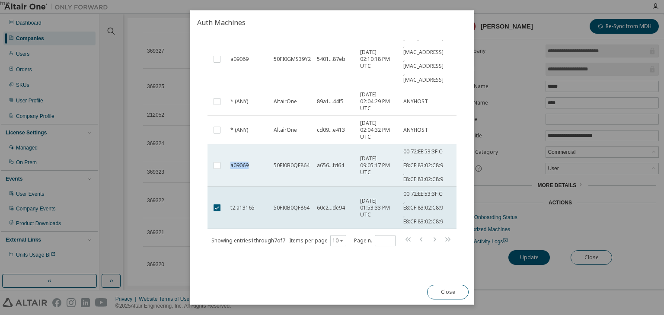
drag, startPoint x: 247, startPoint y: 164, endPoint x: 230, endPoint y: 164, distance: 16.9
click at [230, 164] on span "a09069" at bounding box center [239, 165] width 18 height 7
click at [248, 164] on div "a09069" at bounding box center [247, 165] width 35 height 7
drag, startPoint x: 248, startPoint y: 164, endPoint x: 230, endPoint y: 164, distance: 17.7
click at [230, 164] on span "a09069" at bounding box center [239, 165] width 18 height 7
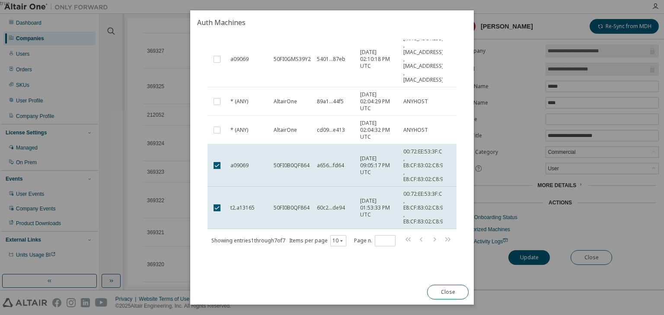
copy span "a09069"
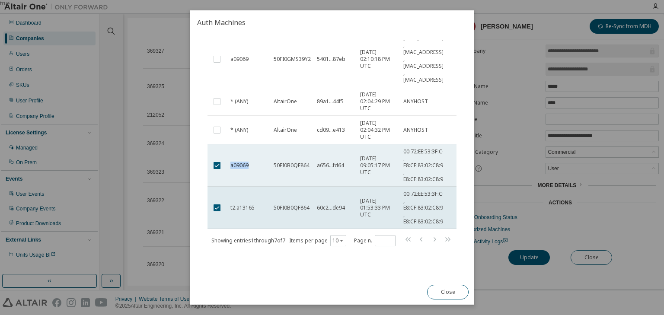
copy span "a09069"
drag, startPoint x: 230, startPoint y: 164, endPoint x: 249, endPoint y: 163, distance: 18.2
click at [249, 163] on div "a09069" at bounding box center [247, 165] width 35 height 7
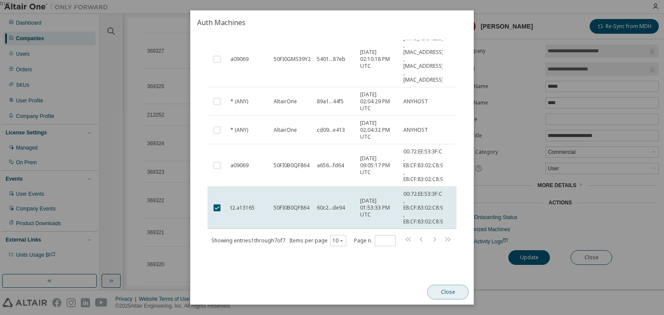
click at [453, 287] on button "Close" at bounding box center [447, 292] width 41 height 15
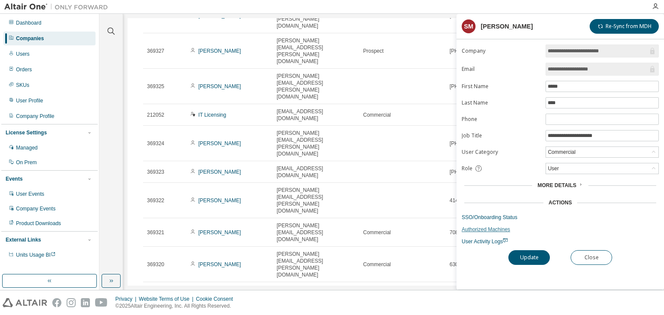
click at [484, 230] on link "Authorized Machines" at bounding box center [560, 229] width 197 height 7
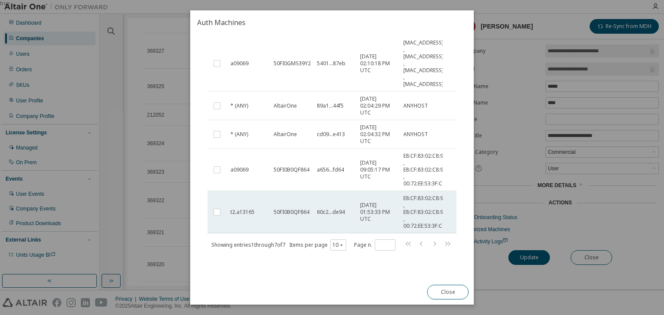
scroll to position [150, 0]
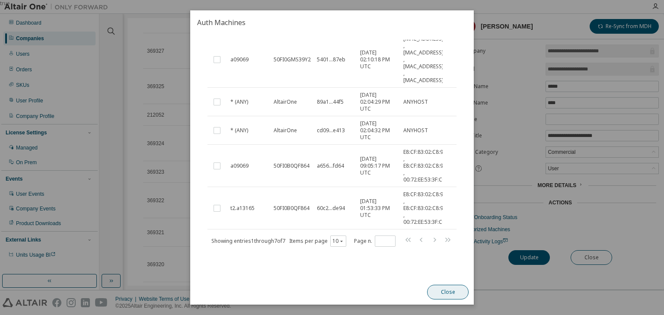
click at [447, 287] on button "Close" at bounding box center [447, 292] width 41 height 15
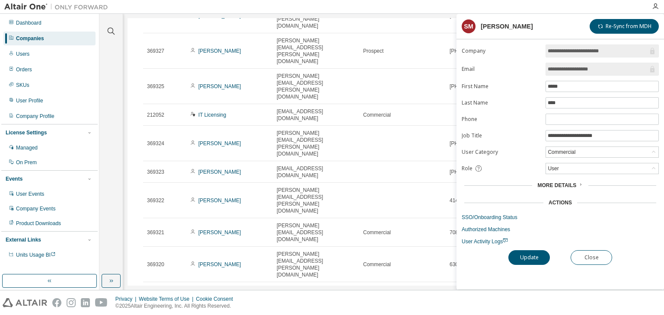
click at [480, 227] on link "Authorized Machines" at bounding box center [560, 229] width 197 height 7
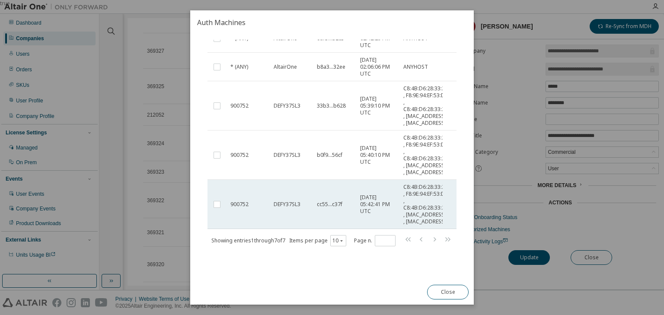
scroll to position [233, 0]
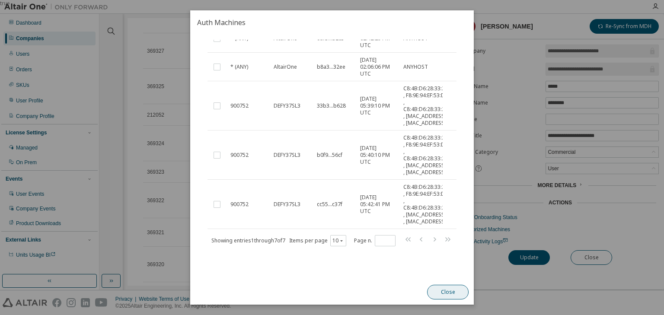
click at [451, 290] on button "Close" at bounding box center [447, 292] width 41 height 15
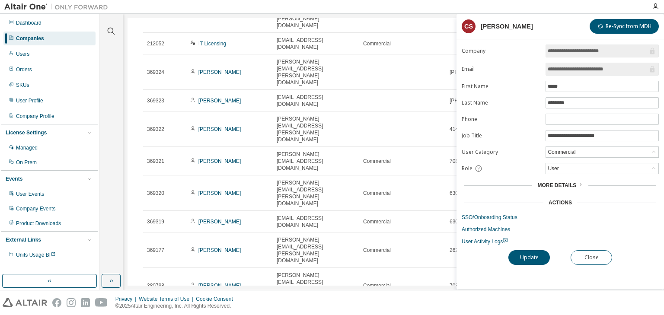
scroll to position [242, 0]
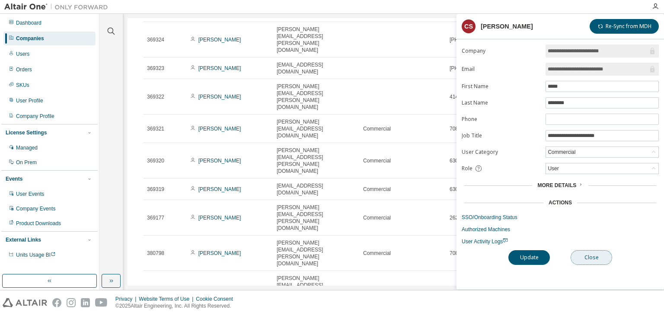
click at [581, 250] on button "Close" at bounding box center [590, 257] width 41 height 15
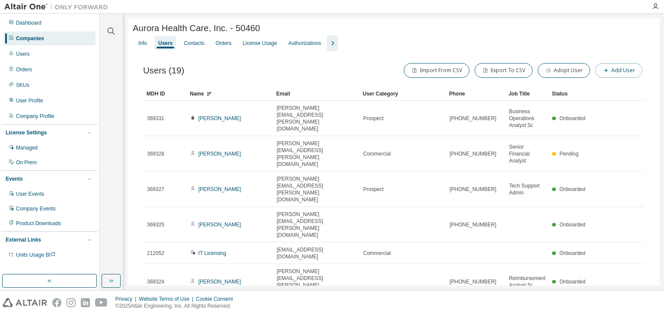
click at [610, 73] on button "Add User" at bounding box center [618, 70] width 47 height 15
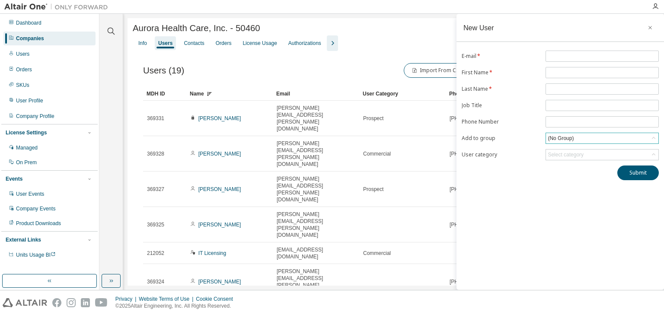
click at [601, 133] on div "(No Group)" at bounding box center [602, 138] width 112 height 10
click at [515, 135] on label "Add to group" at bounding box center [501, 138] width 79 height 7
click at [569, 138] on div "(No Group)" at bounding box center [560, 139] width 29 height 10
click at [513, 137] on label "Add to group" at bounding box center [501, 138] width 79 height 7
click at [650, 29] on icon "button" at bounding box center [650, 27] width 6 height 7
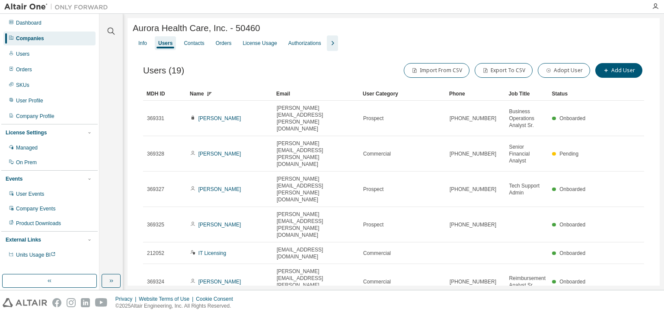
click at [337, 47] on icon "button" at bounding box center [332, 43] width 10 height 10
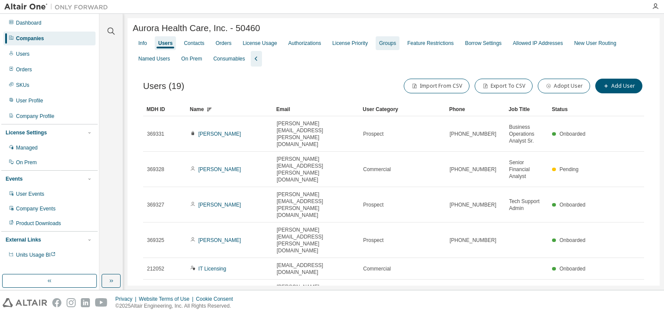
click at [391, 43] on div "Groups" at bounding box center [387, 43] width 17 height 7
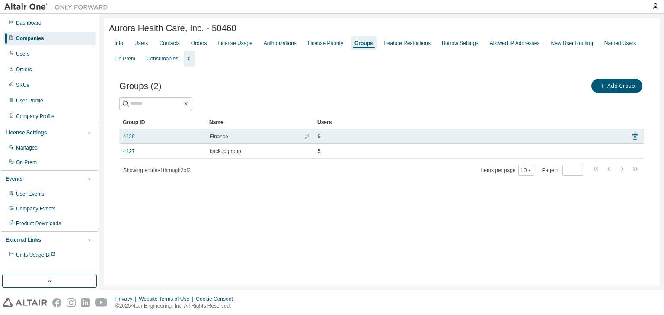
click at [127, 136] on link "4126" at bounding box center [129, 136] width 12 height 7
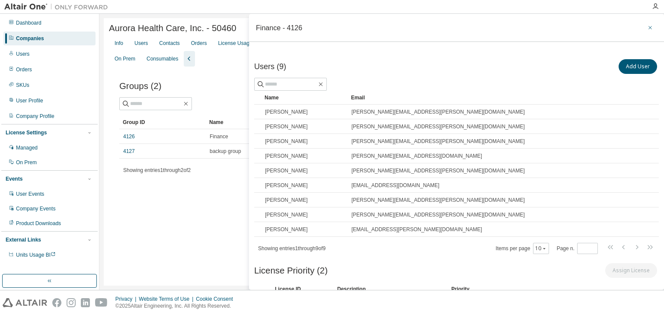
click at [647, 27] on icon "button" at bounding box center [650, 27] width 6 height 7
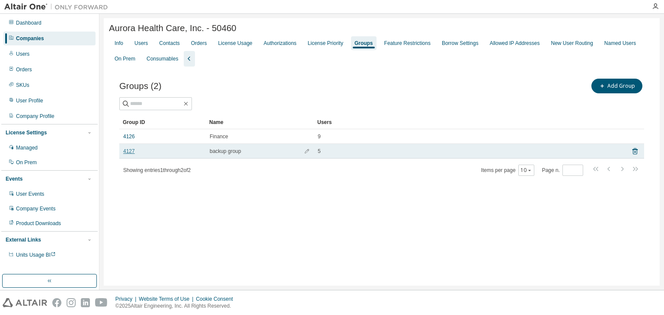
click at [131, 153] on link "4127" at bounding box center [129, 151] width 12 height 7
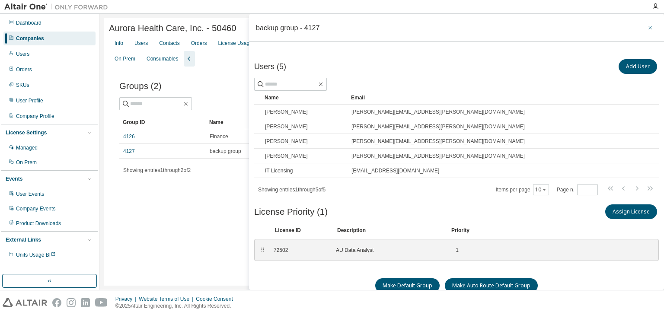
click at [647, 28] on icon "button" at bounding box center [650, 27] width 6 height 7
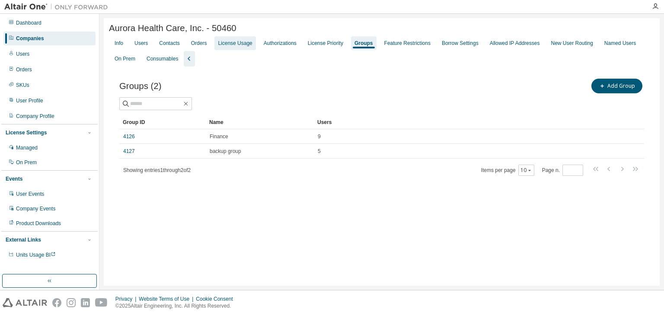
click at [241, 44] on div "License Usage" at bounding box center [235, 43] width 34 height 7
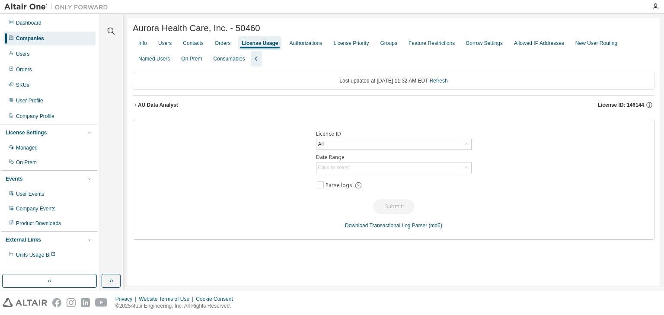
click at [134, 108] on icon "button" at bounding box center [135, 104] width 5 height 5
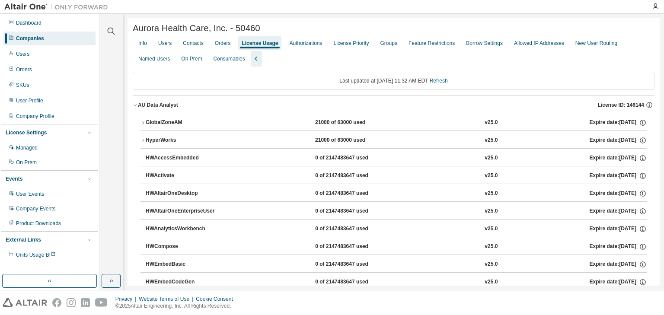
click at [134, 108] on icon "button" at bounding box center [135, 104] width 5 height 5
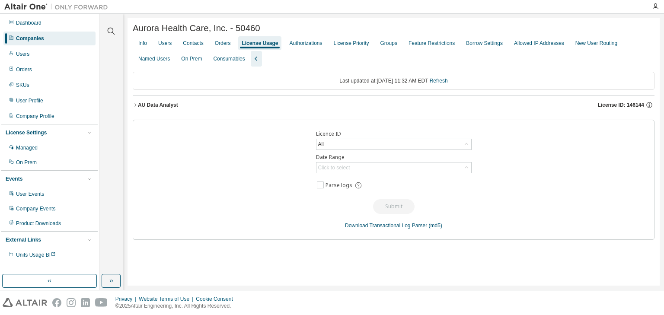
click at [137, 107] on icon "button" at bounding box center [135, 104] width 5 height 5
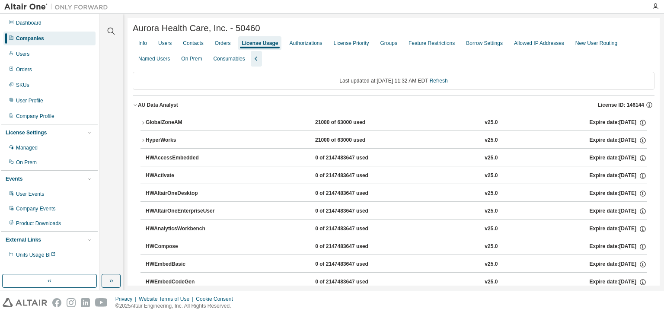
click at [137, 107] on icon "button" at bounding box center [135, 104] width 5 height 5
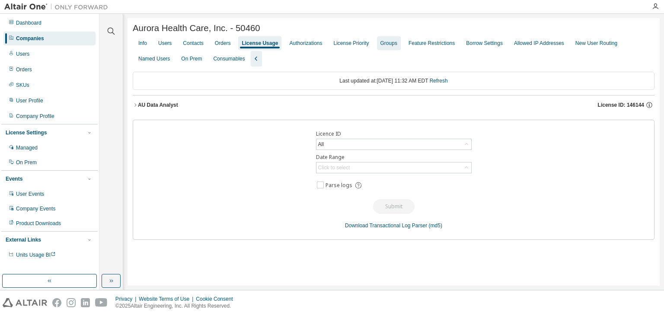
click at [394, 49] on div "Groups" at bounding box center [389, 43] width 24 height 14
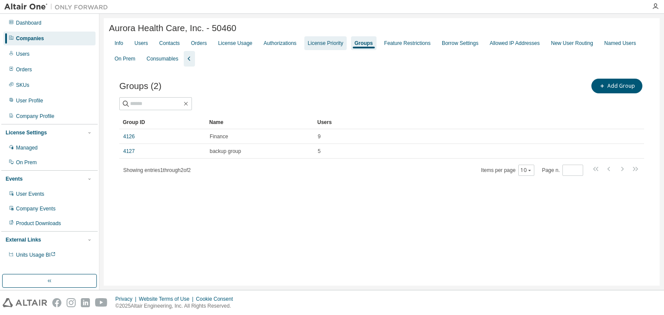
click at [330, 43] on div "License Priority" at bounding box center [325, 43] width 35 height 7
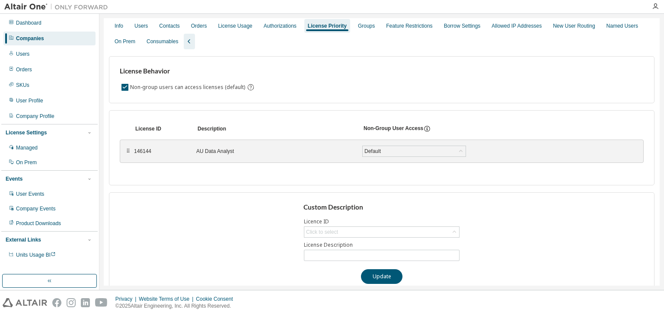
scroll to position [32, 0]
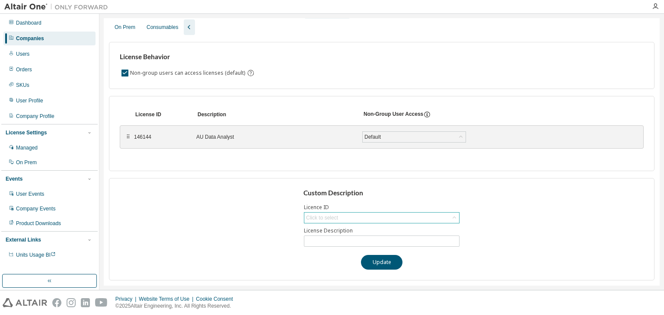
click at [357, 217] on div "Click to select" at bounding box center [381, 218] width 155 height 10
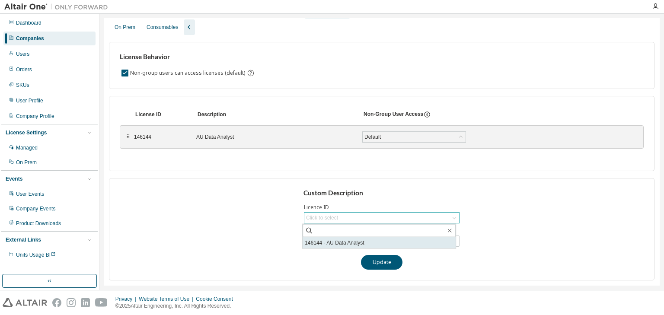
click at [351, 245] on li "146144 - AU Data Analyst" at bounding box center [379, 242] width 153 height 11
drag, startPoint x: 348, startPoint y: 243, endPoint x: 282, endPoint y: 252, distance: 67.2
click at [282, 252] on div "**********" at bounding box center [381, 229] width 545 height 102
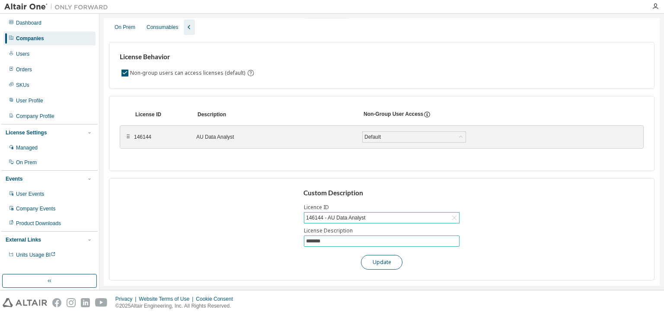
type input "*******"
click at [393, 263] on button "Update" at bounding box center [381, 262] width 41 height 15
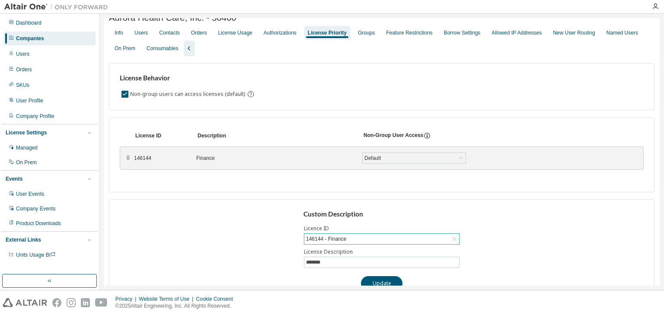
scroll to position [0, 0]
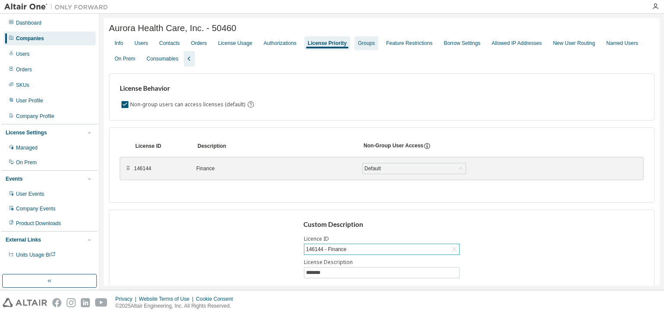
click at [371, 45] on div "Groups" at bounding box center [366, 43] width 17 height 7
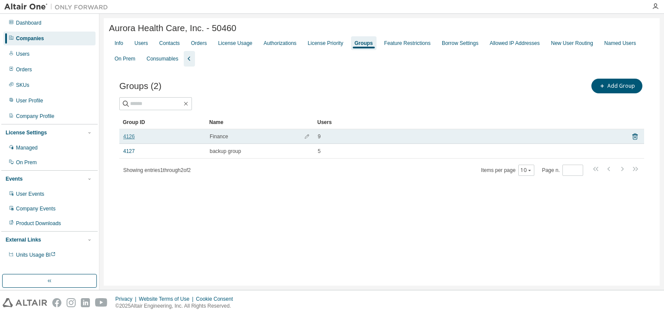
click at [134, 140] on link "4126" at bounding box center [129, 136] width 12 height 7
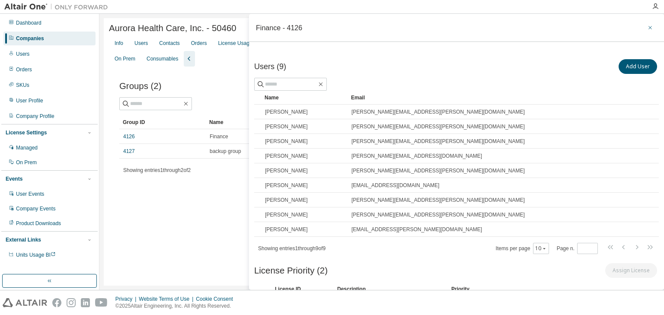
click at [647, 26] on icon "button" at bounding box center [650, 27] width 6 height 7
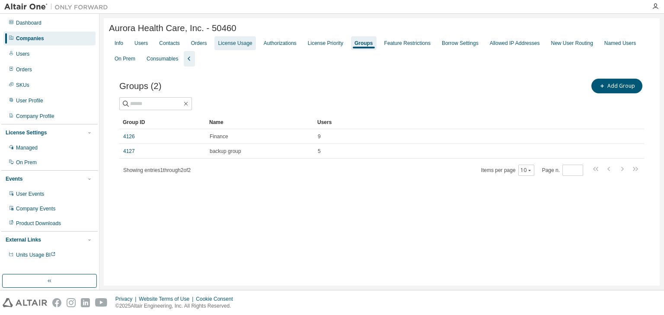
click at [237, 43] on div "License Usage" at bounding box center [235, 43] width 34 height 7
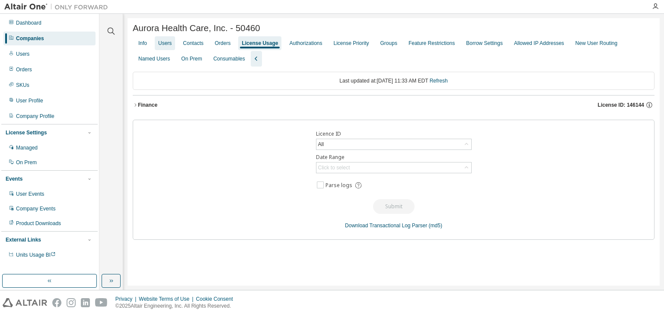
click at [167, 43] on div "Users" at bounding box center [164, 43] width 13 height 7
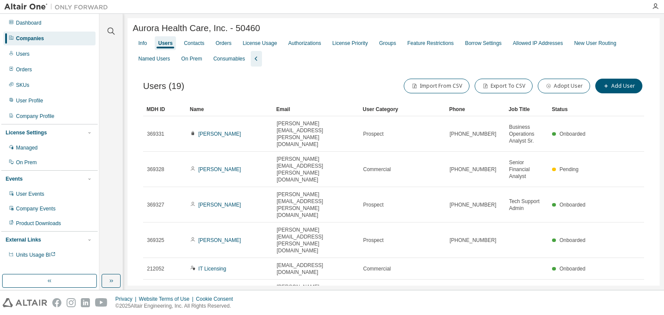
click at [237, 112] on div "Name" at bounding box center [230, 109] width 80 height 14
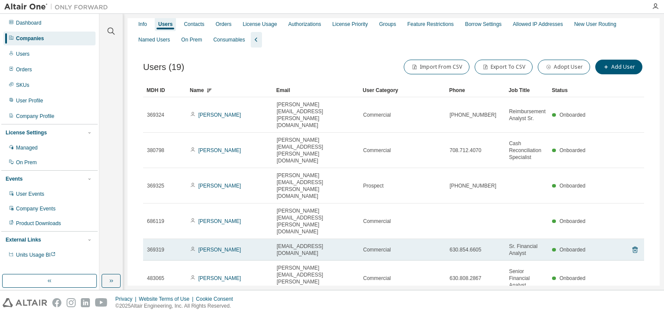
scroll to position [35, 0]
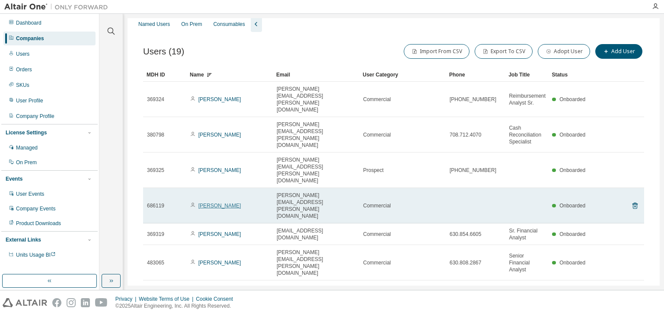
click at [215, 203] on link "Susan Esser" at bounding box center [219, 206] width 43 height 6
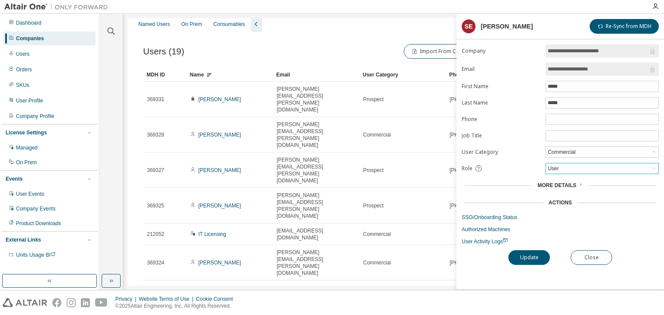
click at [561, 167] on div "User" at bounding box center [602, 168] width 112 height 10
click at [557, 182] on li "Admin" at bounding box center [601, 178] width 111 height 11
click at [532, 252] on button "Update" at bounding box center [528, 257] width 41 height 15
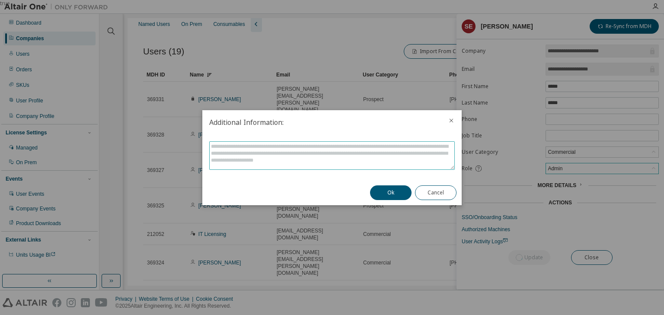
click at [391, 157] on textarea at bounding box center [332, 156] width 245 height 28
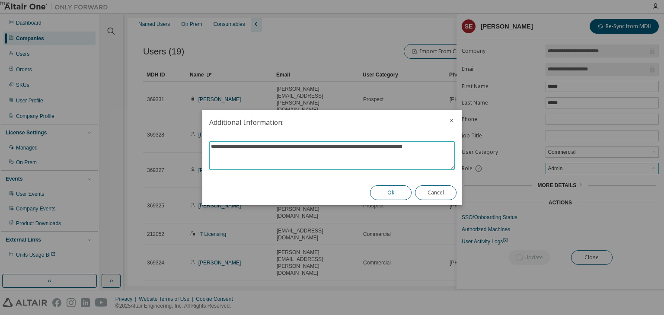
type textarea "**********"
click at [392, 194] on button "Ok" at bounding box center [390, 192] width 41 height 15
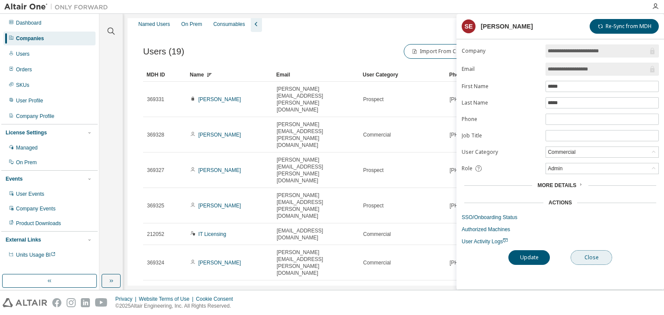
click at [602, 255] on button "Close" at bounding box center [590, 257] width 41 height 15
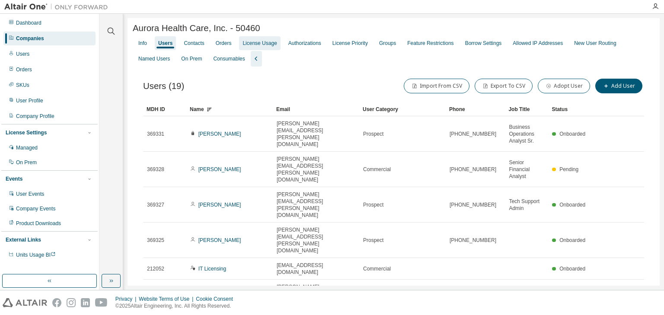
click at [264, 43] on div "License Usage" at bounding box center [259, 43] width 34 height 7
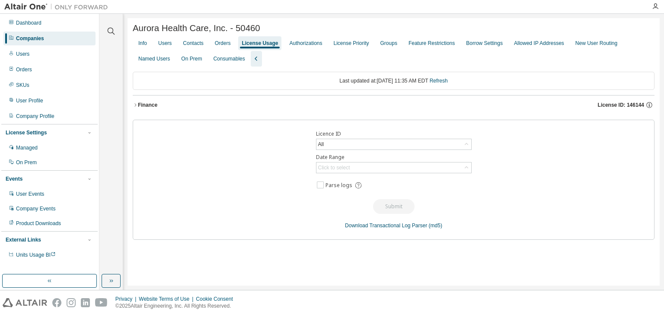
click at [134, 107] on icon "button" at bounding box center [135, 104] width 5 height 5
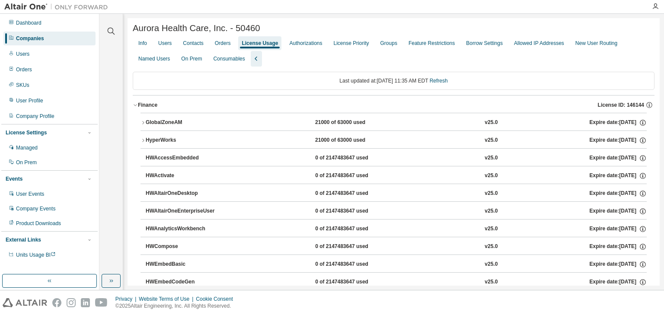
click at [134, 105] on icon "button" at bounding box center [135, 104] width 5 height 5
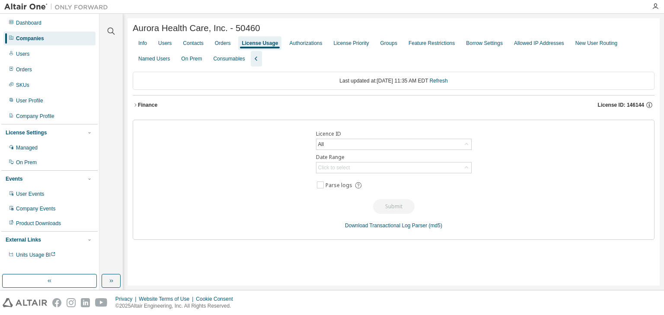
click at [135, 107] on icon "button" at bounding box center [135, 104] width 5 height 5
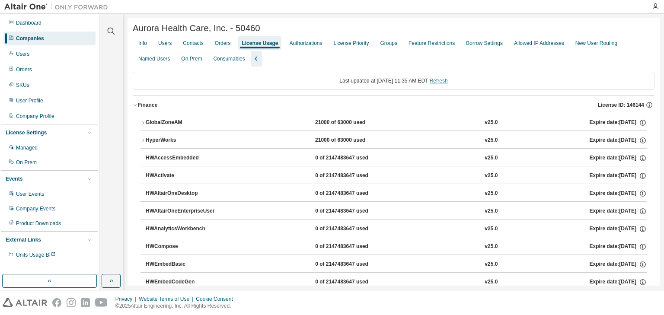
click at [446, 83] on link "Refresh" at bounding box center [439, 81] width 18 height 6
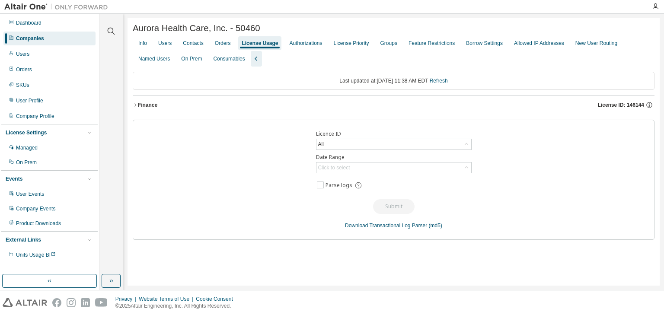
click at [137, 107] on icon "button" at bounding box center [135, 104] width 5 height 5
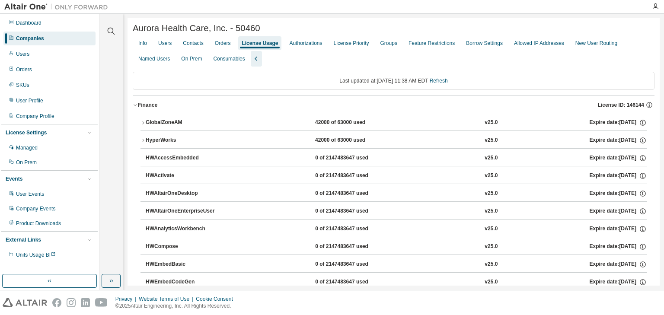
click at [143, 124] on icon "button" at bounding box center [142, 122] width 5 height 5
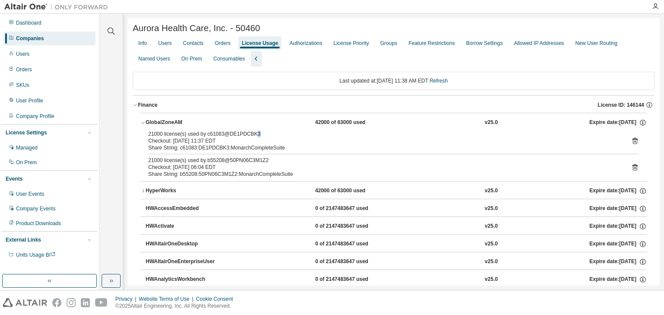
click at [257, 133] on div "21000 license(s) used by c61083@DE1PDCBK3" at bounding box center [383, 134] width 470 height 7
drag, startPoint x: 208, startPoint y: 133, endPoint x: 260, endPoint y: 138, distance: 52.1
click at [260, 137] on div "21000 license(s) used by c61083@DE1PDCBK3" at bounding box center [383, 134] width 470 height 7
copy div "c61083@DE1PDCBK3"
click at [174, 44] on div "Users" at bounding box center [165, 43] width 20 height 14
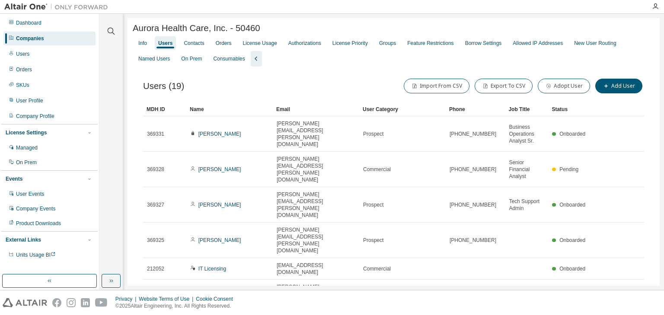
click at [224, 111] on div "Name" at bounding box center [230, 109] width 80 height 14
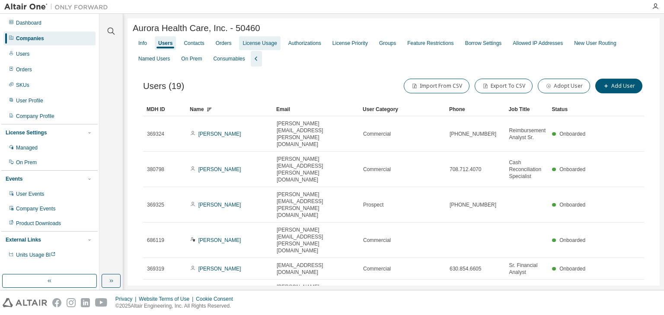
click at [270, 45] on div "License Usage" at bounding box center [259, 43] width 34 height 7
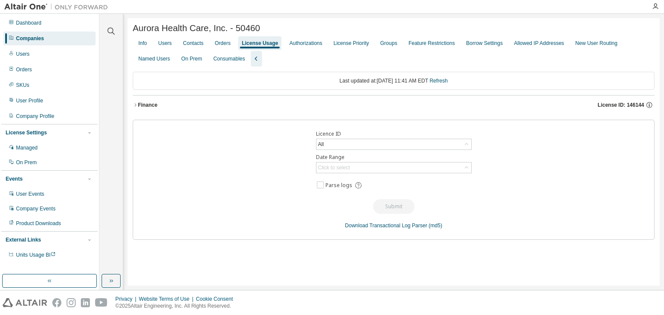
click at [133, 107] on icon "button" at bounding box center [135, 104] width 5 height 5
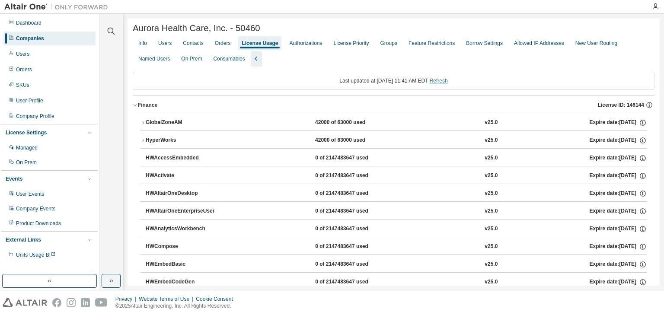
click at [448, 83] on link "Refresh" at bounding box center [439, 81] width 18 height 6
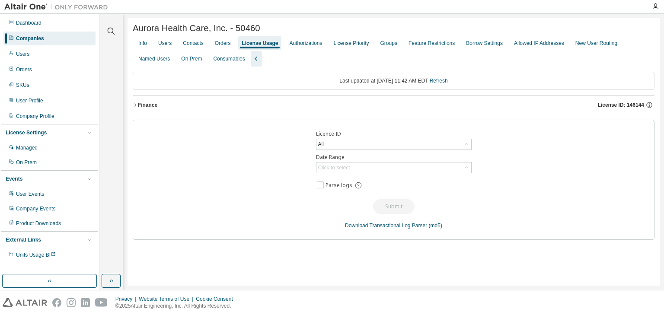
click at [135, 106] on icon "button" at bounding box center [135, 104] width 5 height 5
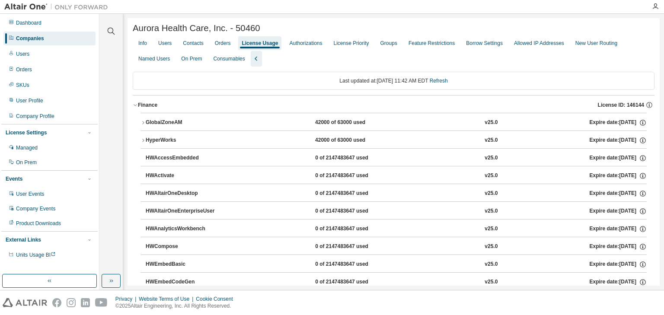
click at [142, 123] on icon "button" at bounding box center [143, 122] width 2 height 3
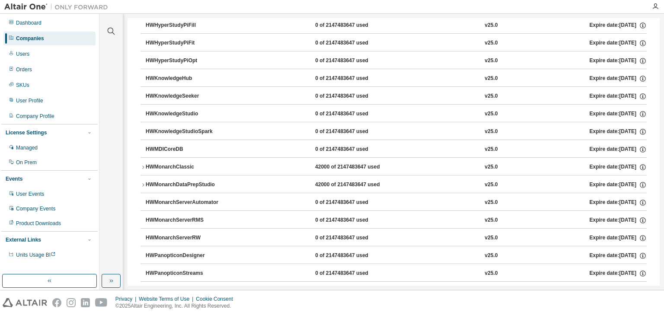
scroll to position [519, 0]
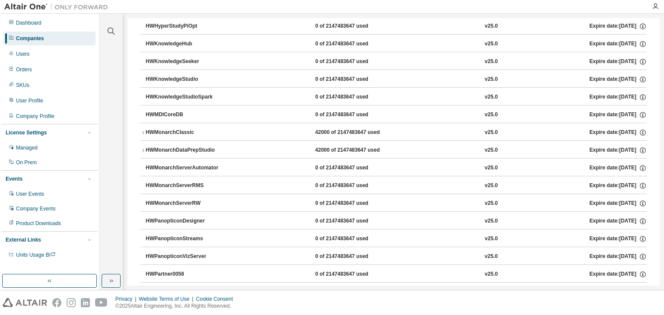
click at [143, 149] on icon "button" at bounding box center [142, 150] width 5 height 5
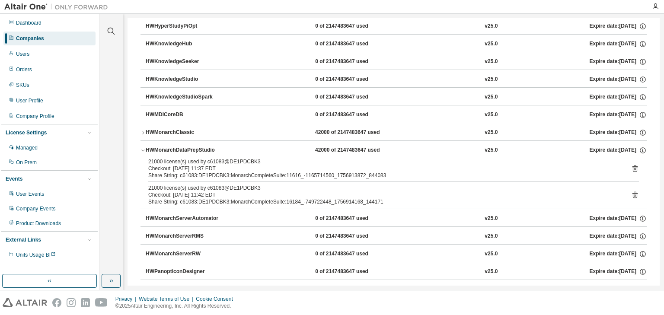
click at [144, 131] on icon "button" at bounding box center [142, 132] width 5 height 5
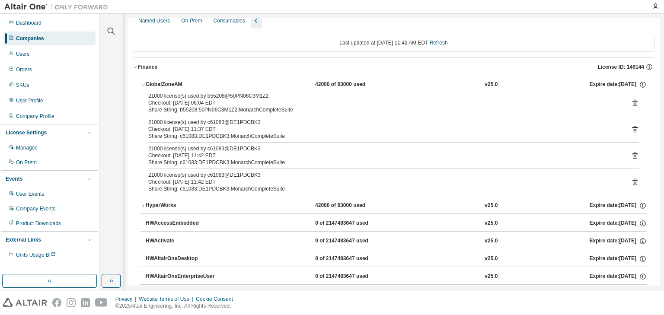
scroll to position [0, 0]
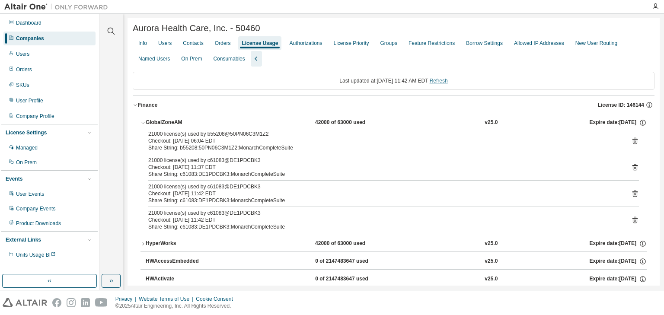
click at [448, 84] on link "Refresh" at bounding box center [439, 81] width 18 height 6
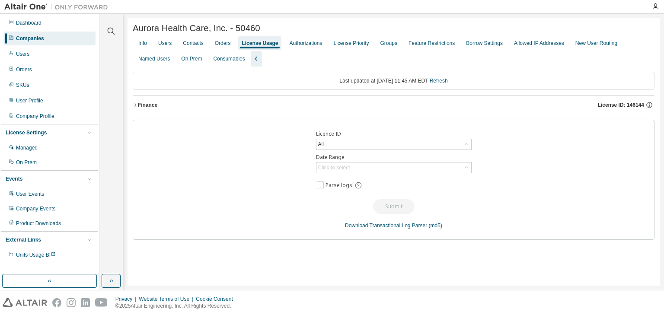
click at [133, 106] on icon "button" at bounding box center [135, 104] width 5 height 5
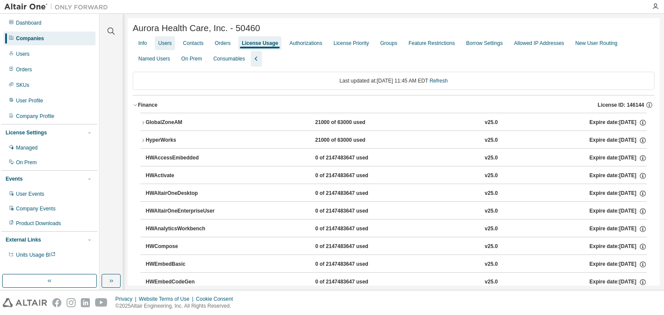
click at [168, 46] on div "Users" at bounding box center [164, 43] width 13 height 7
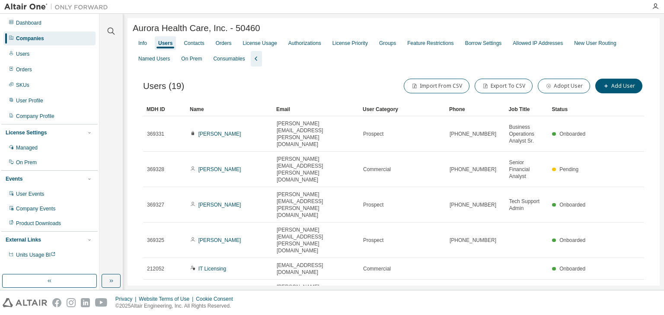
click at [226, 113] on div "Name" at bounding box center [230, 109] width 80 height 14
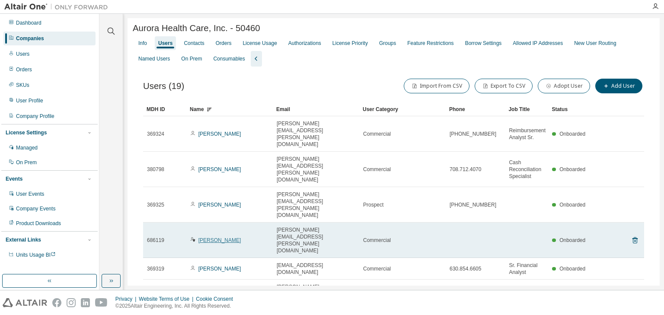
click at [218, 237] on link "Susan Esser" at bounding box center [219, 240] width 43 height 6
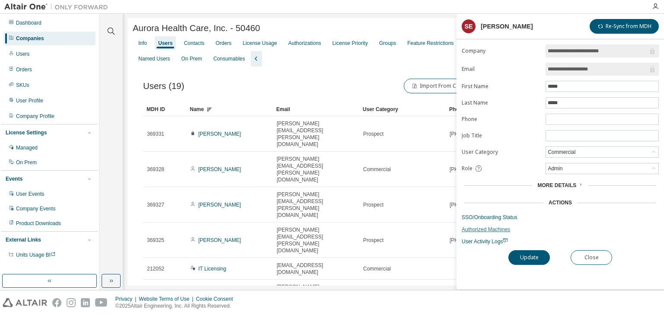
click at [479, 229] on link "Authorized Machines" at bounding box center [560, 229] width 197 height 7
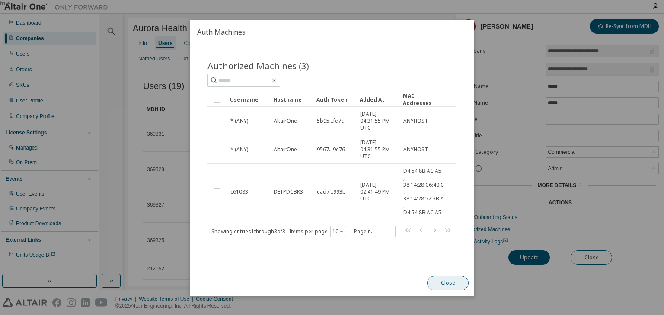
click at [443, 283] on button "Close" at bounding box center [447, 283] width 41 height 15
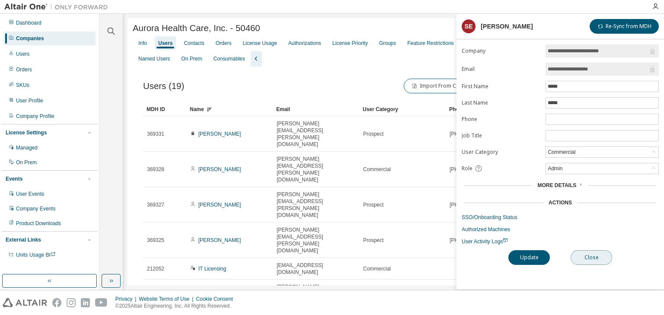
click at [596, 254] on button "Close" at bounding box center [590, 257] width 41 height 15
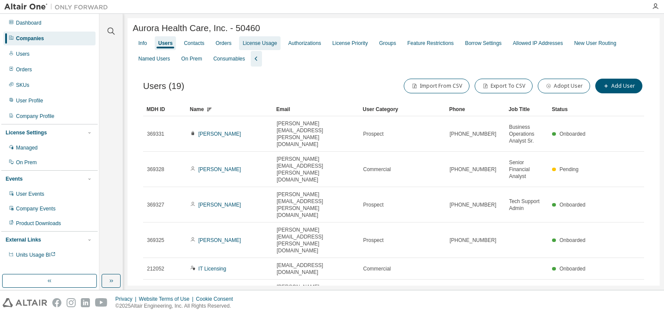
click at [261, 47] on div "License Usage" at bounding box center [259, 43] width 34 height 7
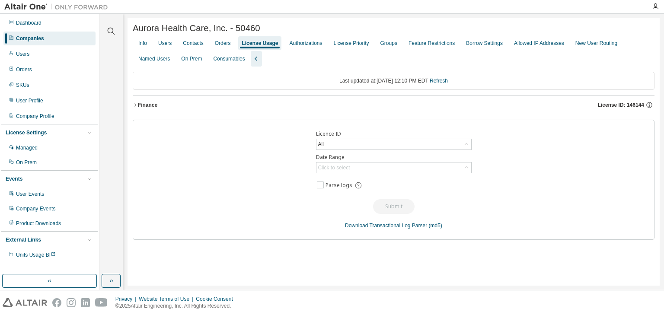
click at [134, 106] on icon "button" at bounding box center [135, 104] width 5 height 5
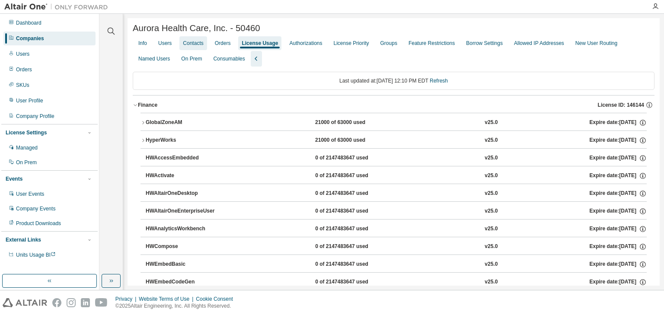
click at [191, 47] on div "Contacts" at bounding box center [193, 43] width 20 height 7
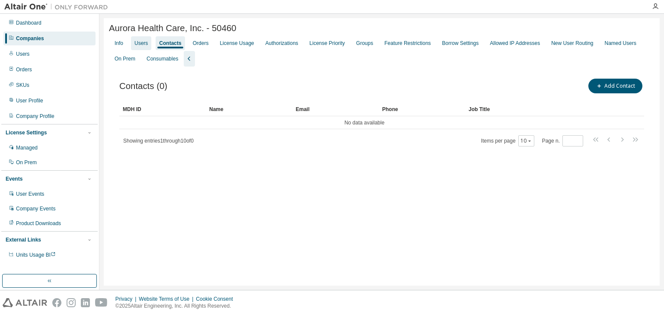
click at [148, 45] on div "Users" at bounding box center [140, 43] width 13 height 7
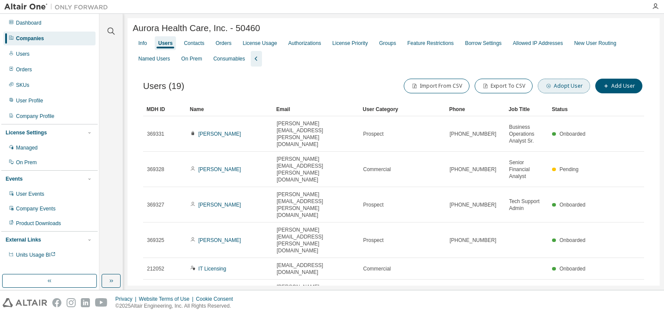
click at [550, 86] on icon "button" at bounding box center [548, 85] width 5 height 5
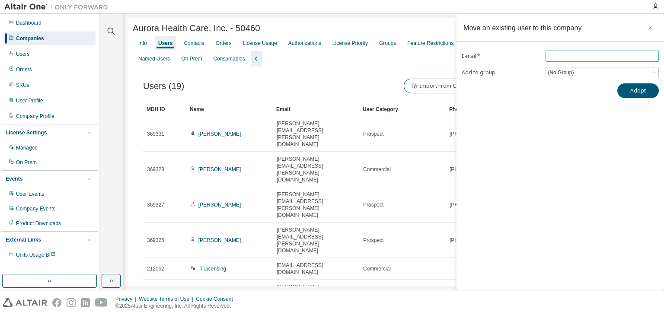
click at [573, 53] on input "email" at bounding box center [602, 56] width 109 height 7
paste input "**********"
type input "**********"
click at [628, 88] on button "Adopt" at bounding box center [637, 90] width 41 height 15
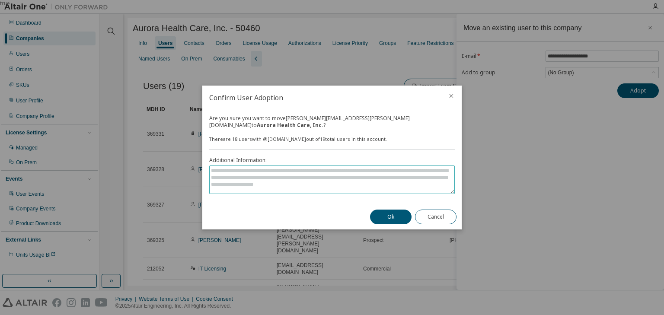
click at [337, 177] on textarea at bounding box center [332, 180] width 245 height 28
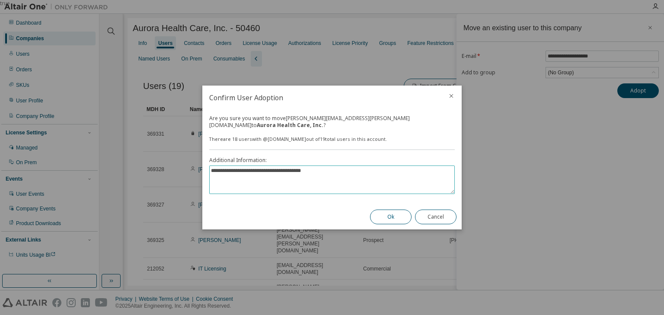
type textarea "**********"
click at [398, 215] on button "Ok" at bounding box center [390, 217] width 41 height 15
click at [452, 97] on icon "close" at bounding box center [451, 95] width 7 height 7
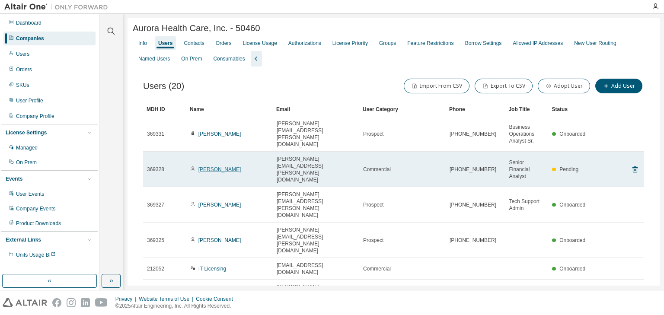
click at [221, 166] on link "Laura Bloom" at bounding box center [219, 169] width 43 height 6
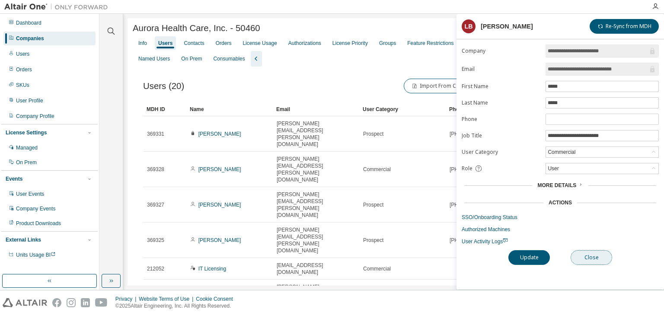
click at [584, 256] on button "Close" at bounding box center [590, 257] width 41 height 15
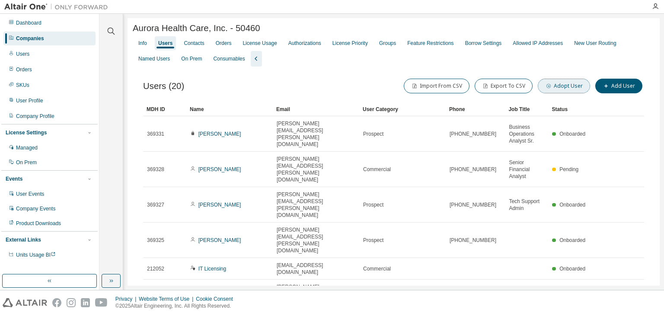
click at [560, 87] on button "Adopt User" at bounding box center [564, 86] width 52 height 15
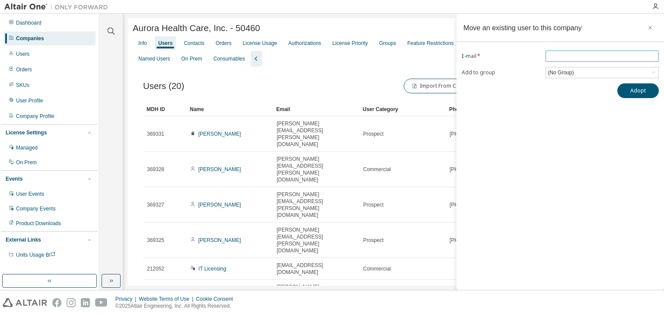
click at [551, 54] on input "email" at bounding box center [602, 56] width 109 height 7
paste input "**********"
type input "**********"
click at [624, 90] on button "Adopt" at bounding box center [637, 90] width 41 height 15
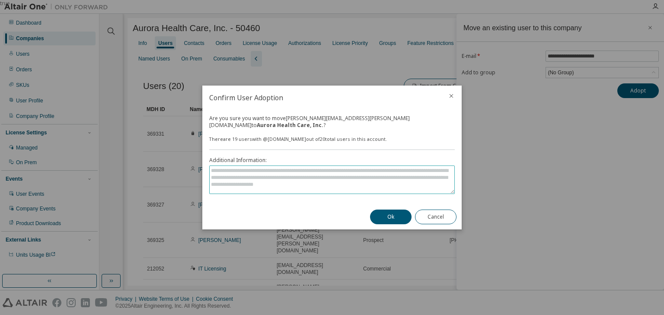
click at [300, 178] on textarea at bounding box center [332, 180] width 245 height 28
click at [307, 176] on textarea at bounding box center [332, 180] width 245 height 28
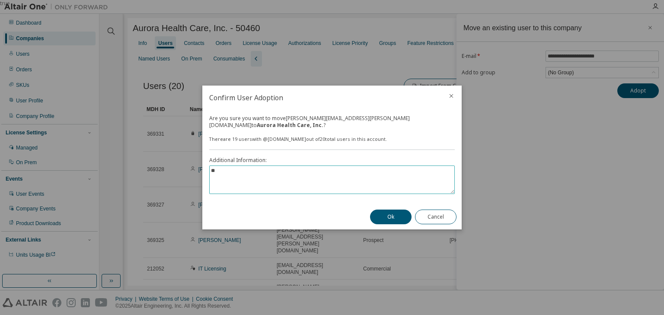
type textarea "*"
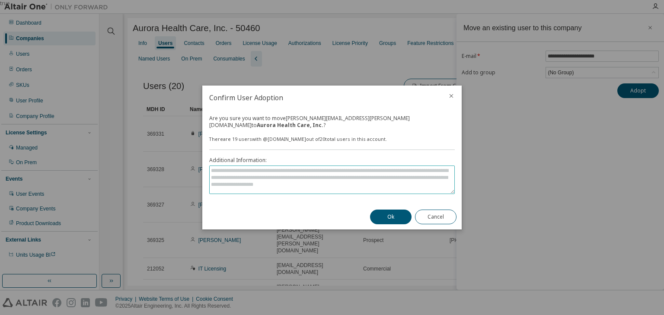
click at [323, 176] on textarea at bounding box center [332, 180] width 245 height 28
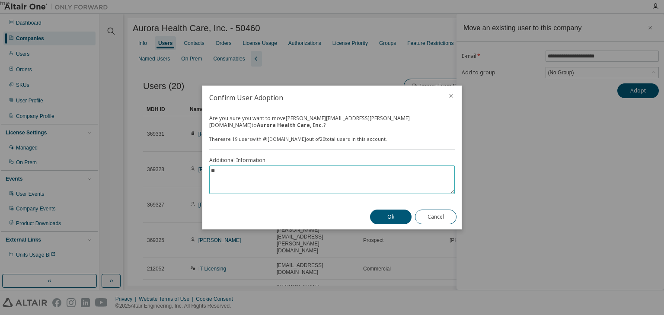
type textarea "*"
type textarea "**********"
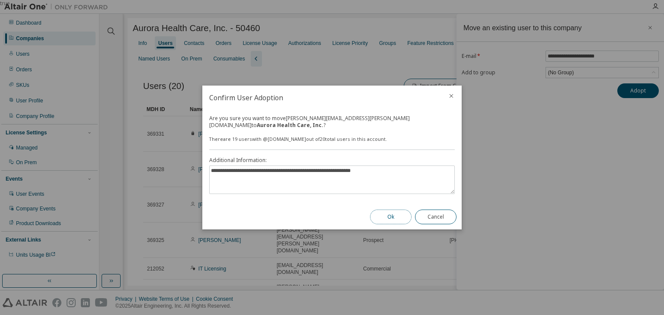
click at [405, 213] on button "Ok" at bounding box center [390, 217] width 41 height 15
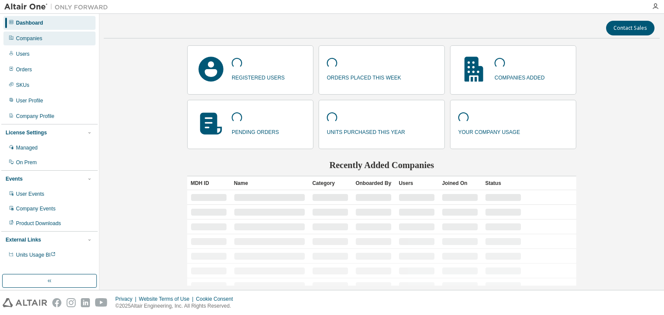
click at [40, 37] on div "Companies" at bounding box center [29, 38] width 26 height 7
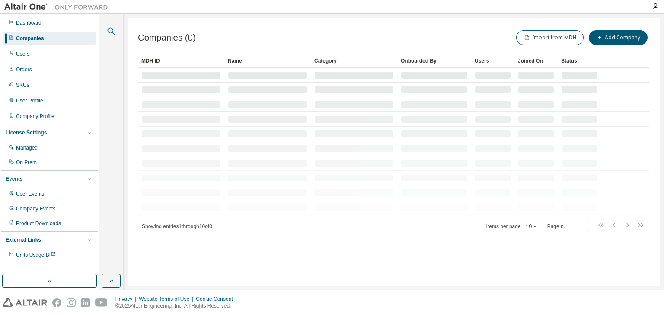
click at [106, 29] on icon "button" at bounding box center [111, 31] width 10 height 10
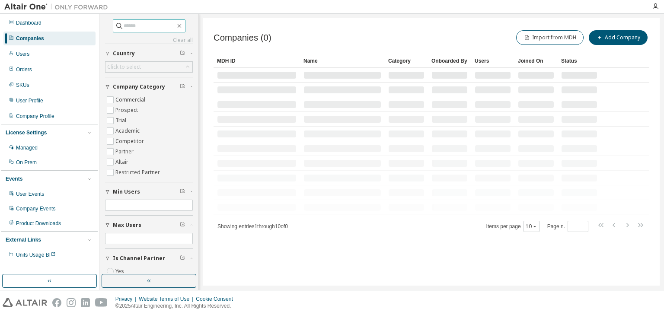
click at [124, 22] on input "text" at bounding box center [150, 26] width 52 height 9
paste input "**********"
type input "**********"
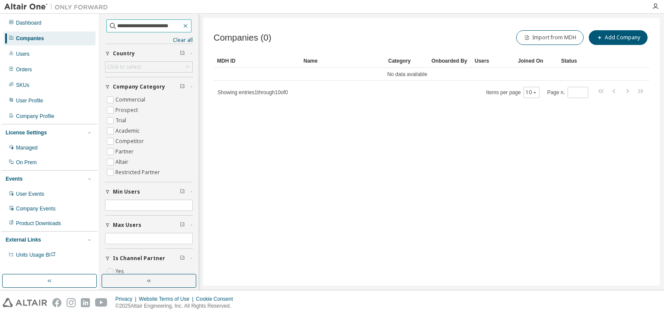
click at [182, 22] on button "button" at bounding box center [186, 26] width 8 height 8
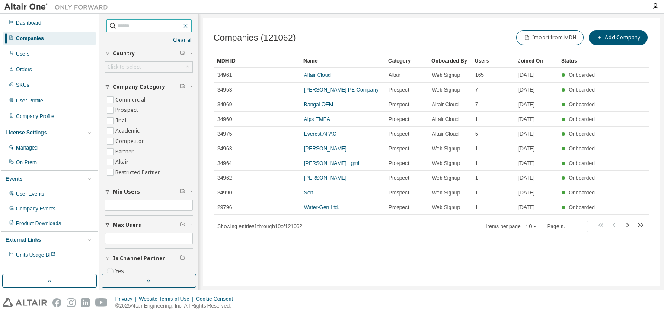
click at [183, 25] on icon "button" at bounding box center [185, 25] width 7 height 7
click at [182, 23] on icon "button" at bounding box center [185, 25] width 7 height 7
click at [30, 103] on div "User Profile" at bounding box center [29, 100] width 27 height 7
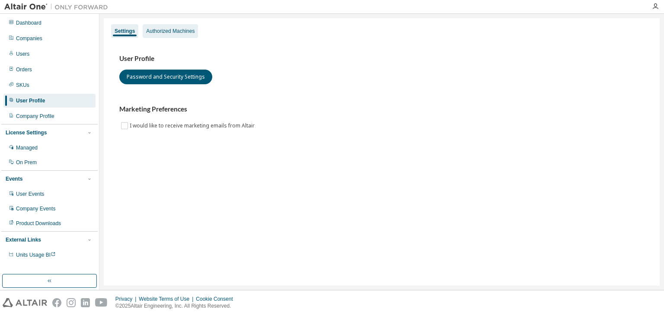
click at [168, 33] on div "Authorized Machines" at bounding box center [170, 31] width 48 height 7
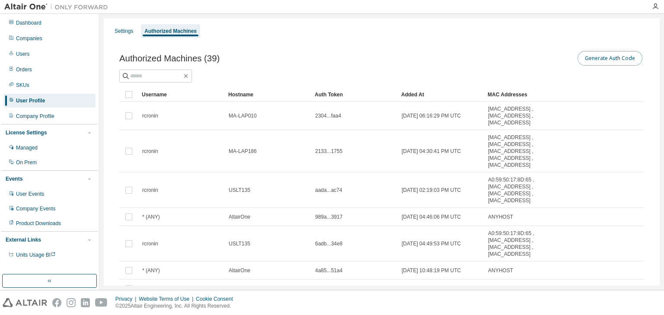
click at [592, 58] on button "Generate Auth Code" at bounding box center [609, 58] width 65 height 15
